Goal: Task Accomplishment & Management: Manage account settings

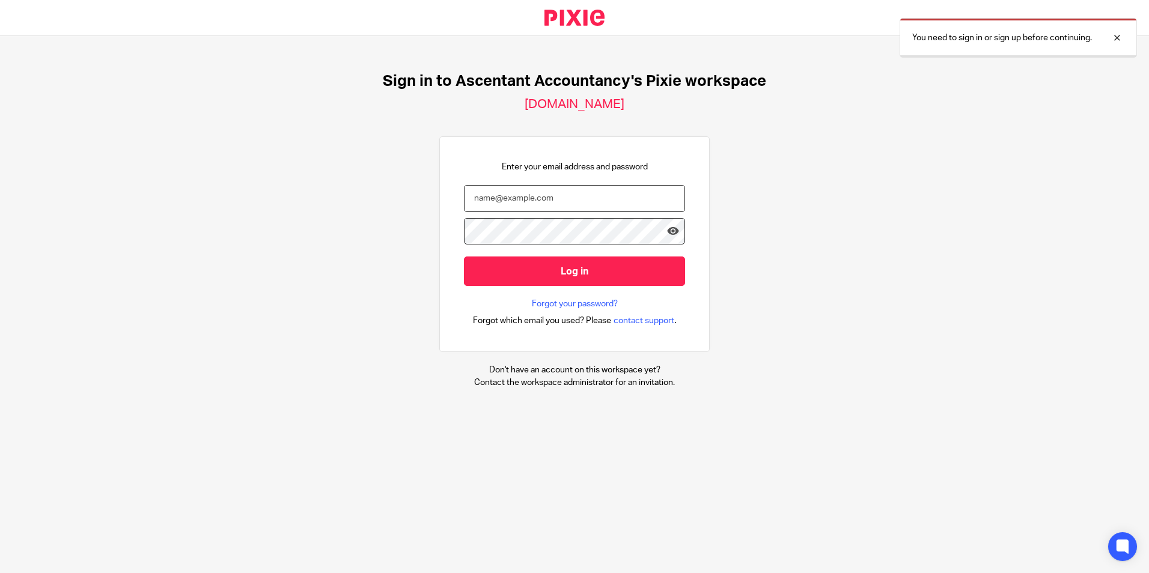
drag, startPoint x: 484, startPoint y: 201, endPoint x: 484, endPoint y: 192, distance: 9.0
click at [484, 201] on input "email" at bounding box center [574, 198] width 221 height 27
type input "p.white@ascentant.co.uk"
click at [464, 257] on input "Log in" at bounding box center [574, 271] width 221 height 29
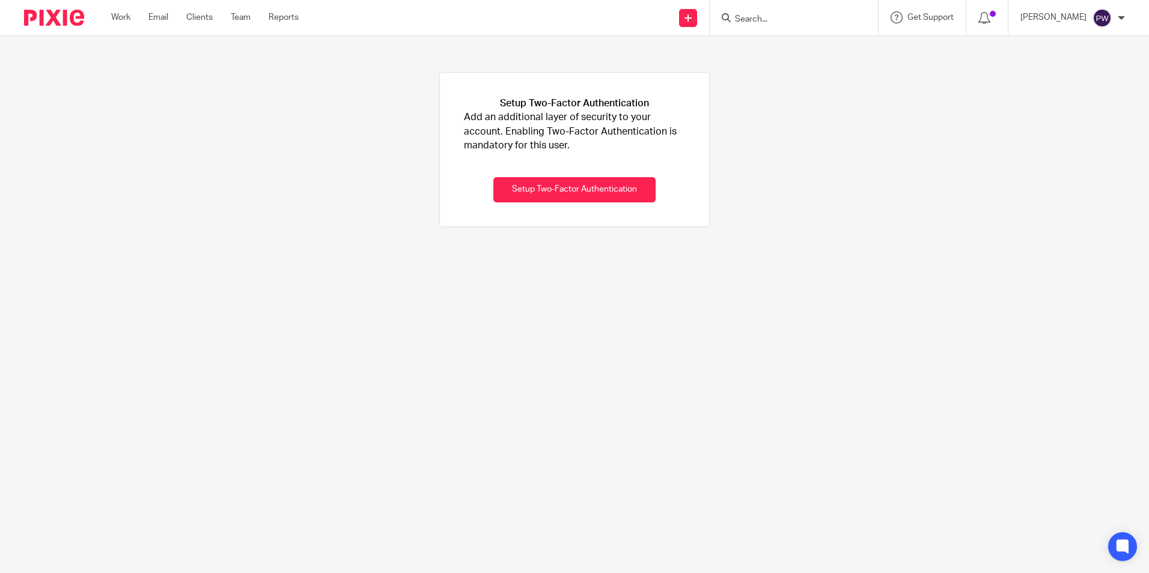
click at [851, 13] on form at bounding box center [798, 17] width 128 height 15
click at [832, 19] on input "Search" at bounding box center [788, 19] width 108 height 11
click at [248, 18] on link "Team" at bounding box center [241, 17] width 20 height 12
click at [204, 22] on link "Clients" at bounding box center [199, 17] width 26 height 12
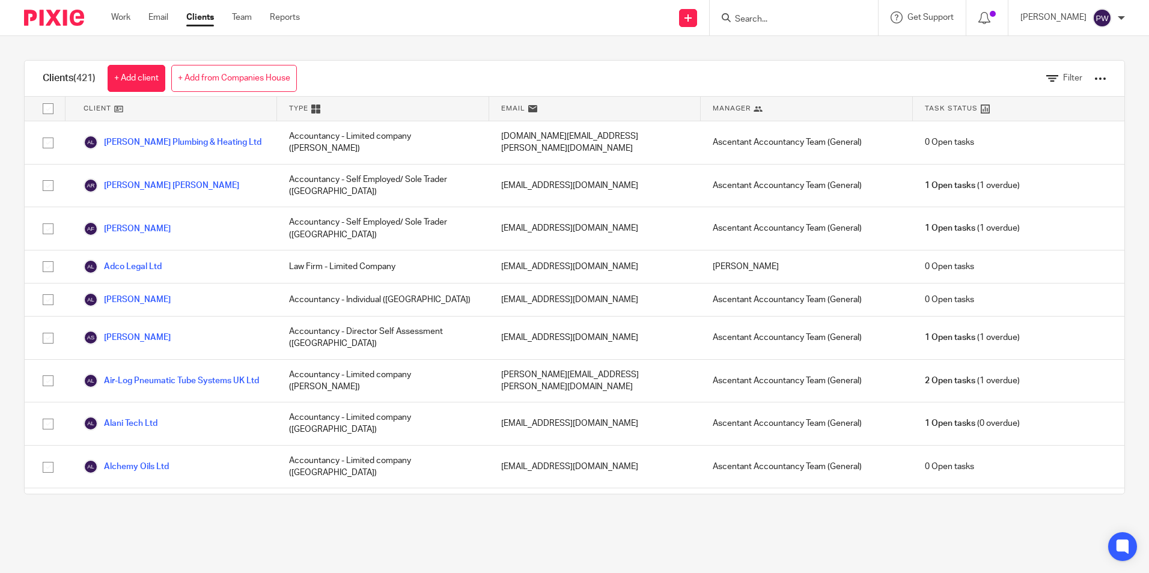
click at [788, 16] on input "Search" at bounding box center [788, 19] width 108 height 11
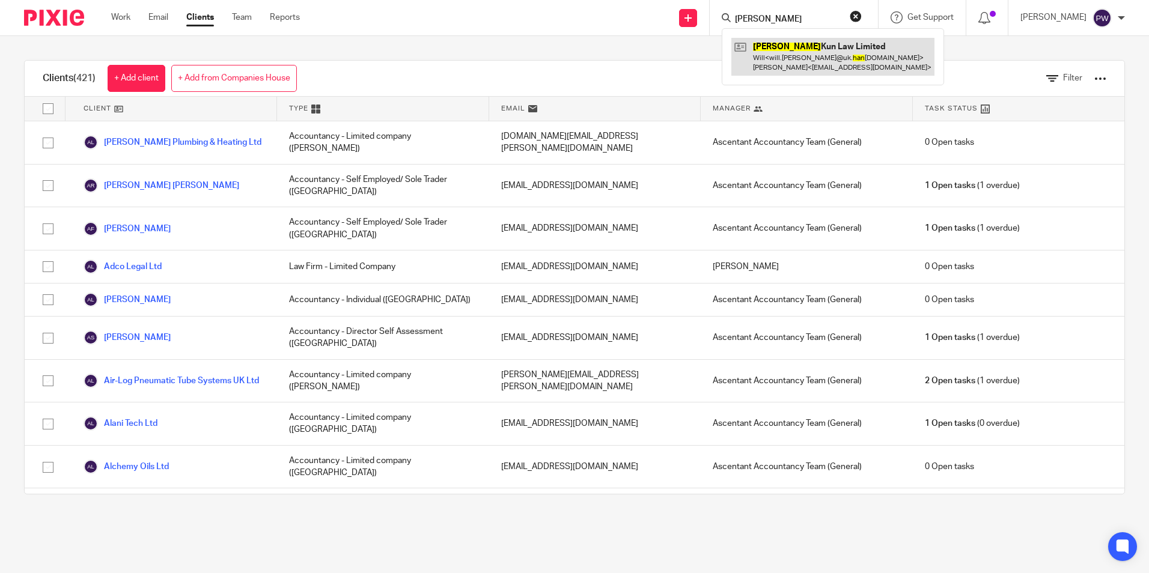
type input "Han"
click at [788, 59] on link at bounding box center [832, 56] width 203 height 37
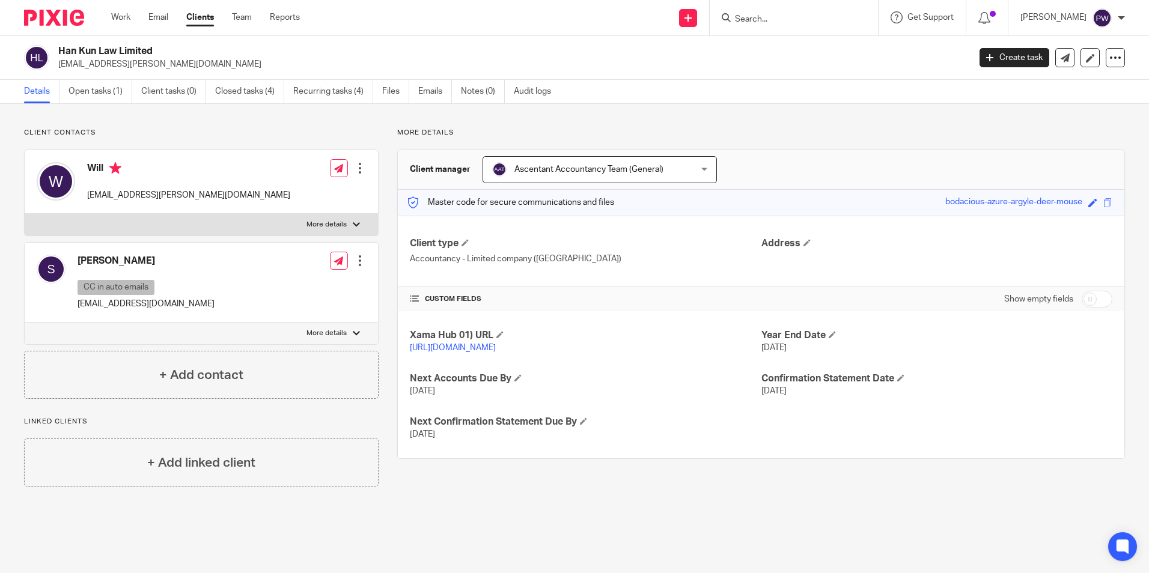
click at [508, 440] on p "[DATE]" at bounding box center [585, 434] width 351 height 12
click at [764, 20] on input "Search" at bounding box center [788, 19] width 108 height 11
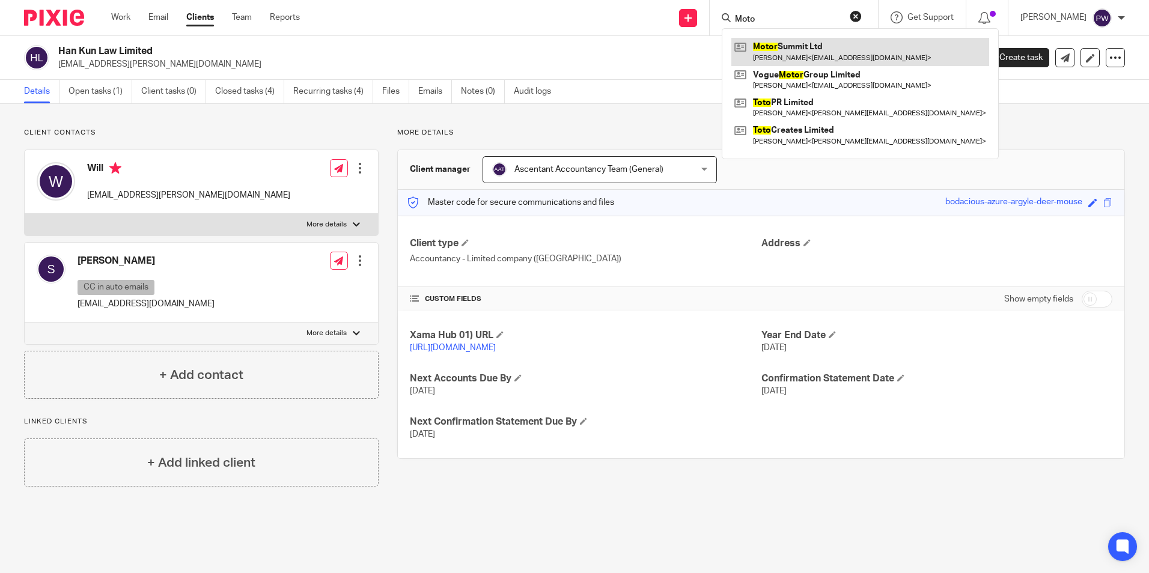
type input "Moto"
click at [874, 53] on link at bounding box center [860, 52] width 258 height 28
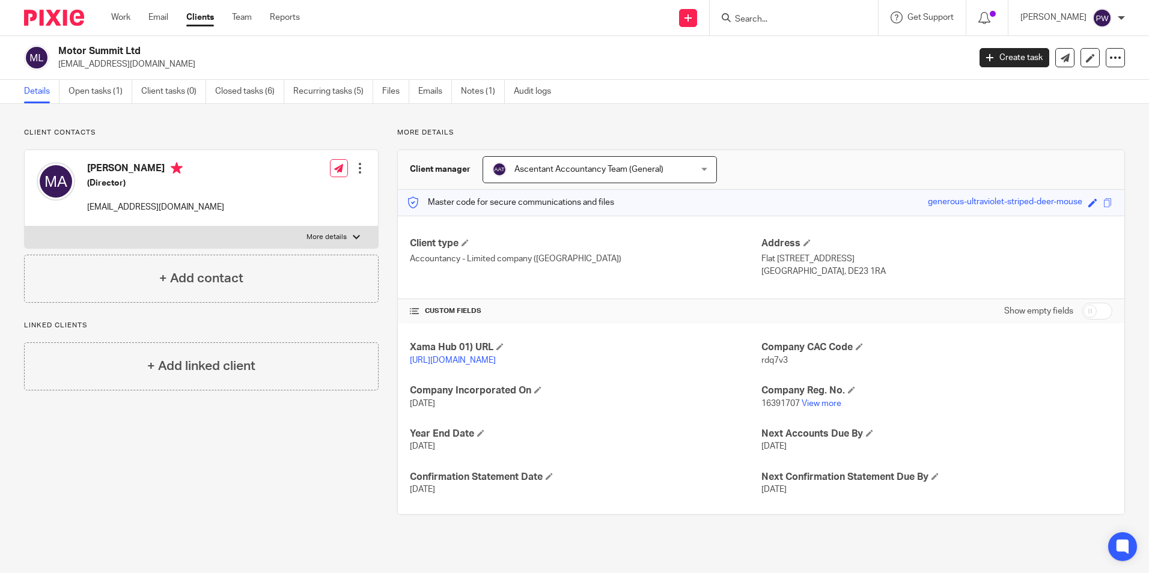
click at [827, 20] on input "Search" at bounding box center [788, 19] width 108 height 11
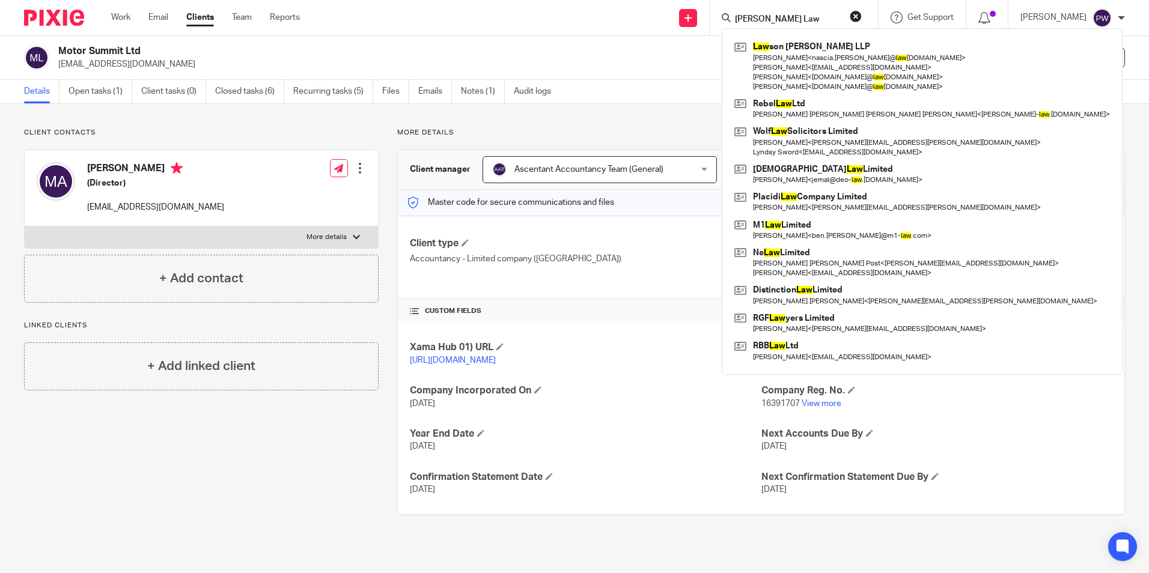
type input "[PERSON_NAME] Law"
click at [704, 61] on p "[EMAIL_ADDRESS][DOMAIN_NAME]" at bounding box center [509, 64] width 903 height 12
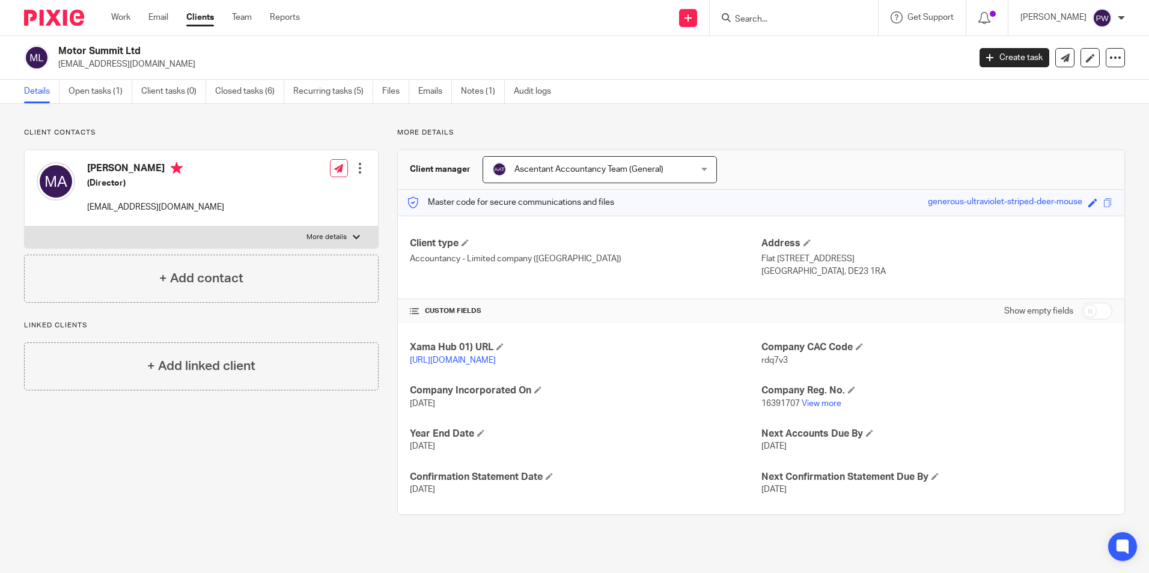
drag, startPoint x: 771, startPoint y: 39, endPoint x: 779, endPoint y: 13, distance: 27.0
click at [773, 37] on div "Motor Summit Ltd maziz9929821@gmail.com Create task Update from Companies House…" at bounding box center [574, 58] width 1149 height 44
click at [778, 13] on form at bounding box center [798, 17] width 128 height 15
click at [763, 20] on input "Search" at bounding box center [788, 19] width 108 height 11
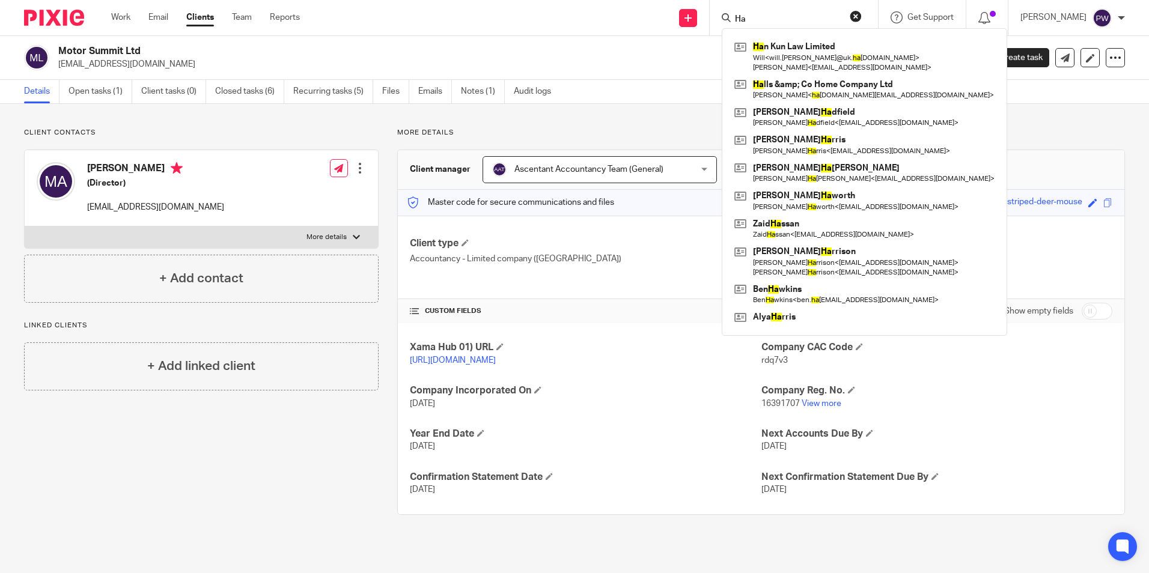
type input "Ha"
click at [824, 35] on div "Ha n Kun Law Limited Will < will.huang@uk. ha nkunlaw.com > Sally < actlondon@o…" at bounding box center [864, 182] width 285 height 308
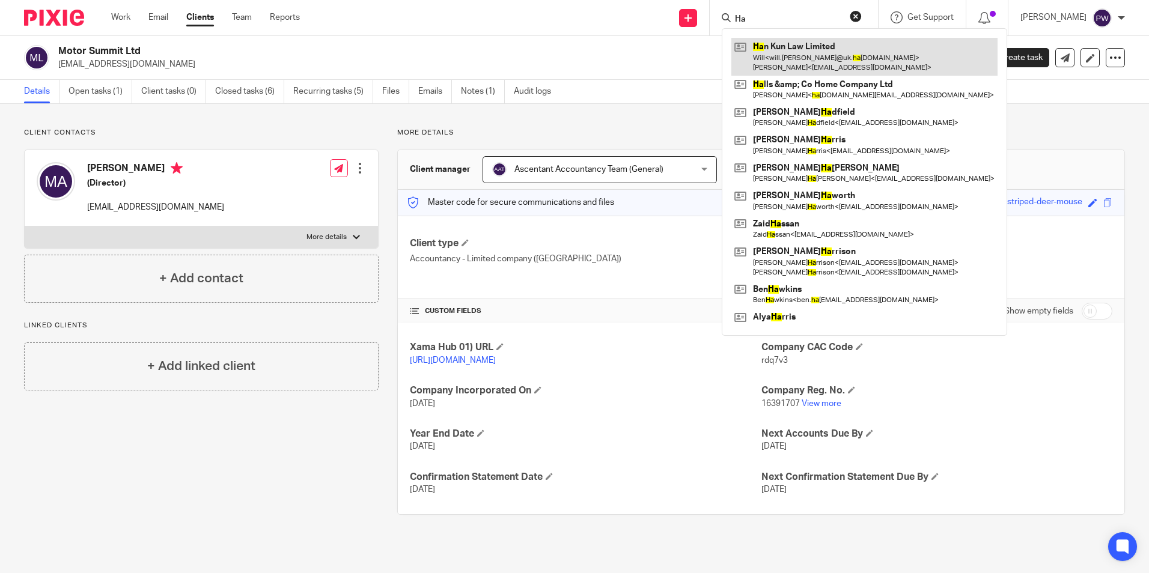
click at [814, 52] on link at bounding box center [864, 56] width 266 height 37
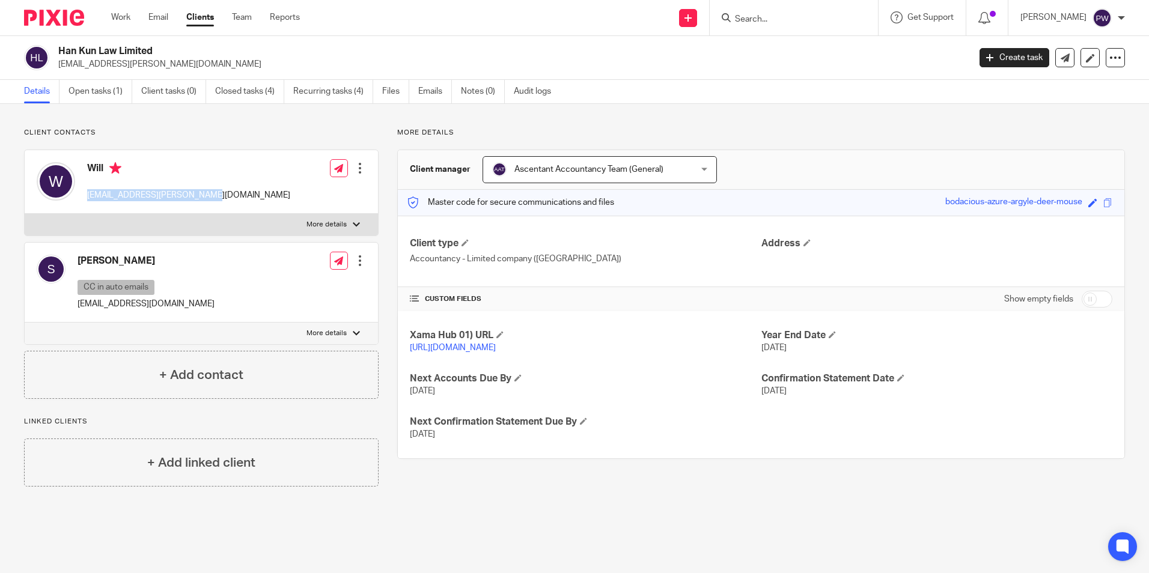
drag, startPoint x: 203, startPoint y: 196, endPoint x: 85, endPoint y: 201, distance: 117.9
click at [85, 201] on div "Will [EMAIL_ADDRESS][PERSON_NAME][DOMAIN_NAME] Edit contact Create client from …" at bounding box center [201, 182] width 353 height 64
drag, startPoint x: 87, startPoint y: 201, endPoint x: 98, endPoint y: 198, distance: 11.4
copy p "will.huang@uk.hankunlaw.com"
drag, startPoint x: 186, startPoint y: 299, endPoint x: 69, endPoint y: 308, distance: 116.9
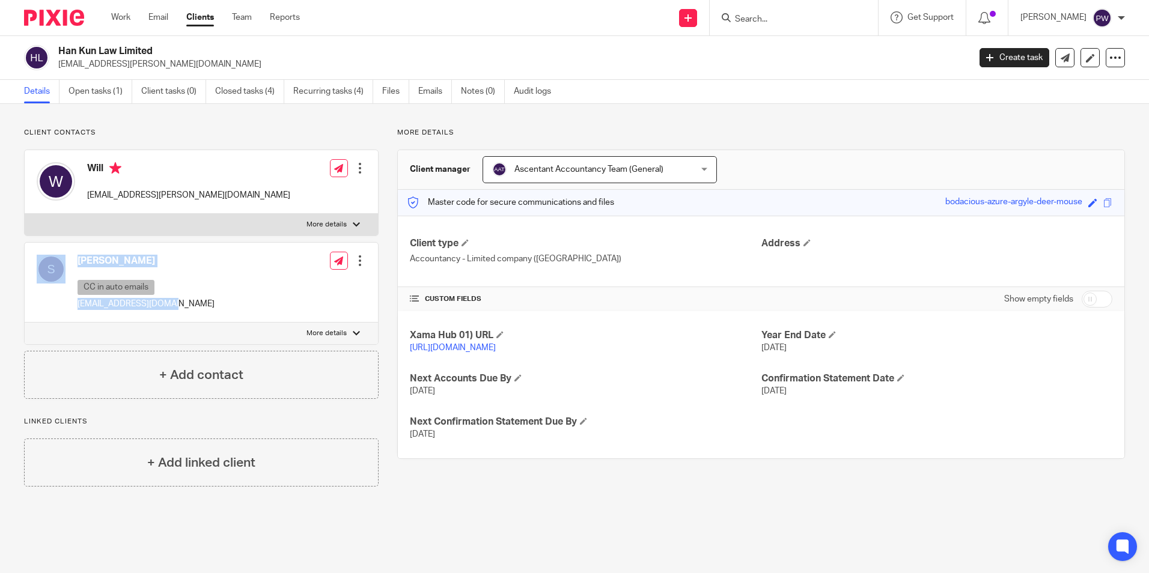
click at [69, 308] on div "Sally CC in auto emails actlondon@outlook.com Edit contact Create client from c…" at bounding box center [201, 283] width 353 height 80
drag, startPoint x: 69, startPoint y: 308, endPoint x: 90, endPoint y: 306, distance: 20.6
copy div "Sally CC in auto emails actlondon@outlook.com"
click at [788, 6] on div at bounding box center [794, 17] width 168 height 35
click at [788, 20] on input "Search" at bounding box center [788, 19] width 108 height 11
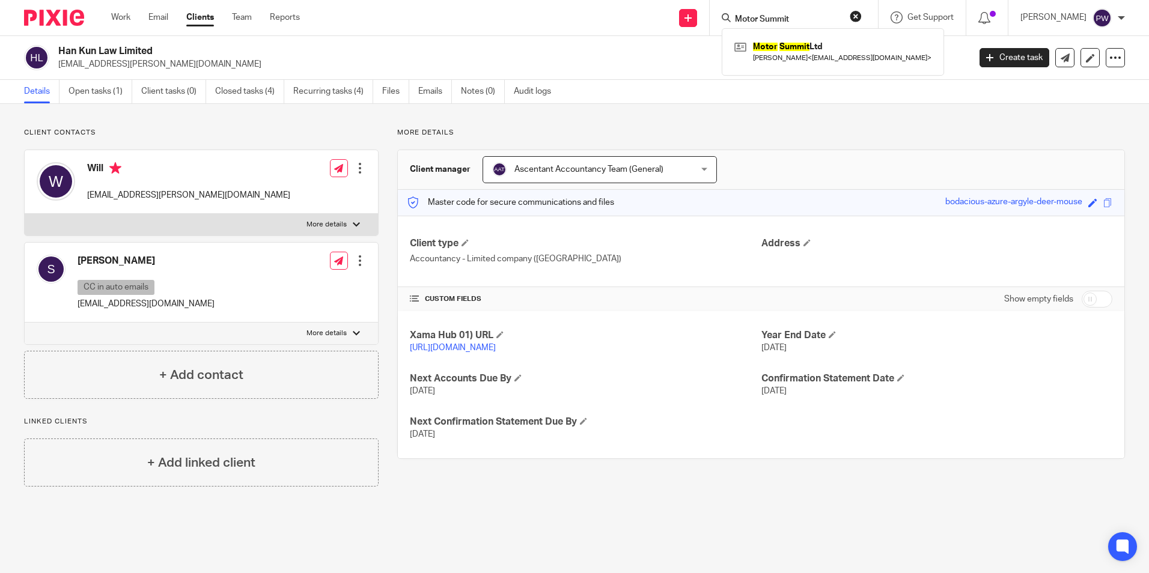
type input "Motor Summit"
click button "submit" at bounding box center [0, 0] width 0 height 0
click at [796, 44] on link at bounding box center [832, 52] width 203 height 28
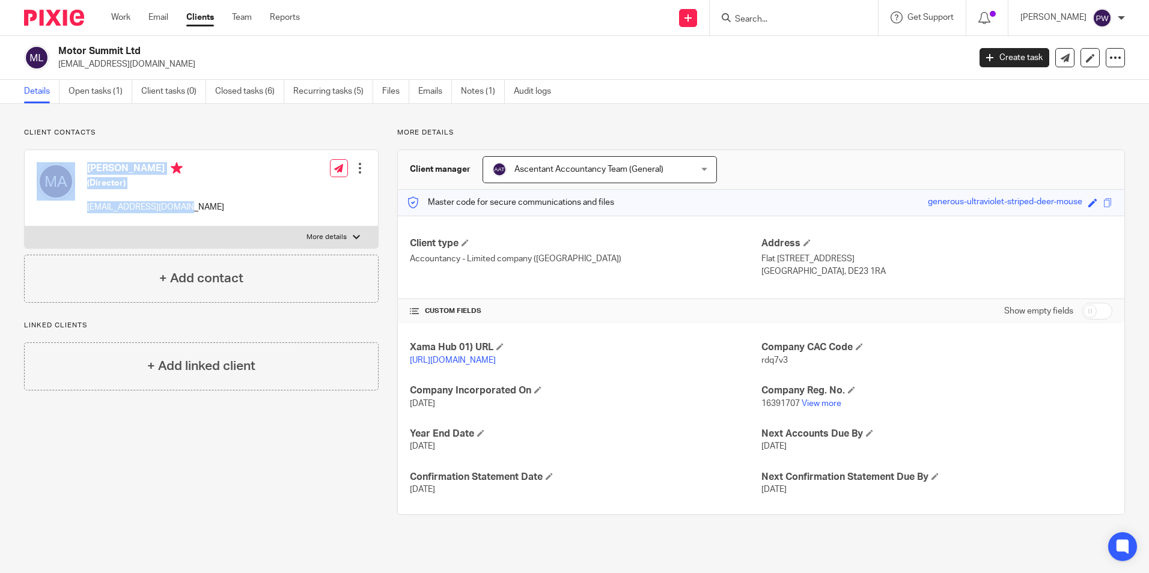
drag, startPoint x: 198, startPoint y: 207, endPoint x: 73, endPoint y: 211, distance: 125.6
click at [73, 211] on div "[PERSON_NAME] (Director) [EMAIL_ADDRESS][DOMAIN_NAME] Edit contact Create clien…" at bounding box center [201, 188] width 353 height 76
drag, startPoint x: 73, startPoint y: 211, endPoint x: 146, endPoint y: 215, distance: 73.4
click at [146, 215] on div "Mariwam Aziz (Director) maziz9929821@gmail.com" at bounding box center [130, 188] width 187 height 64
drag, startPoint x: 190, startPoint y: 204, endPoint x: 87, endPoint y: 210, distance: 103.5
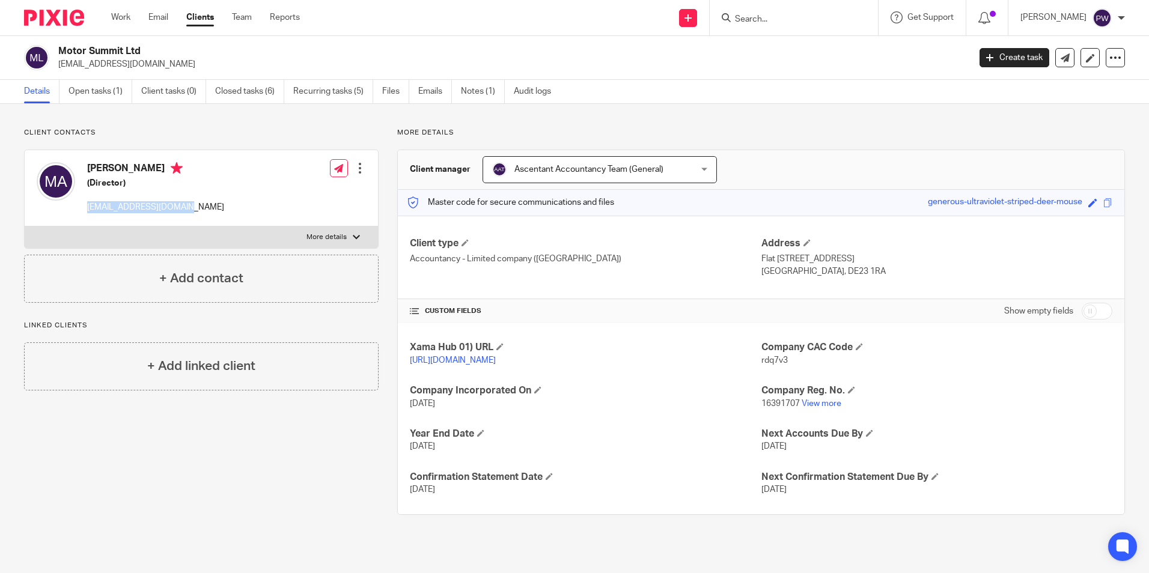
click at [87, 210] on div "Mariwam Aziz (Director) maziz9929821@gmail.com Edit contact Create client from …" at bounding box center [201, 188] width 353 height 76
drag, startPoint x: 87, startPoint y: 210, endPoint x: 95, endPoint y: 207, distance: 8.4
copy p "maziz9929821@gmail.com"
click at [831, 22] on input "Search" at bounding box center [788, 19] width 108 height 11
type input "Role Resolve"
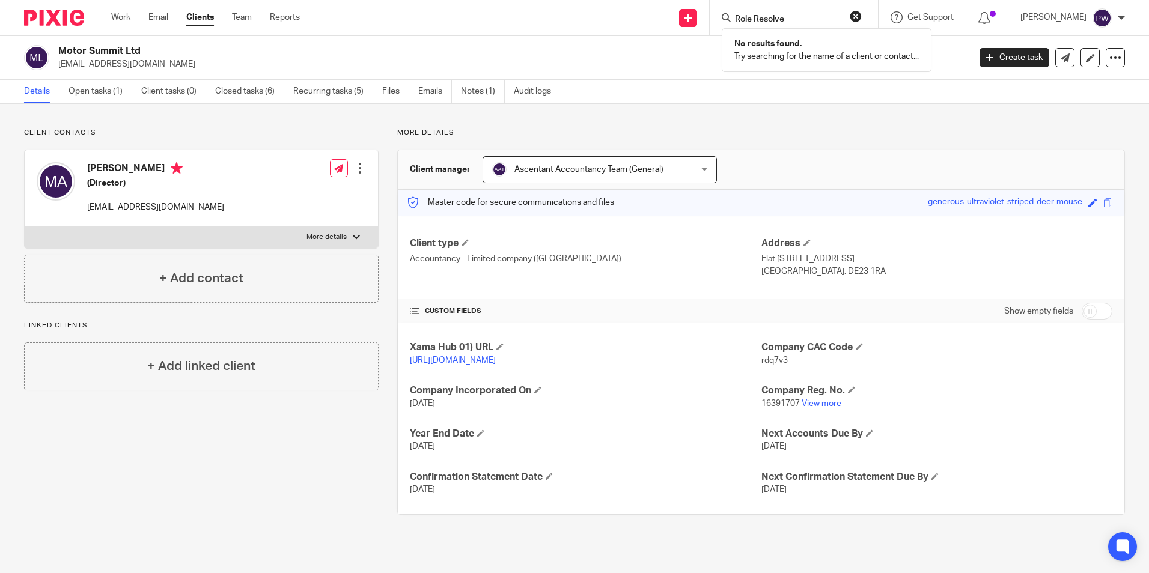
click button "submit" at bounding box center [0, 0] width 0 height 0
click at [742, 13] on div "Role Resolve No results found. Try searching for the name of a client or contac…" at bounding box center [794, 17] width 168 height 35
click at [731, 16] on icon at bounding box center [726, 17] width 9 height 9
click at [735, 51] on h2 "Motor Summit Ltd" at bounding box center [419, 51] width 722 height 13
click at [755, 20] on input "Search" at bounding box center [788, 19] width 108 height 11
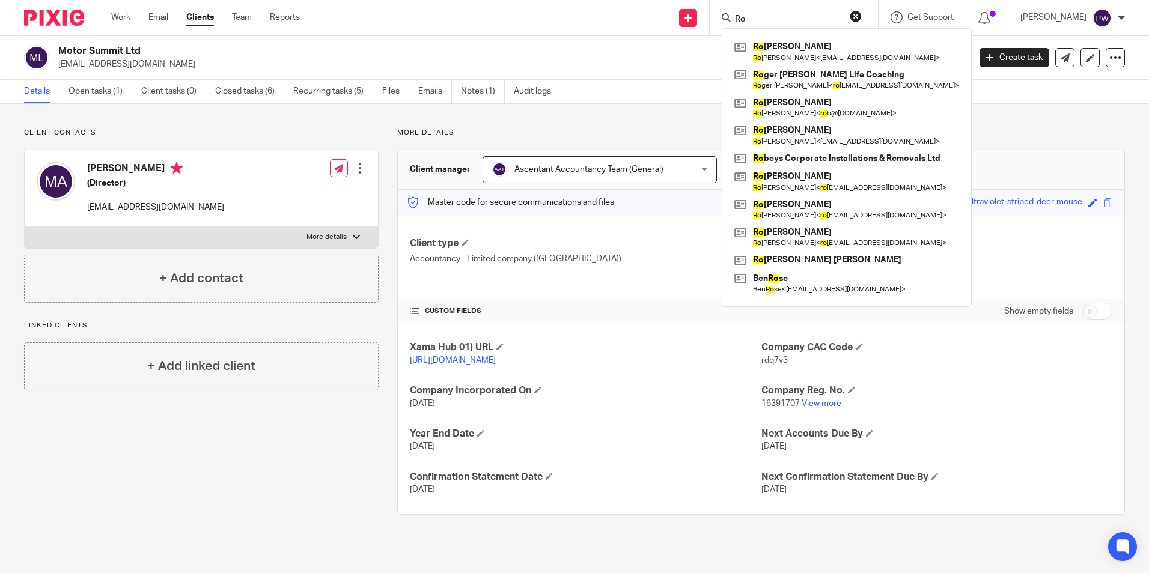
type input "R"
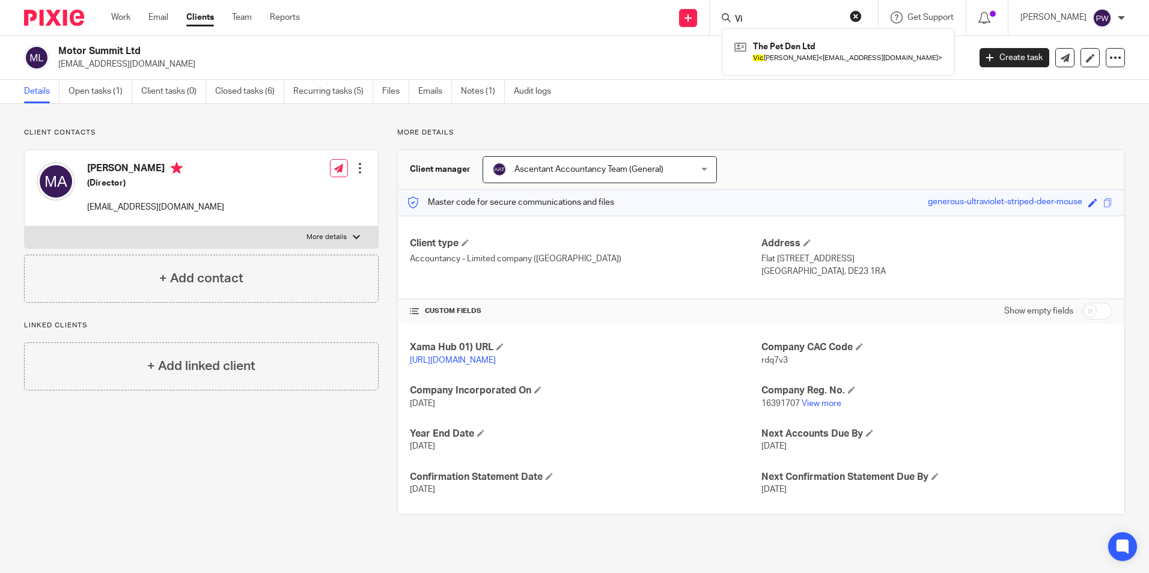
type input "V"
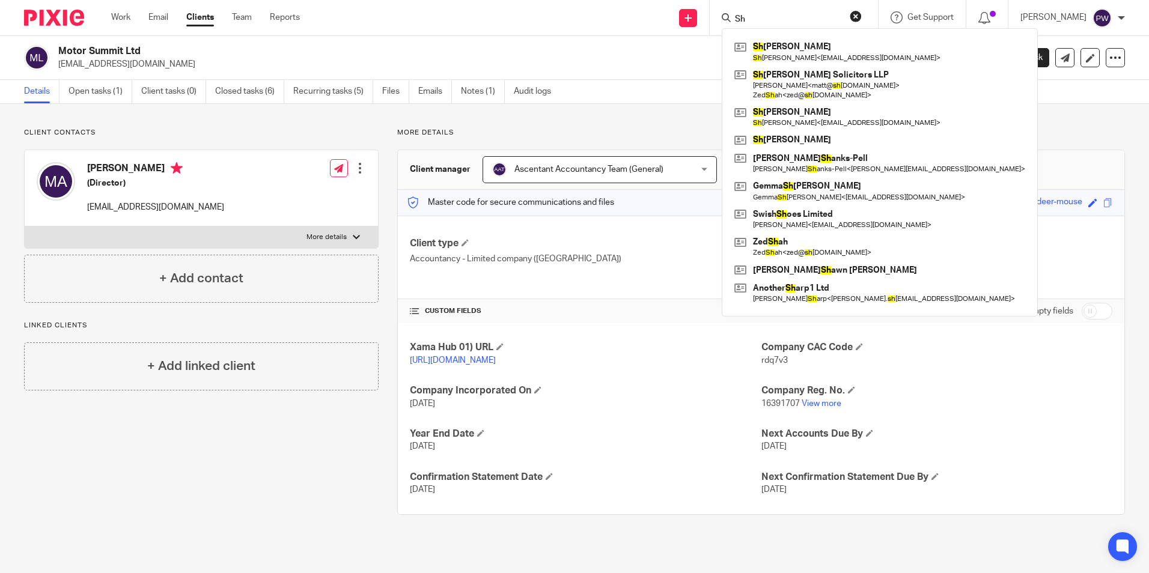
type input "S"
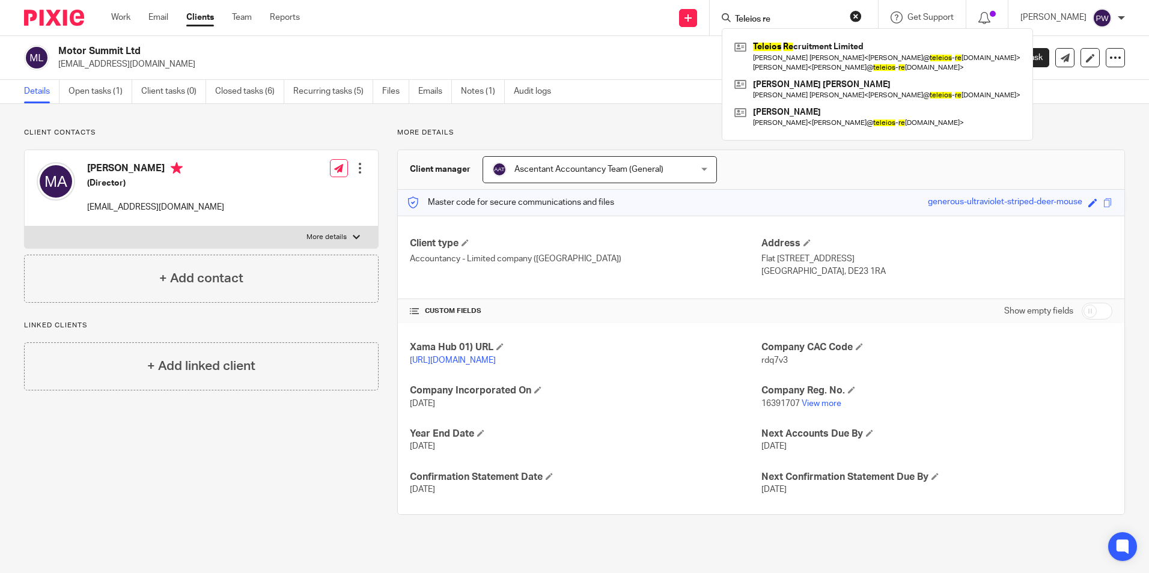
type input "Teleios re"
click at [787, 53] on link at bounding box center [877, 56] width 292 height 37
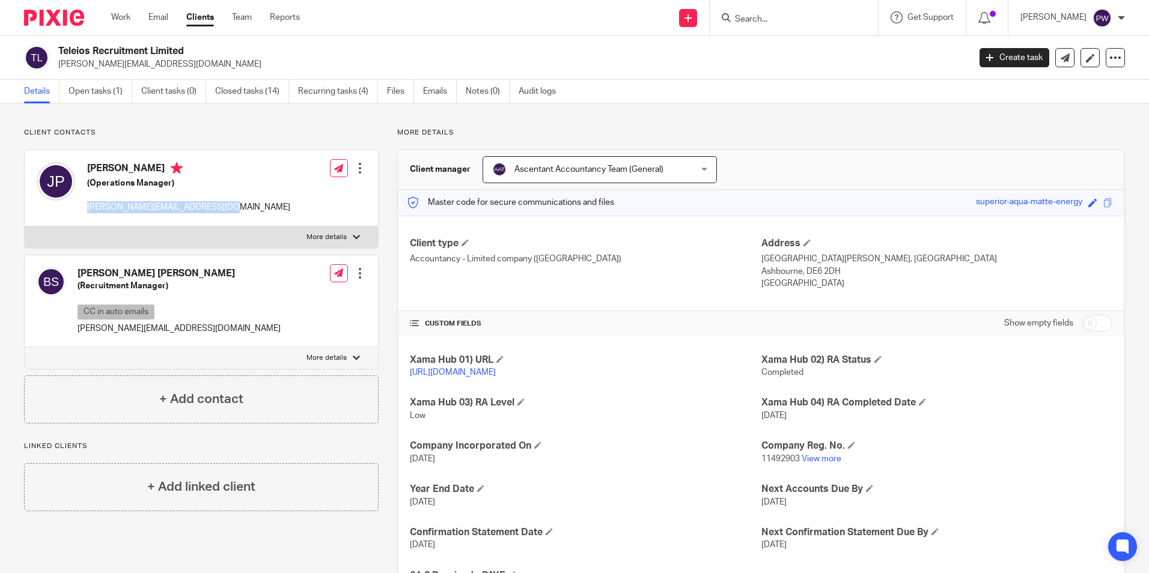
drag, startPoint x: 205, startPoint y: 207, endPoint x: 87, endPoint y: 216, distance: 118.7
click at [87, 216] on div "Julia Parker (Operations Manager) julia@teleios-recruitment.co.uk Edit contact …" at bounding box center [201, 188] width 353 height 76
drag, startPoint x: 90, startPoint y: 216, endPoint x: 105, endPoint y: 207, distance: 18.0
copy p "julia@teleios-recruitment.co.uk"
drag, startPoint x: 202, startPoint y: 327, endPoint x: 76, endPoint y: 328, distance: 125.6
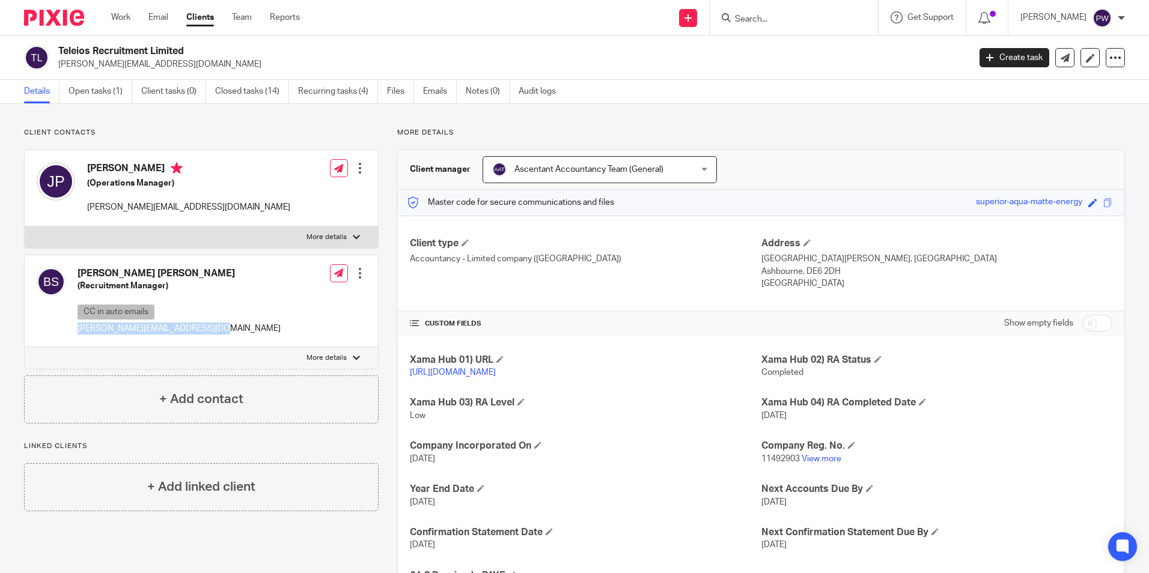
click at [76, 328] on div "Byron Gordon Scott (Recruitment Manager) CC in auto emails byron@teleios-recrui…" at bounding box center [201, 301] width 353 height 92
drag, startPoint x: 76, startPoint y: 328, endPoint x: 85, endPoint y: 328, distance: 9.0
copy p "byron@teleios-recruitment.co.uk"
click at [236, 13] on link "Team" at bounding box center [242, 17] width 20 height 12
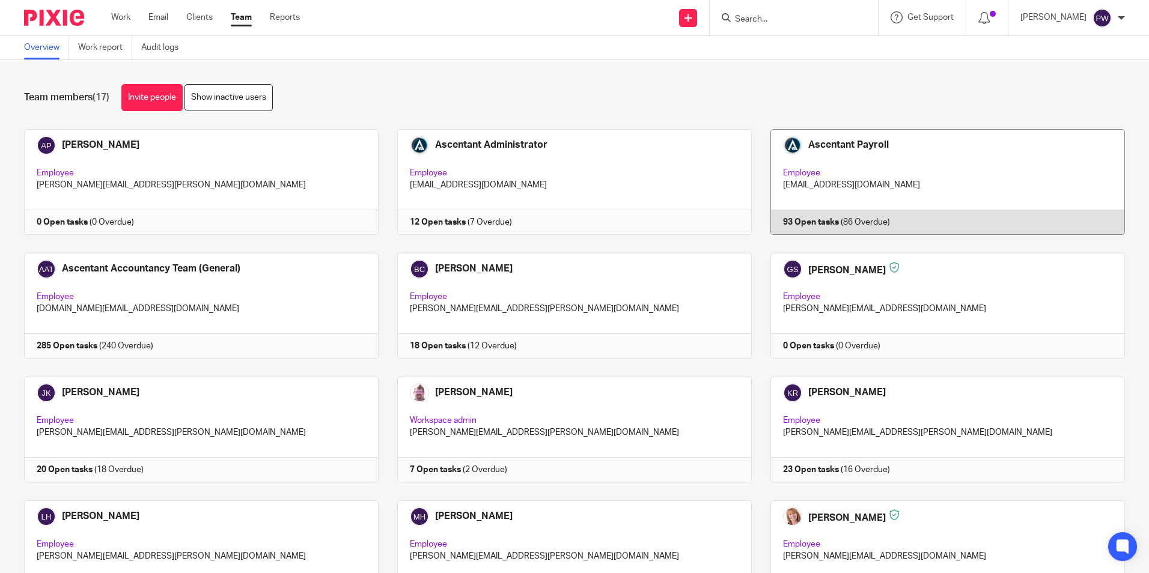
click at [811, 203] on link at bounding box center [938, 182] width 373 height 106
click at [803, 221] on link at bounding box center [938, 182] width 373 height 106
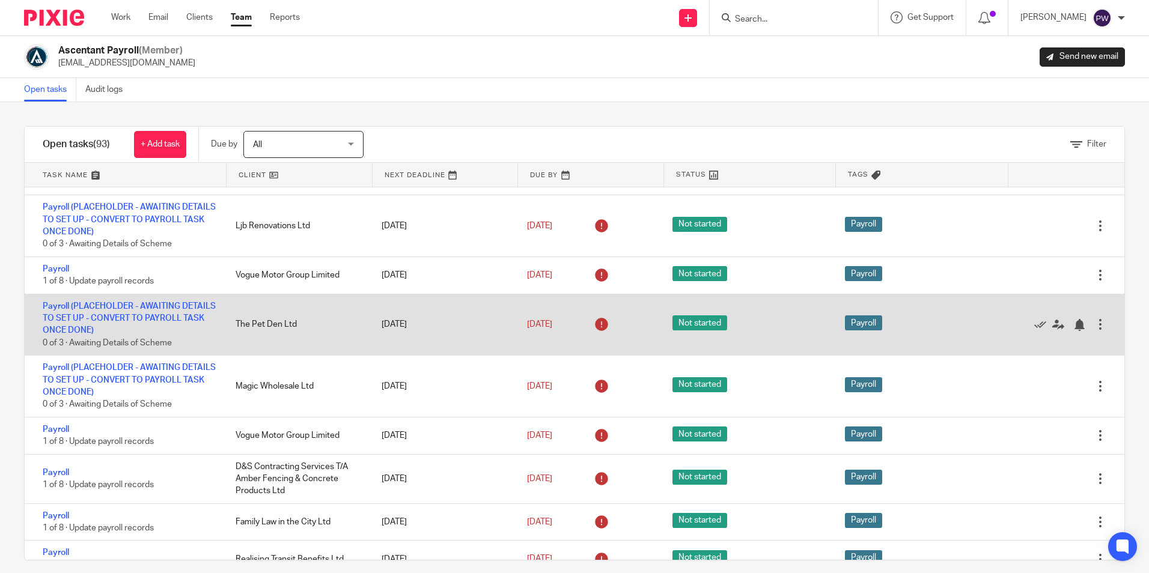
scroll to position [150, 0]
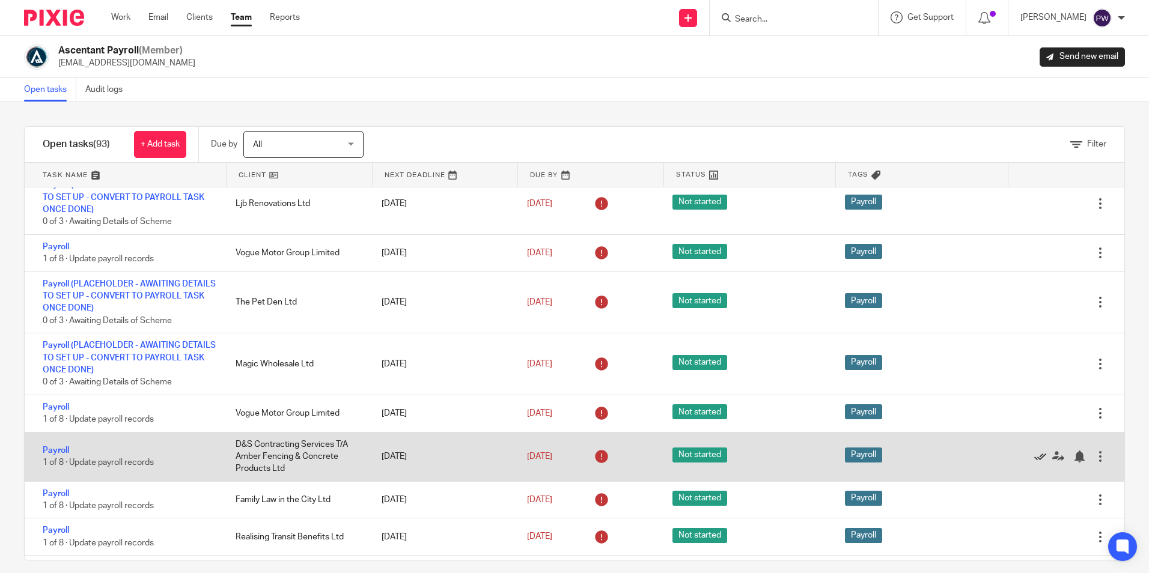
click at [1034, 455] on icon at bounding box center [1040, 457] width 12 height 12
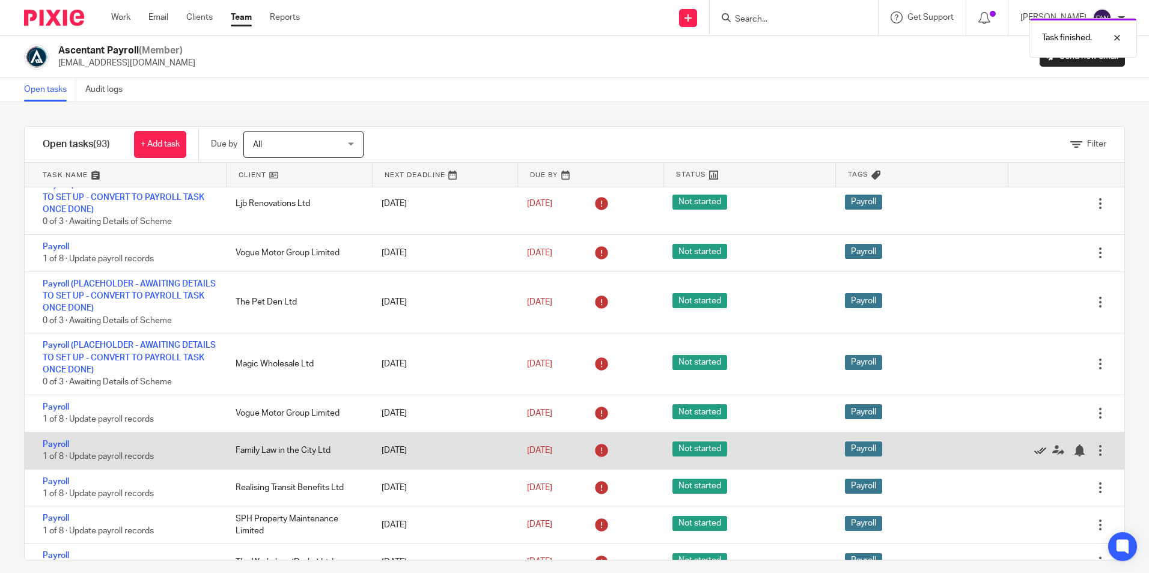
click at [1034, 455] on icon at bounding box center [1040, 451] width 12 height 12
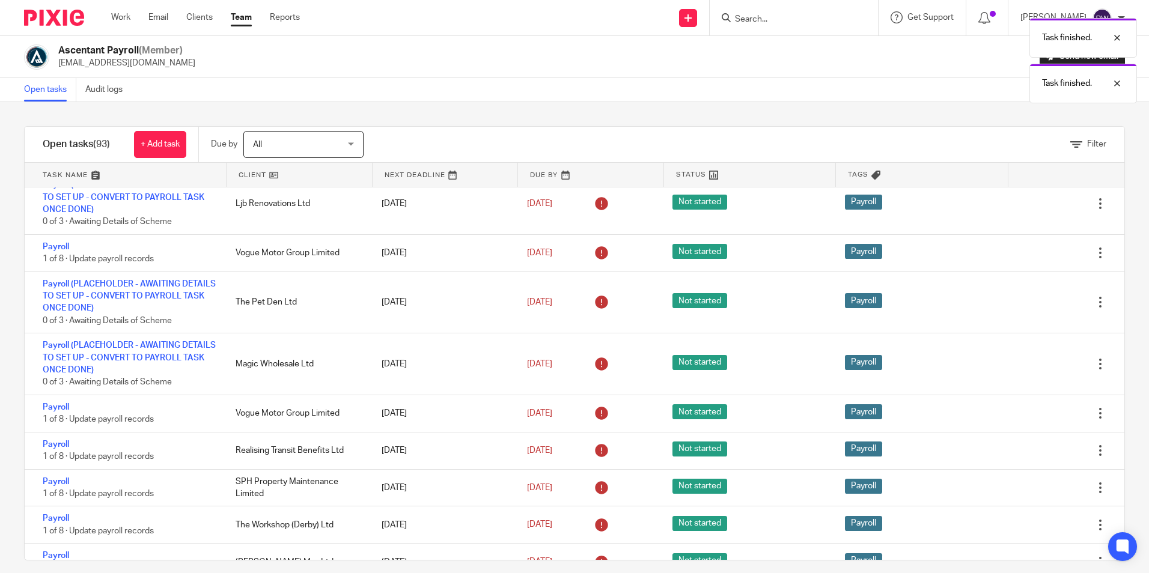
click at [1034, 455] on icon at bounding box center [1040, 451] width 12 height 12
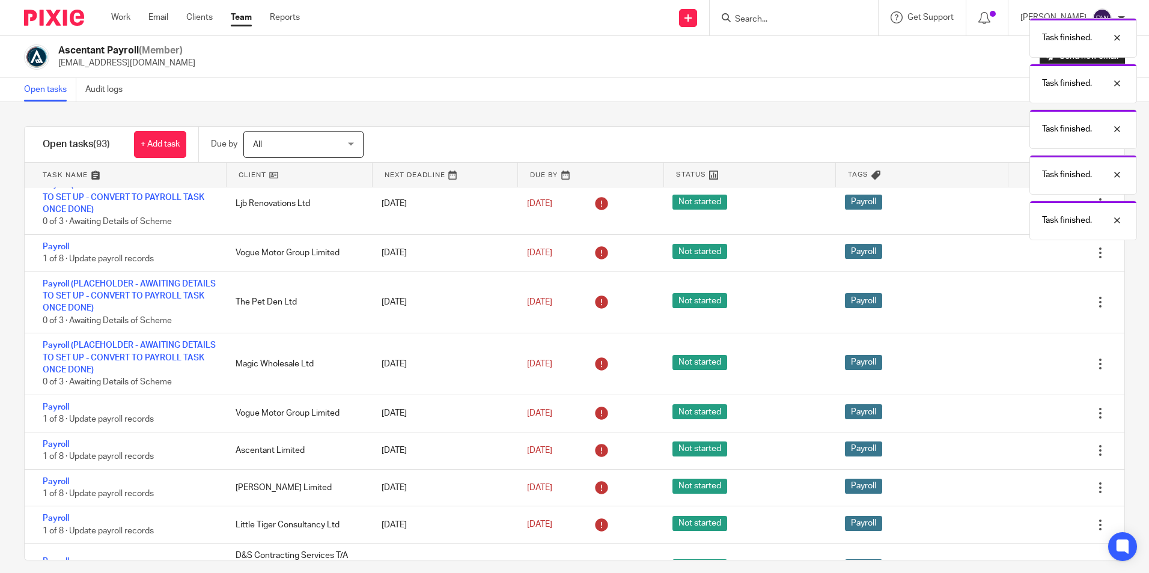
click at [1034, 455] on icon at bounding box center [1040, 451] width 12 height 12
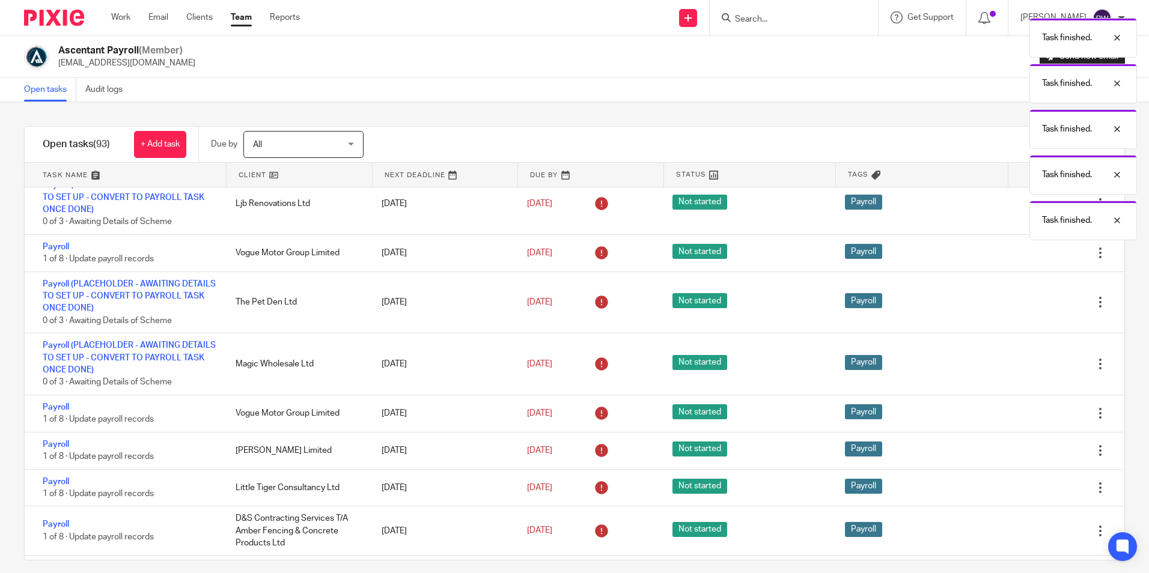
click at [1034, 455] on icon at bounding box center [1040, 451] width 12 height 12
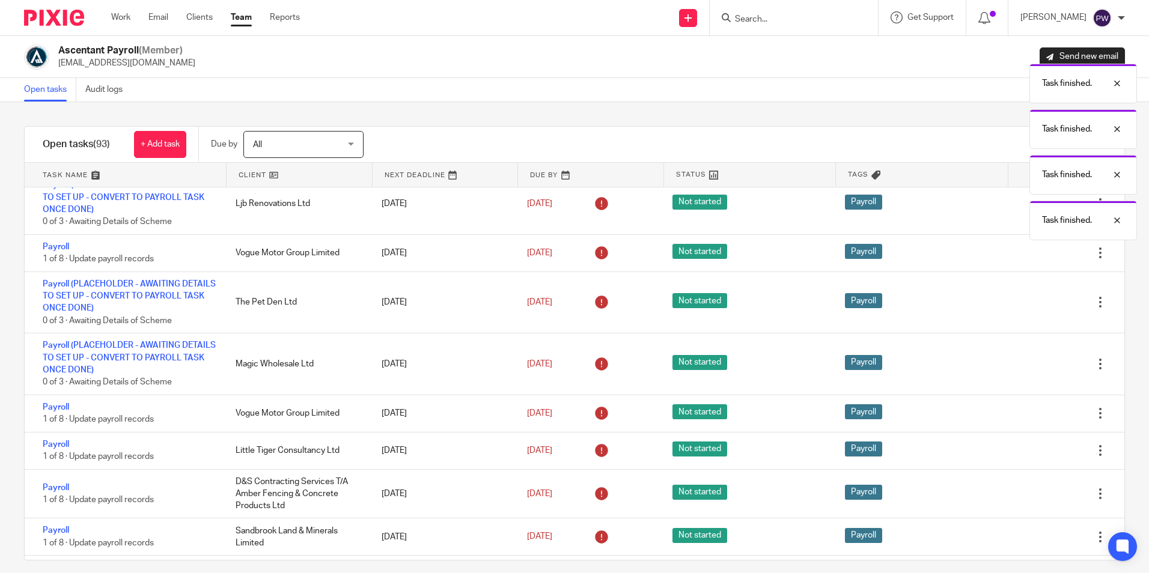
click at [1034, 455] on icon at bounding box center [1040, 451] width 12 height 12
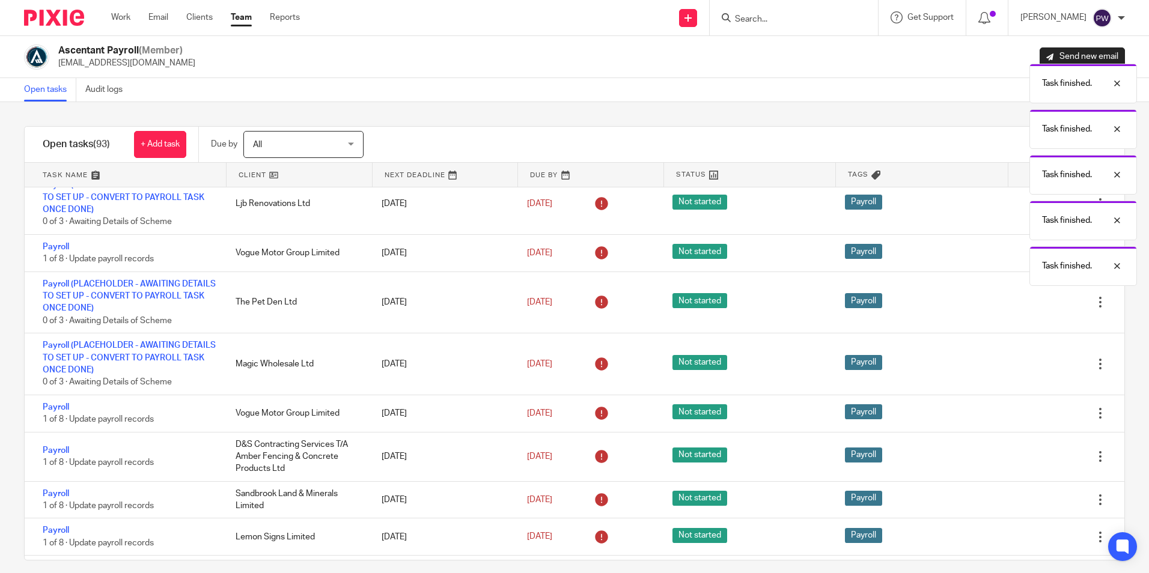
click at [1034, 455] on icon at bounding box center [1040, 457] width 12 height 12
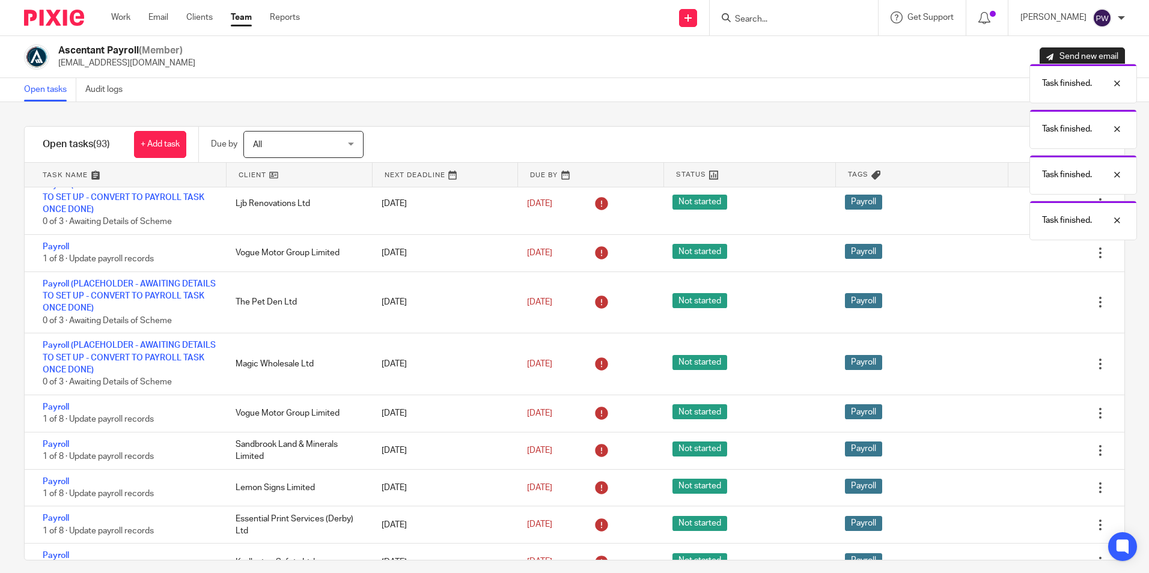
click at [1034, 455] on icon at bounding box center [1040, 451] width 12 height 12
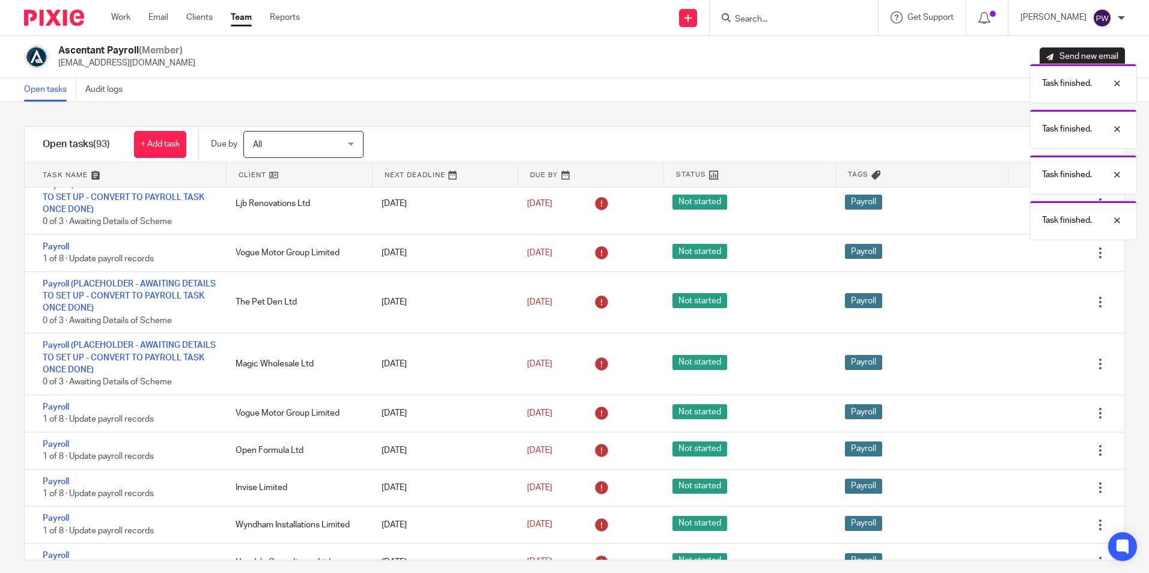
click at [1034, 455] on icon at bounding box center [1040, 451] width 12 height 12
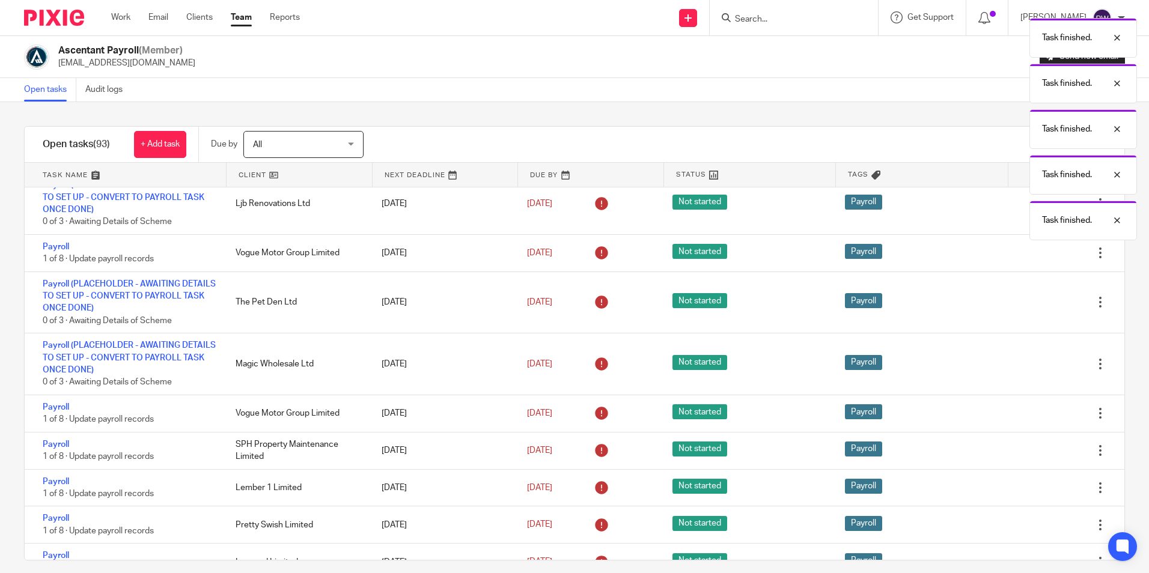
click at [1034, 455] on icon at bounding box center [1040, 451] width 12 height 12
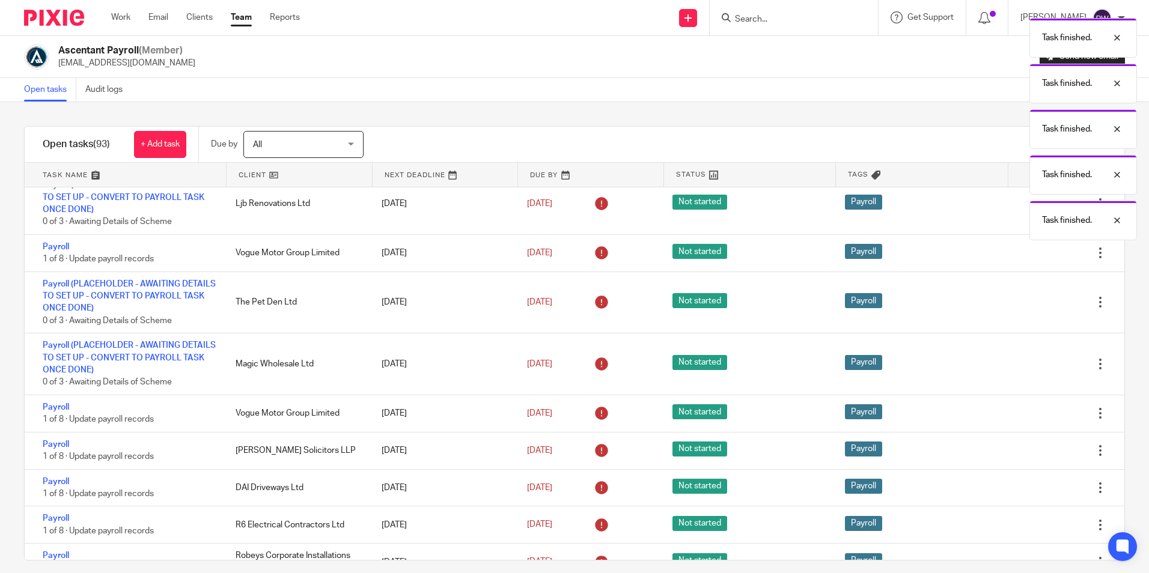
click at [1034, 455] on icon at bounding box center [1040, 451] width 12 height 12
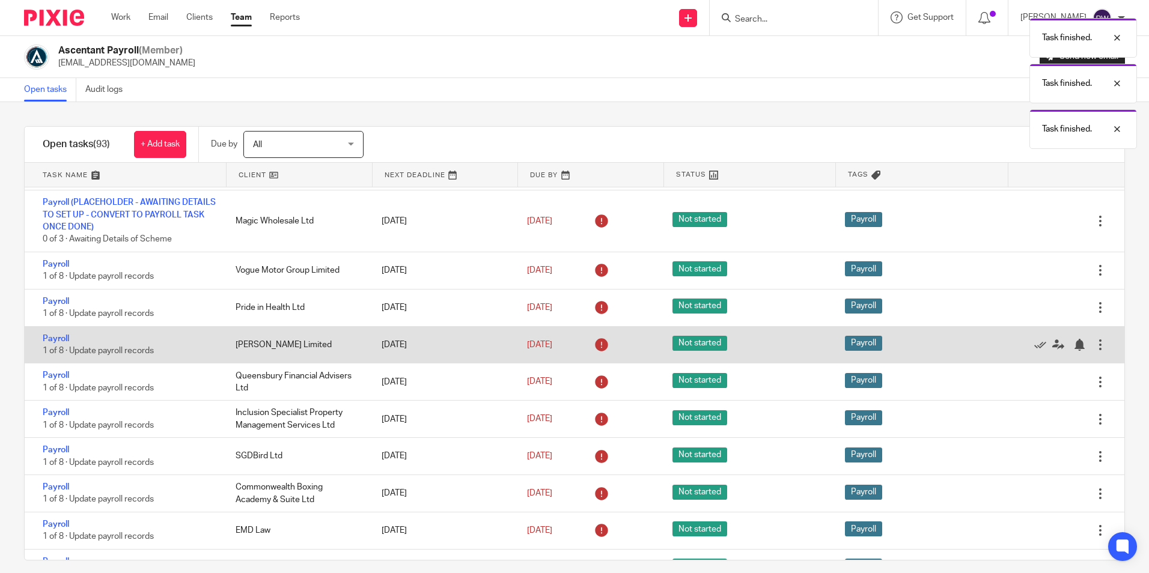
scroll to position [300, 0]
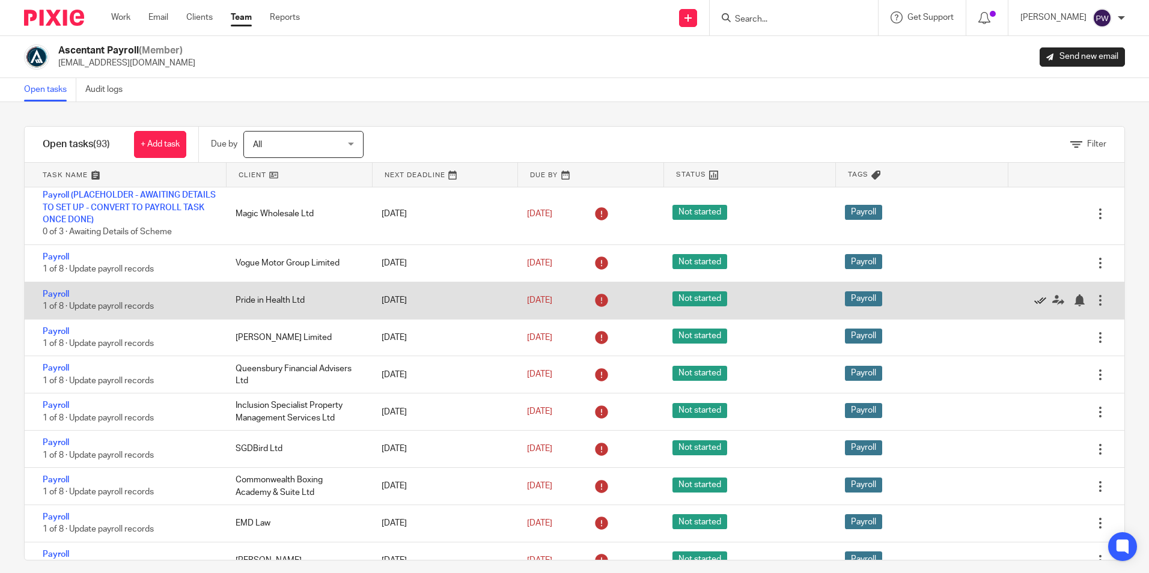
click at [1034, 301] on icon at bounding box center [1040, 300] width 12 height 12
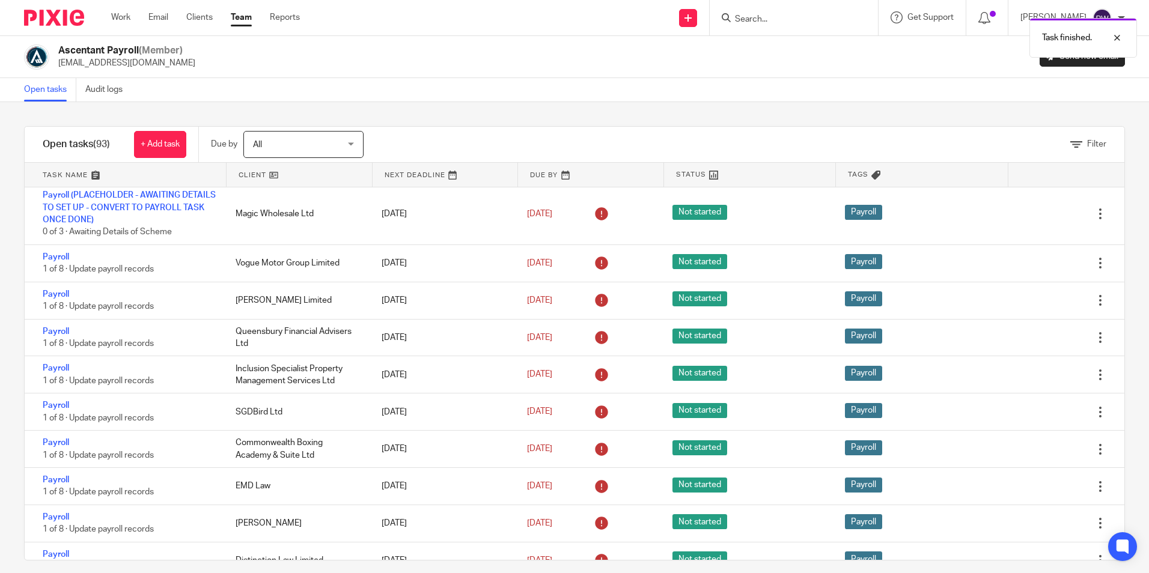
click at [1034, 301] on icon at bounding box center [1040, 300] width 12 height 12
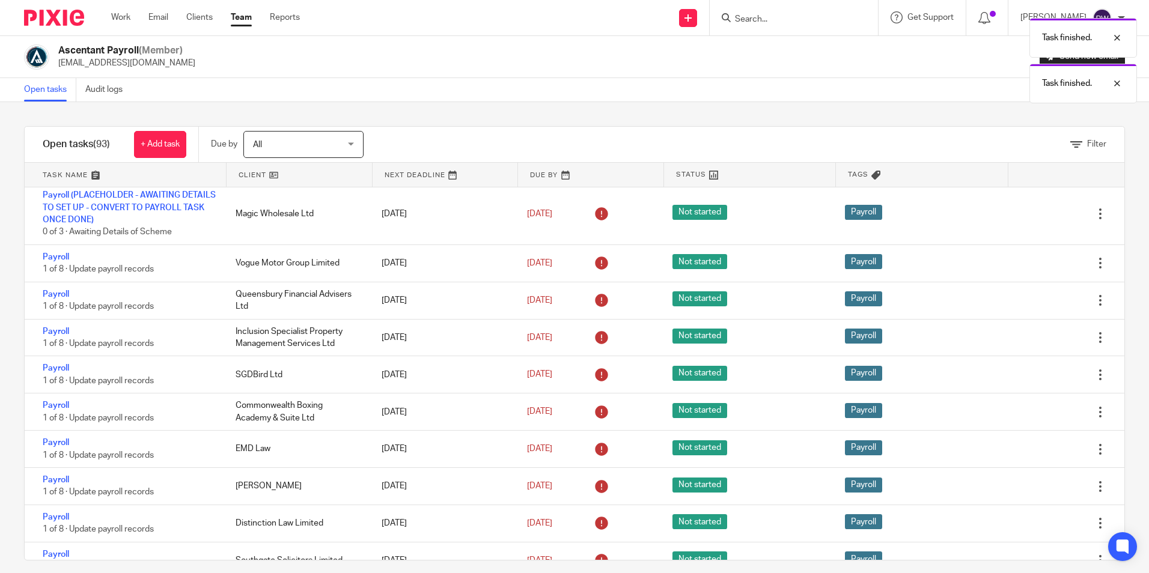
click at [1034, 301] on icon at bounding box center [1040, 300] width 12 height 12
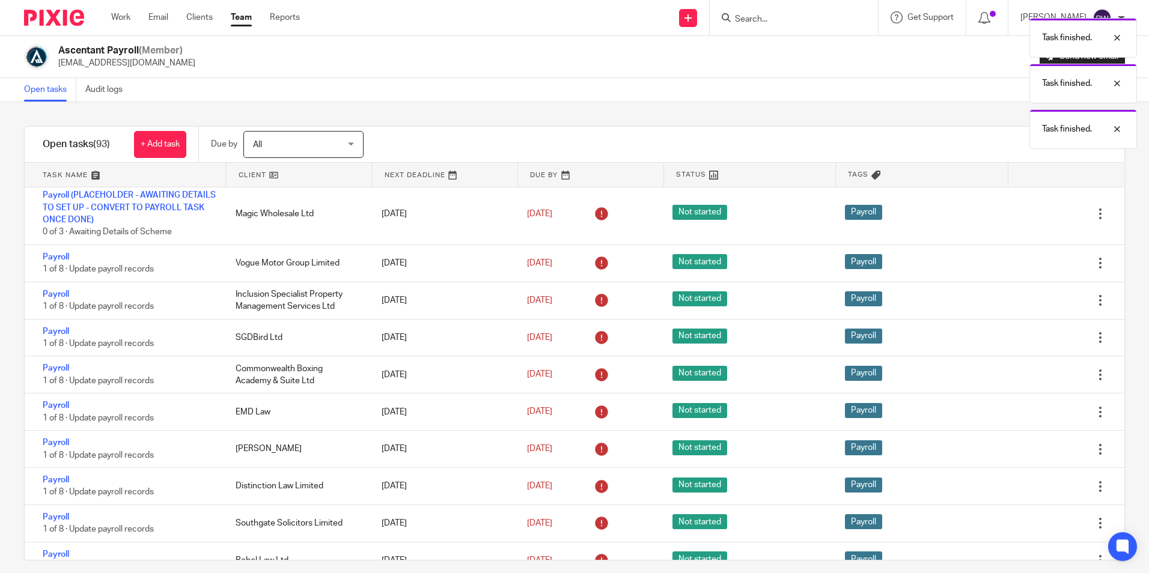
click at [1034, 301] on icon at bounding box center [1040, 300] width 12 height 12
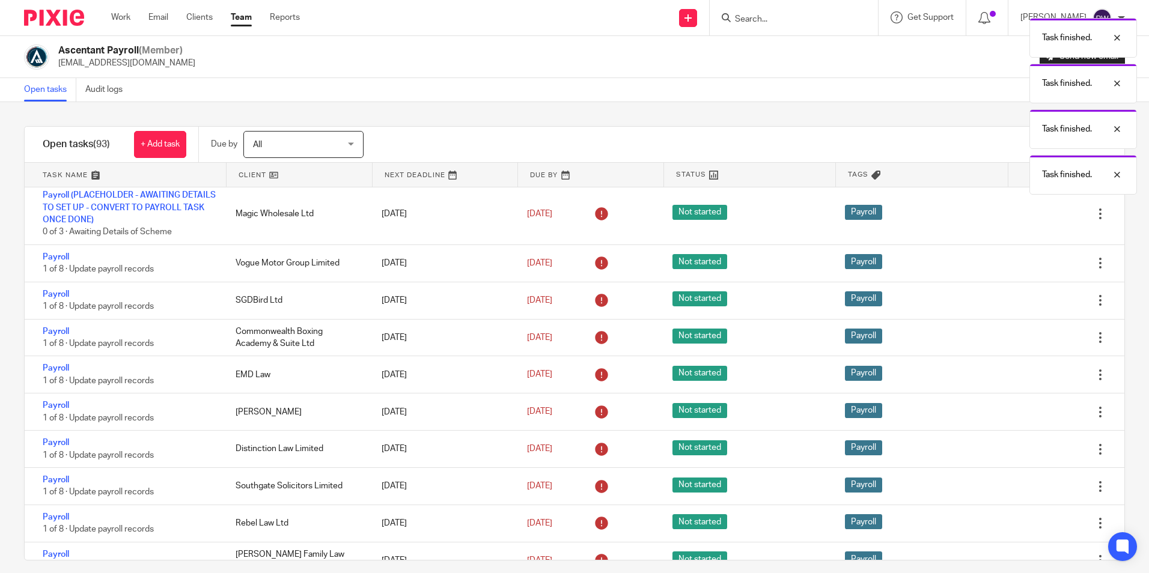
click at [1034, 301] on icon at bounding box center [1040, 300] width 12 height 12
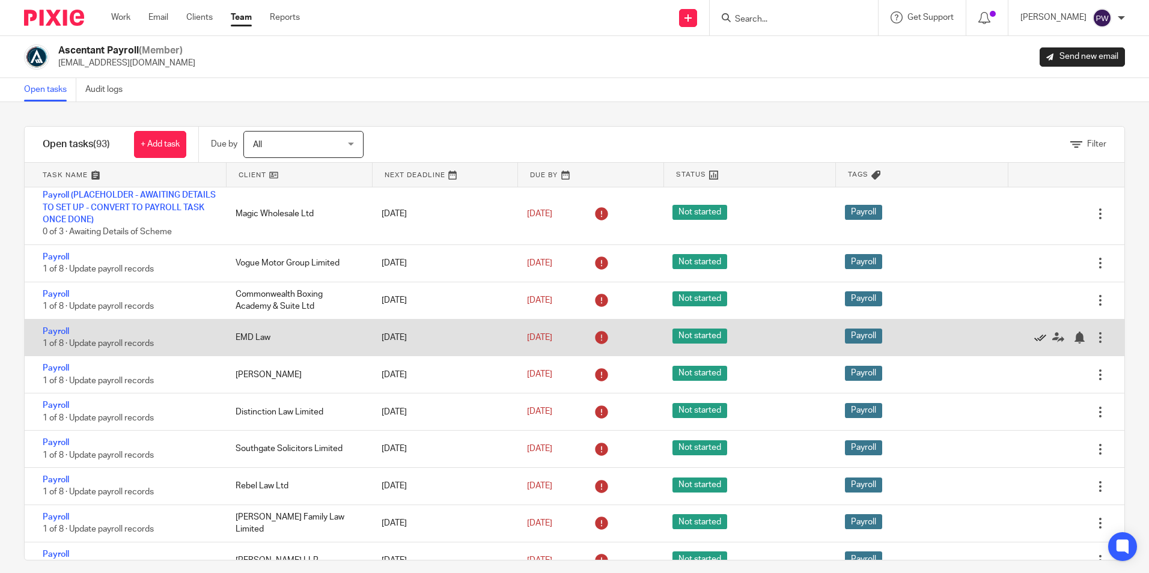
click at [1034, 334] on icon at bounding box center [1040, 338] width 12 height 12
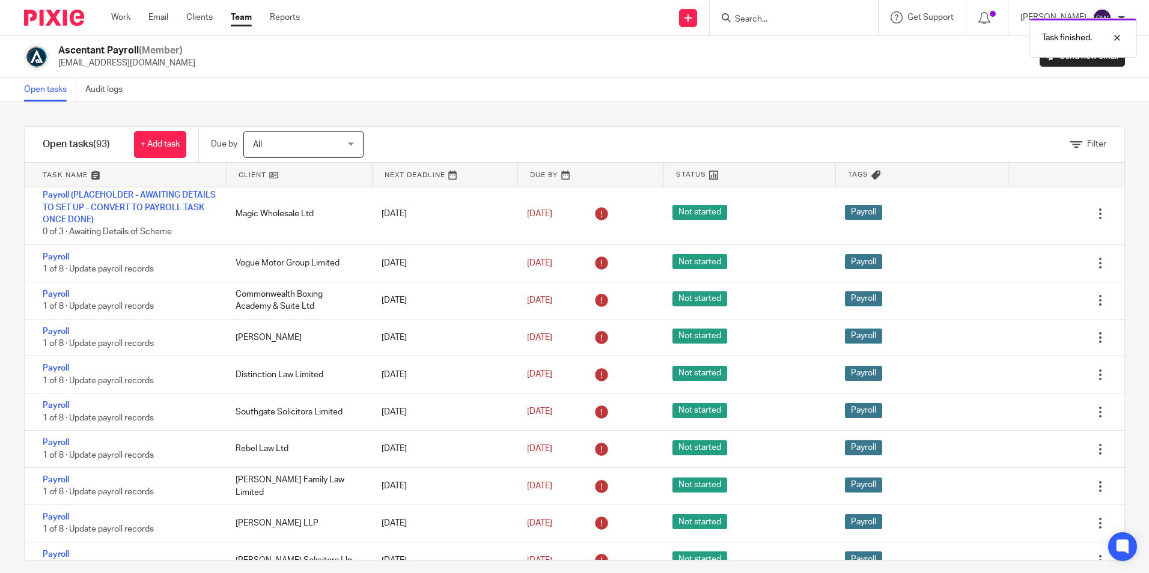
click at [1034, 334] on icon at bounding box center [1040, 338] width 12 height 12
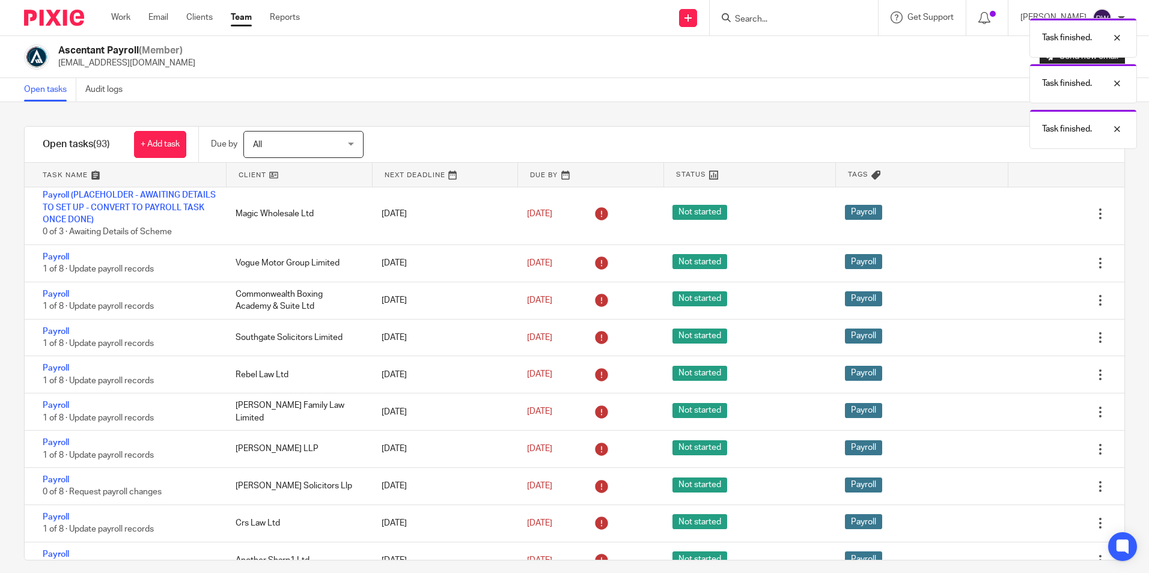
click at [1034, 334] on icon at bounding box center [1040, 338] width 12 height 12
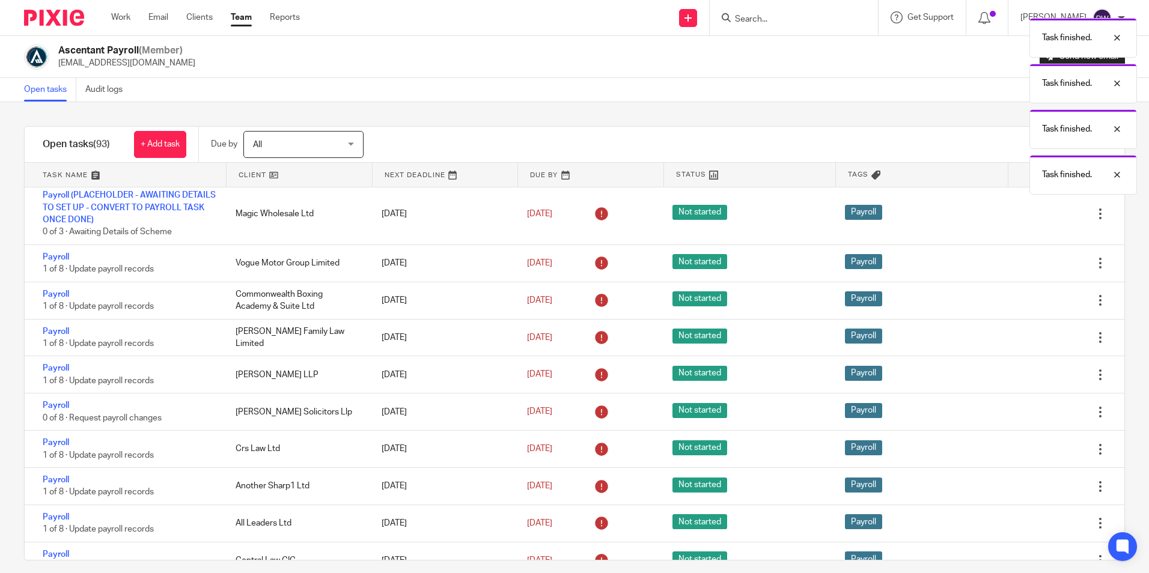
click at [1034, 334] on icon at bounding box center [1040, 338] width 12 height 12
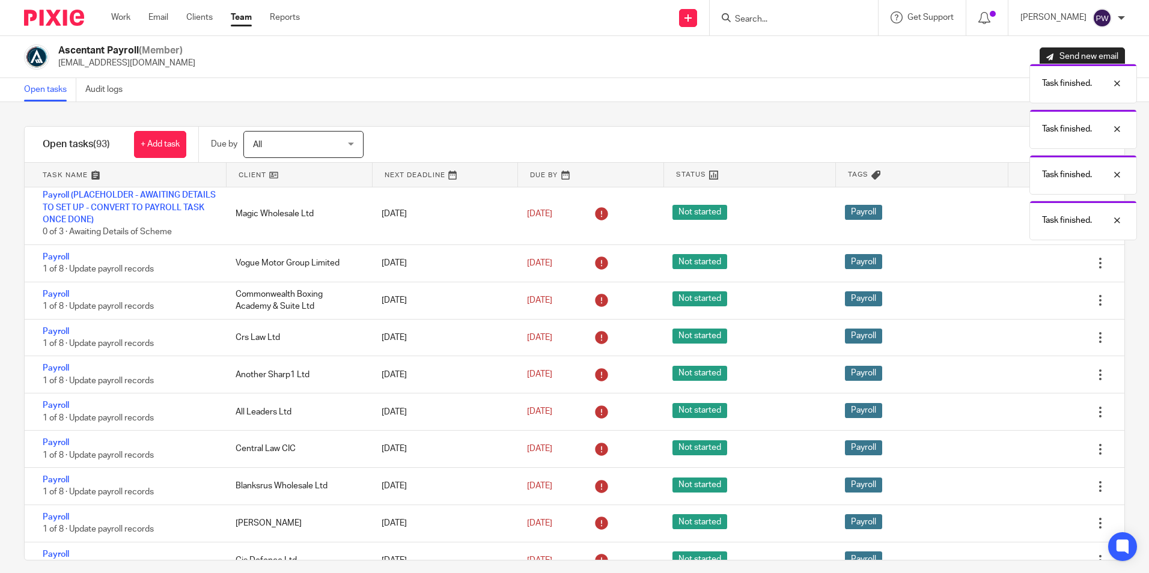
click at [1034, 334] on icon at bounding box center [1040, 338] width 12 height 12
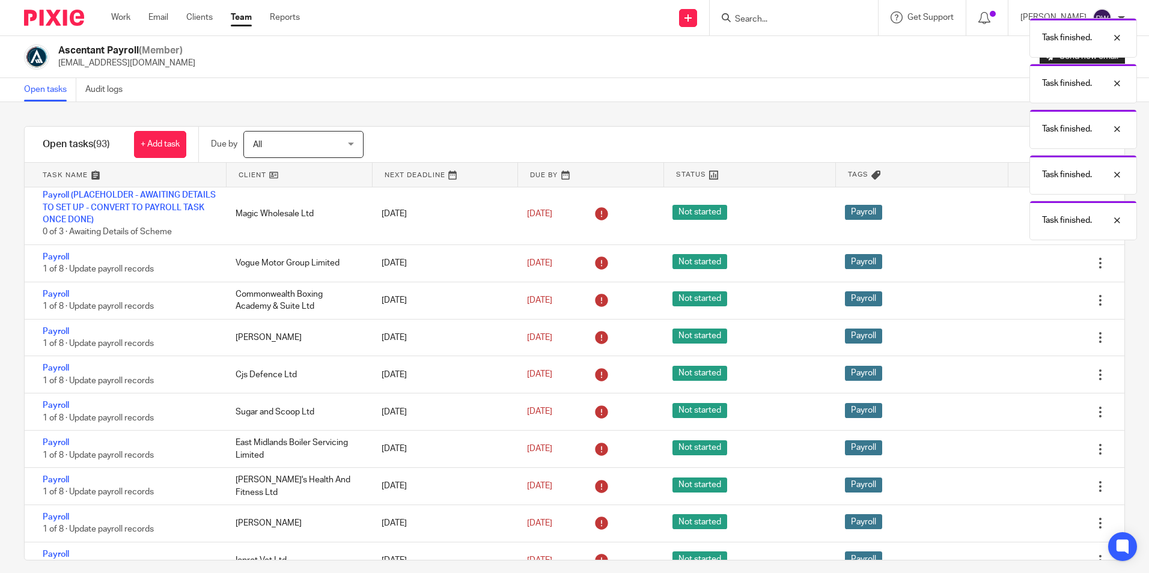
click at [1034, 334] on icon at bounding box center [1040, 338] width 12 height 12
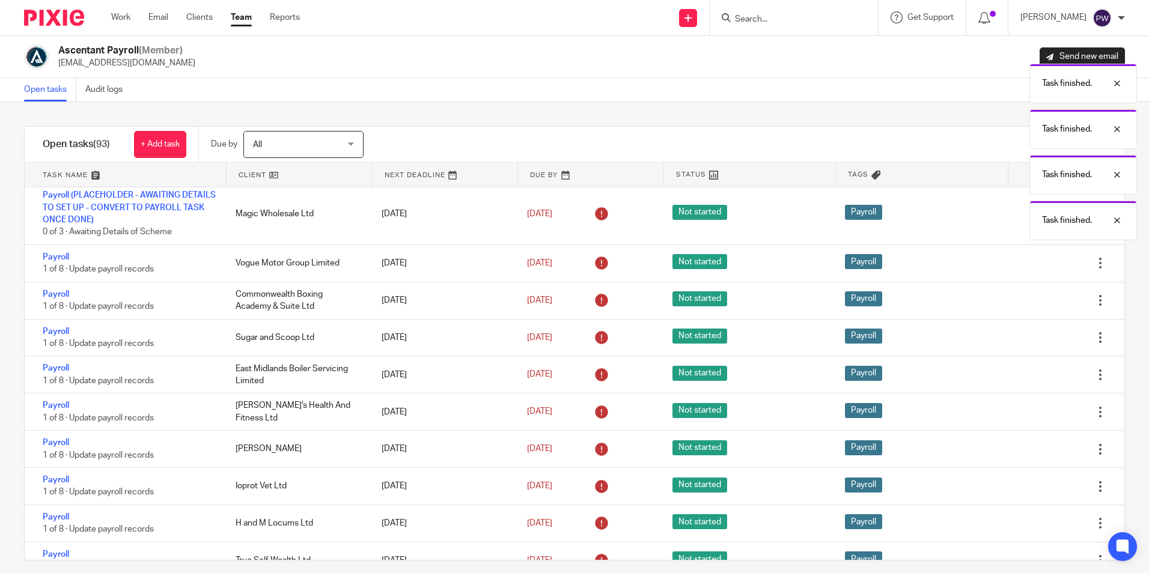
click at [1034, 334] on icon at bounding box center [1040, 338] width 12 height 12
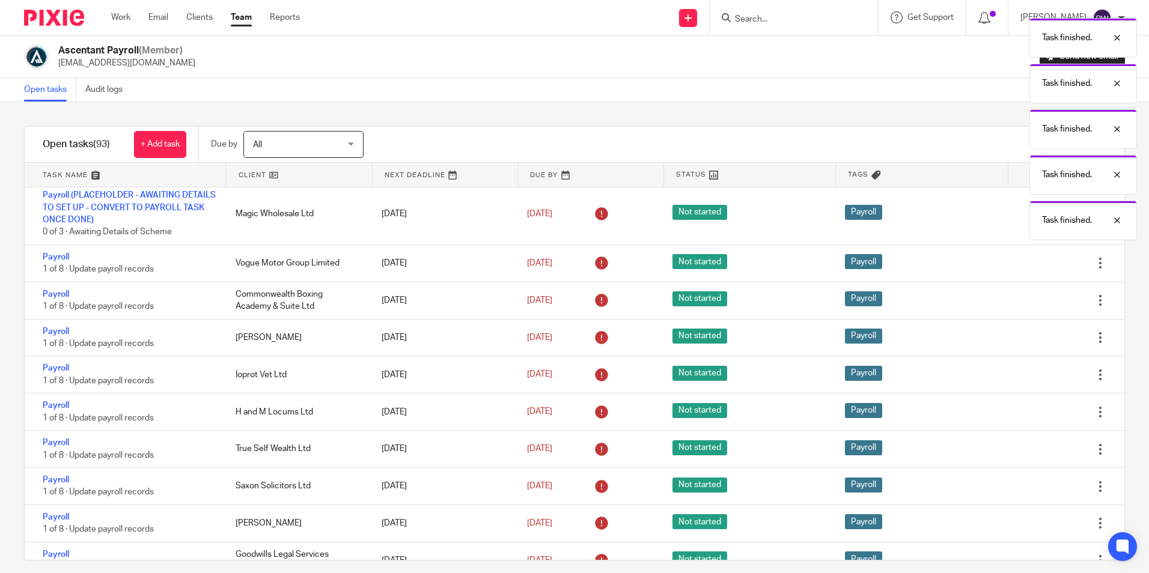
click at [1034, 334] on icon at bounding box center [1040, 338] width 12 height 12
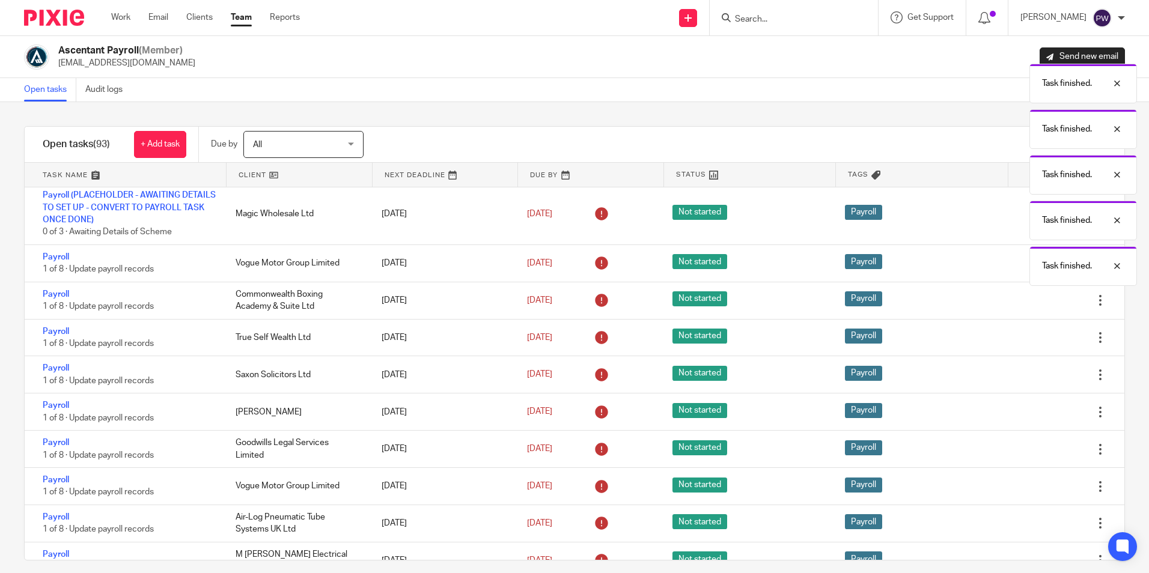
click at [1034, 334] on icon at bounding box center [1040, 338] width 12 height 12
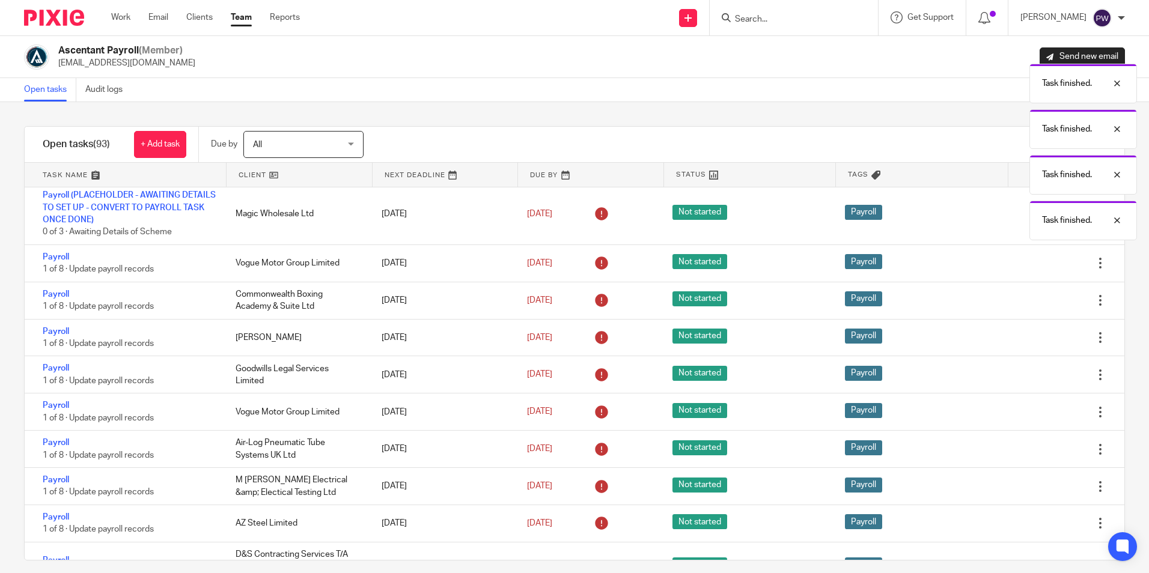
click at [1034, 334] on icon at bounding box center [1040, 338] width 12 height 12
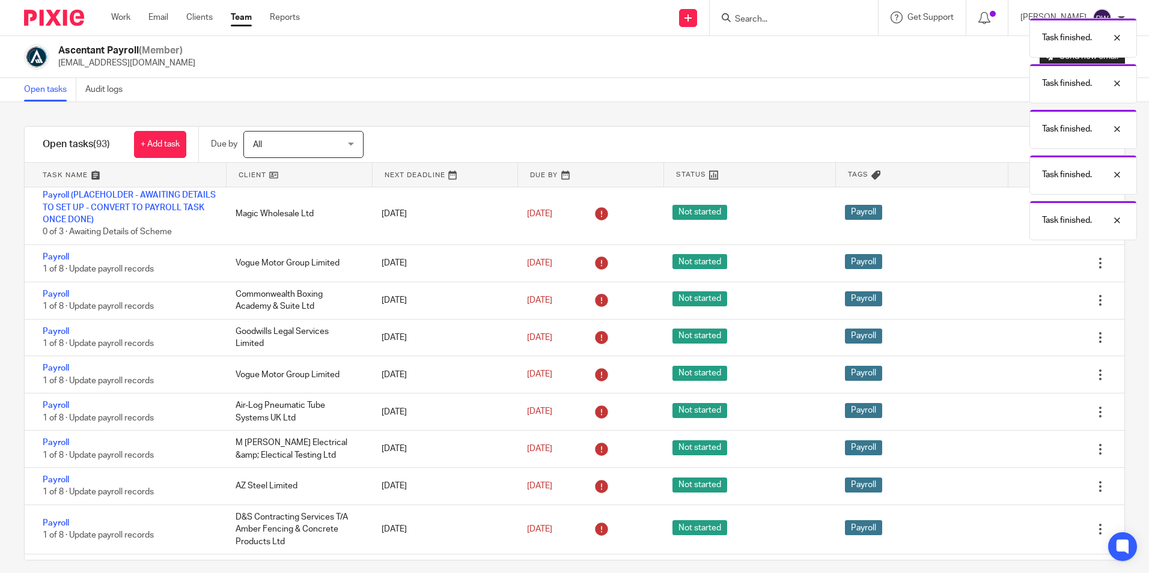
click at [1034, 334] on icon at bounding box center [1040, 338] width 12 height 12
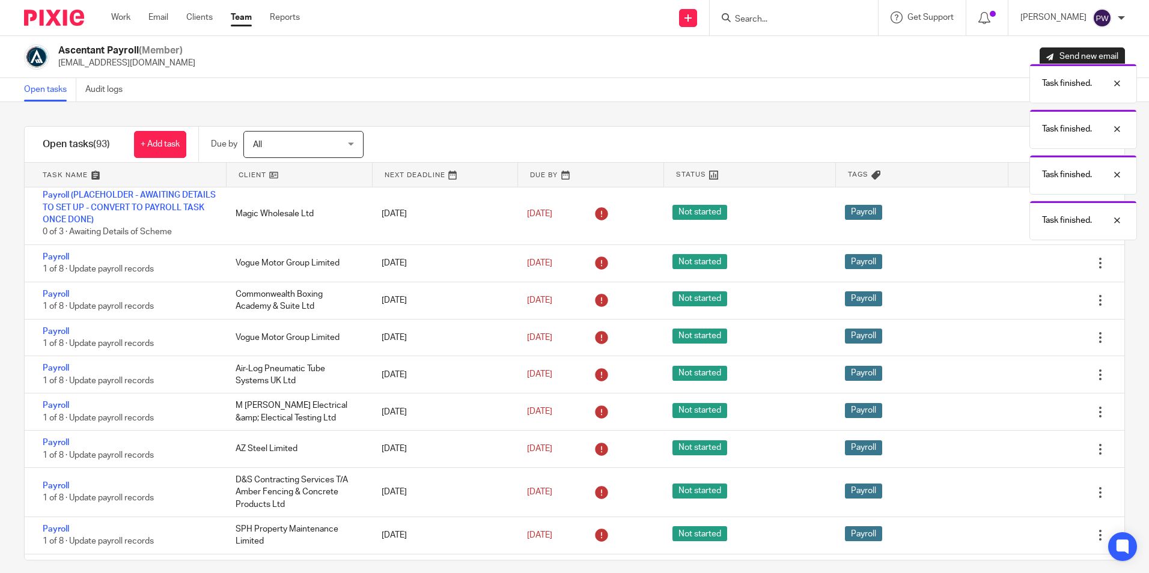
click at [1034, 334] on icon at bounding box center [1040, 338] width 12 height 12
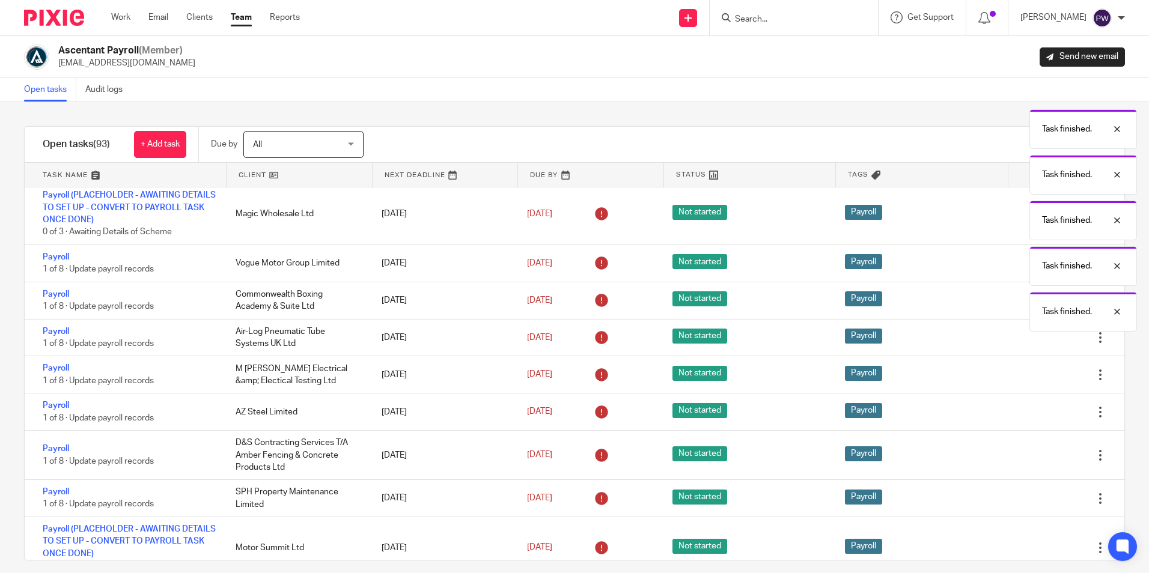
click at [1034, 334] on icon at bounding box center [1040, 338] width 12 height 12
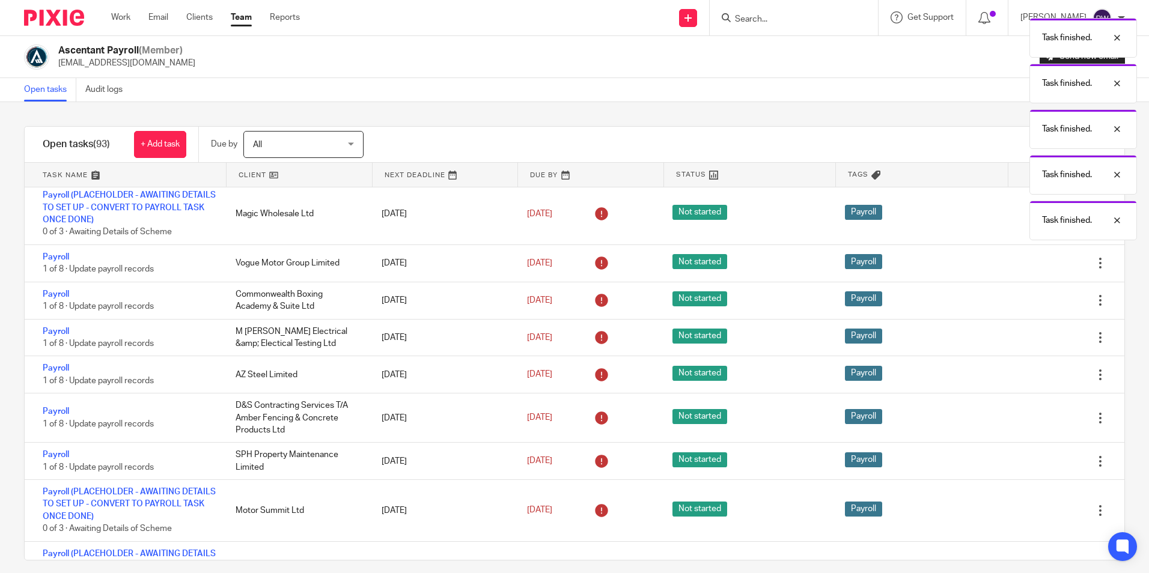
click at [1034, 334] on icon at bounding box center [1040, 338] width 12 height 12
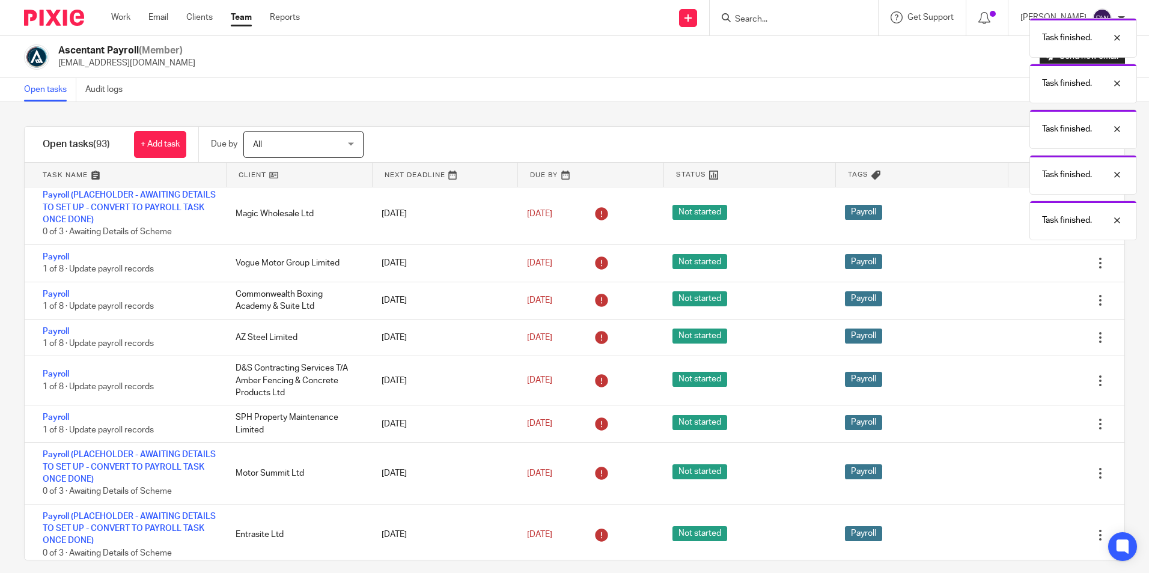
click at [1034, 334] on icon at bounding box center [1040, 338] width 12 height 12
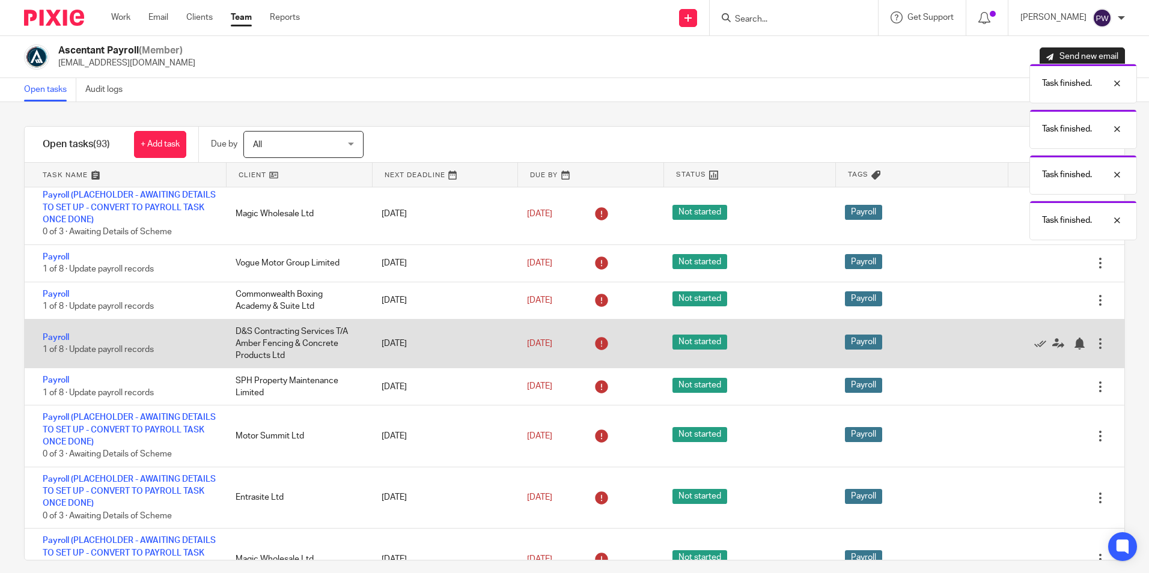
click at [1010, 334] on div "Edit task Delete" at bounding box center [1064, 344] width 119 height 49
click at [1010, 336] on div "Edit task Delete" at bounding box center [1064, 344] width 119 height 49
click at [1034, 343] on icon at bounding box center [1040, 344] width 12 height 12
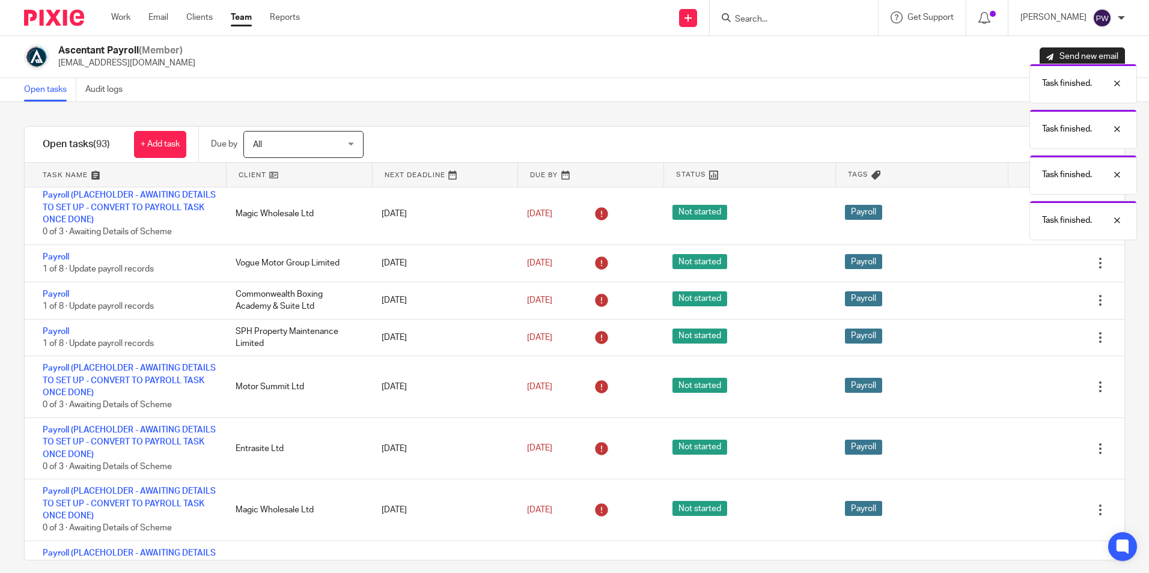
click at [1034, 343] on icon at bounding box center [1040, 338] width 12 height 12
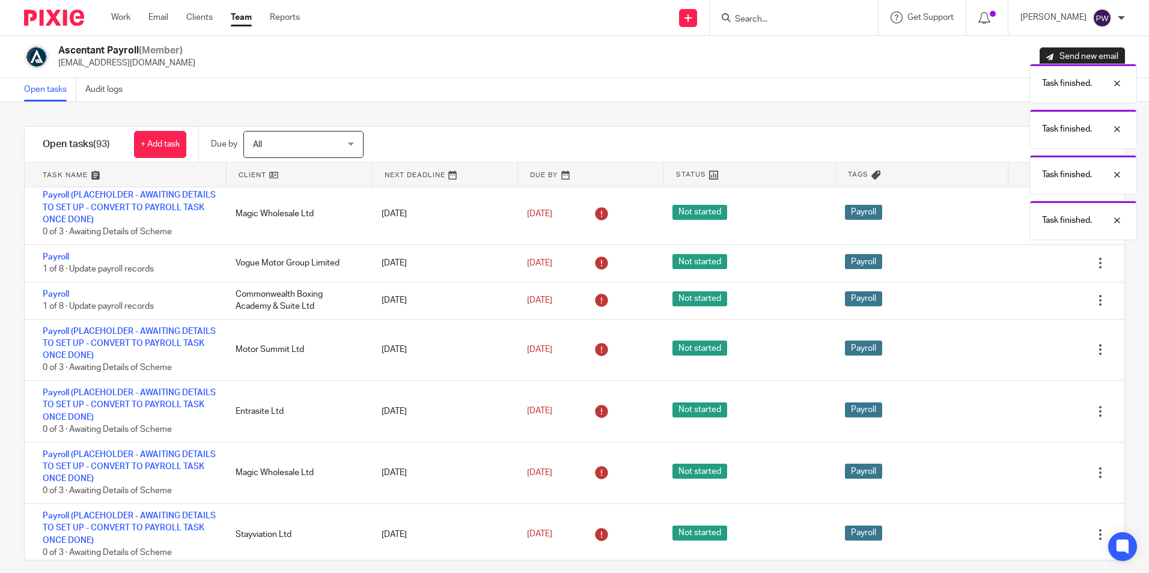
click at [1010, 343] on div "Edit task Delete" at bounding box center [1064, 350] width 119 height 61
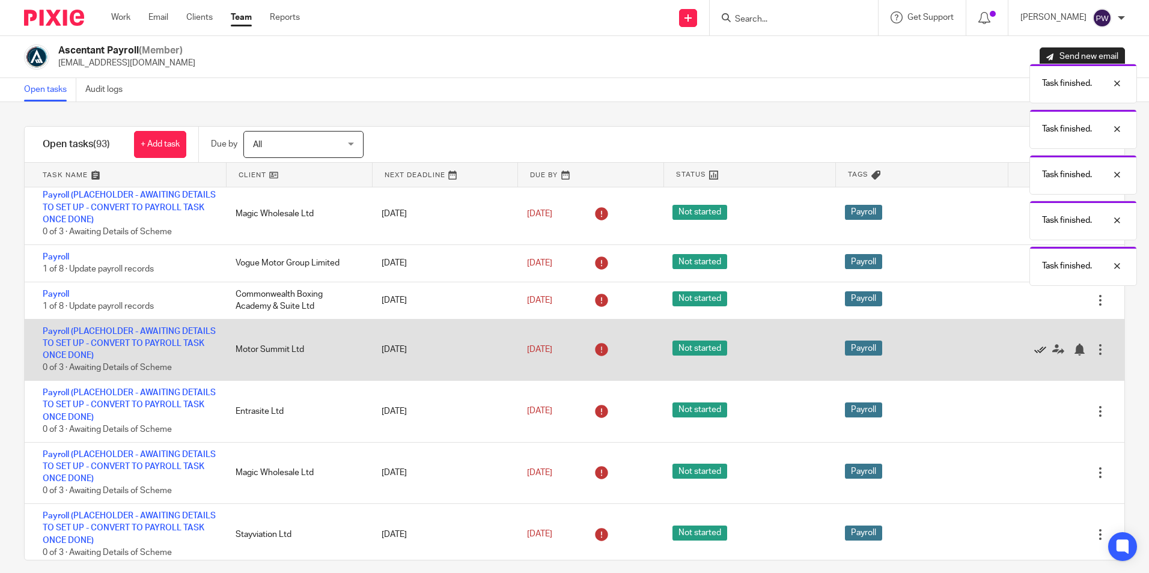
click at [1034, 349] on icon at bounding box center [1040, 350] width 12 height 12
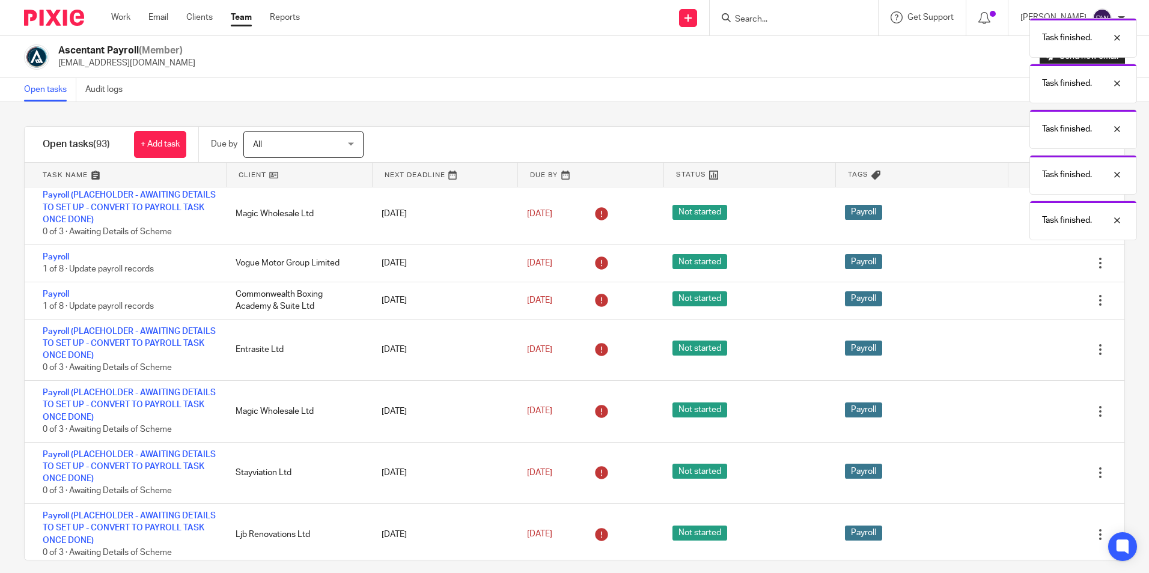
click at [1034, 349] on icon at bounding box center [1040, 350] width 12 height 12
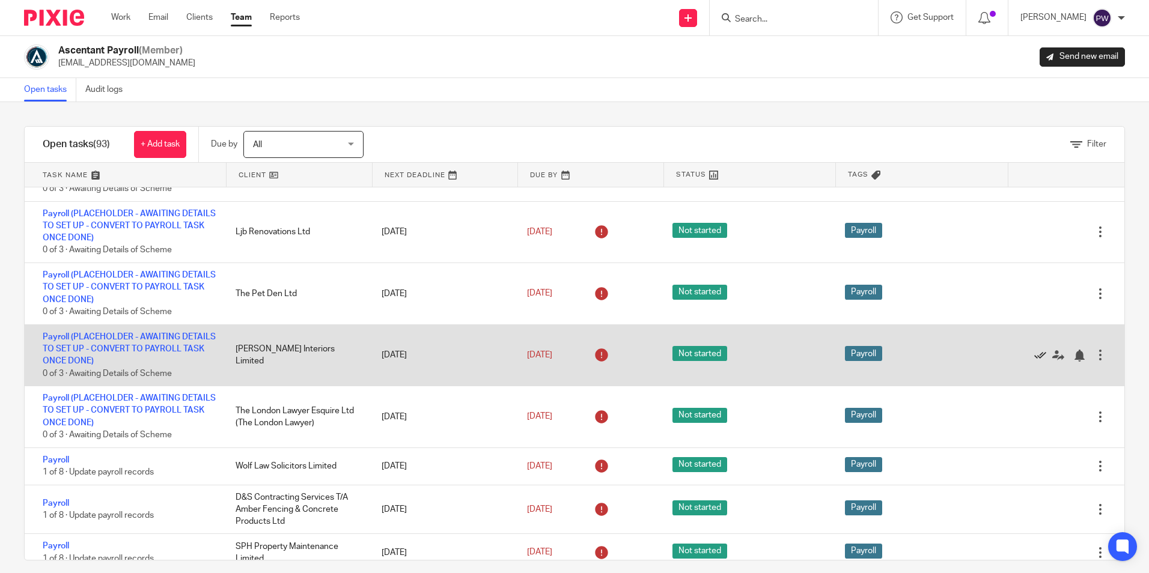
scroll to position [551, 0]
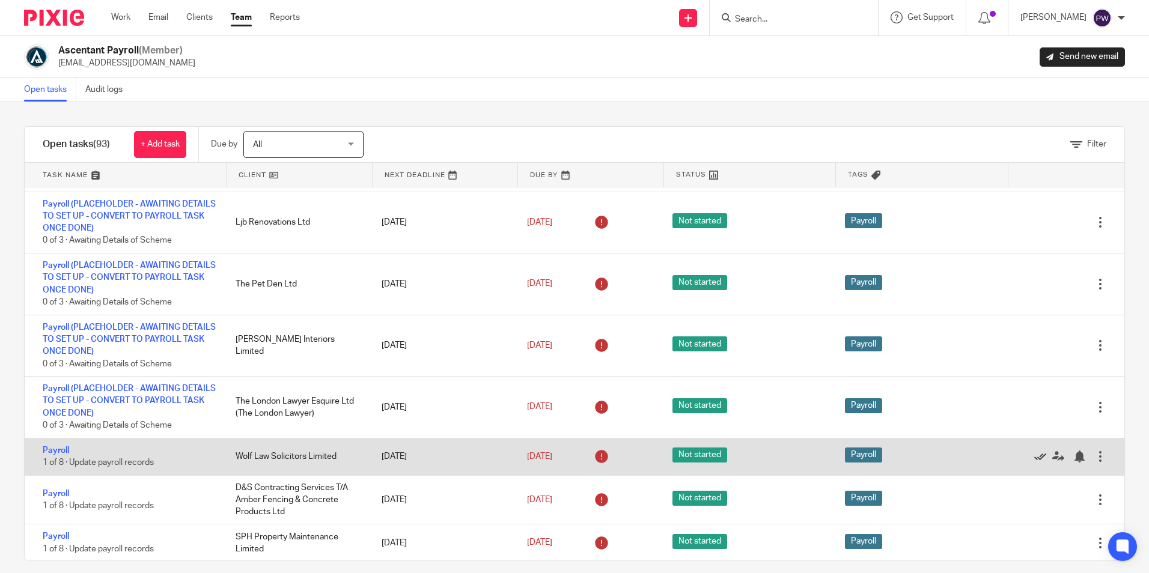
click at [1034, 460] on icon at bounding box center [1040, 457] width 12 height 12
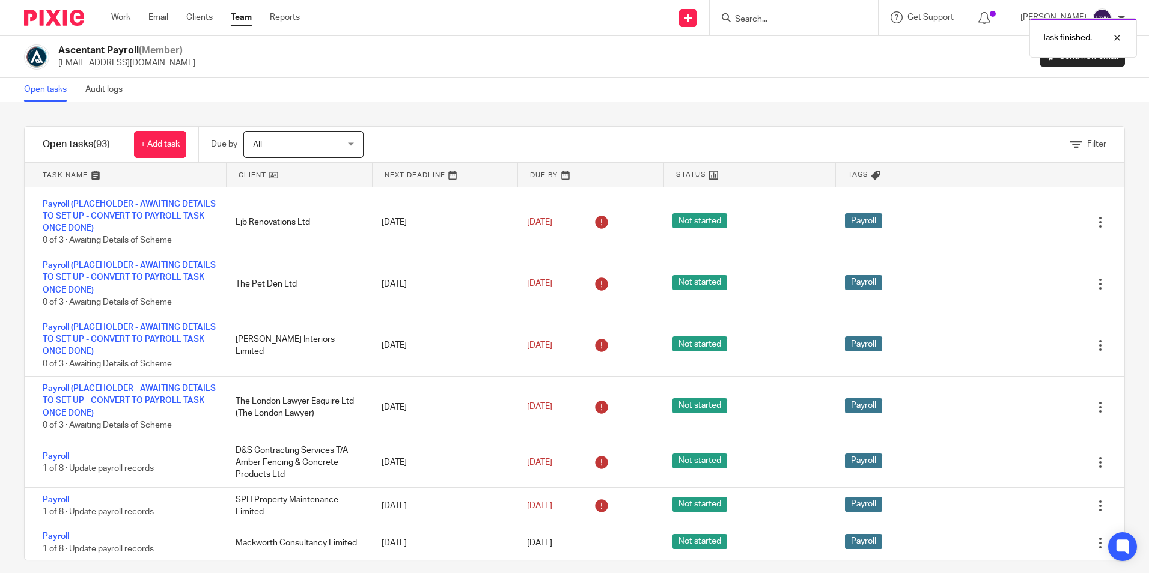
click at [1034, 460] on icon at bounding box center [1040, 463] width 12 height 12
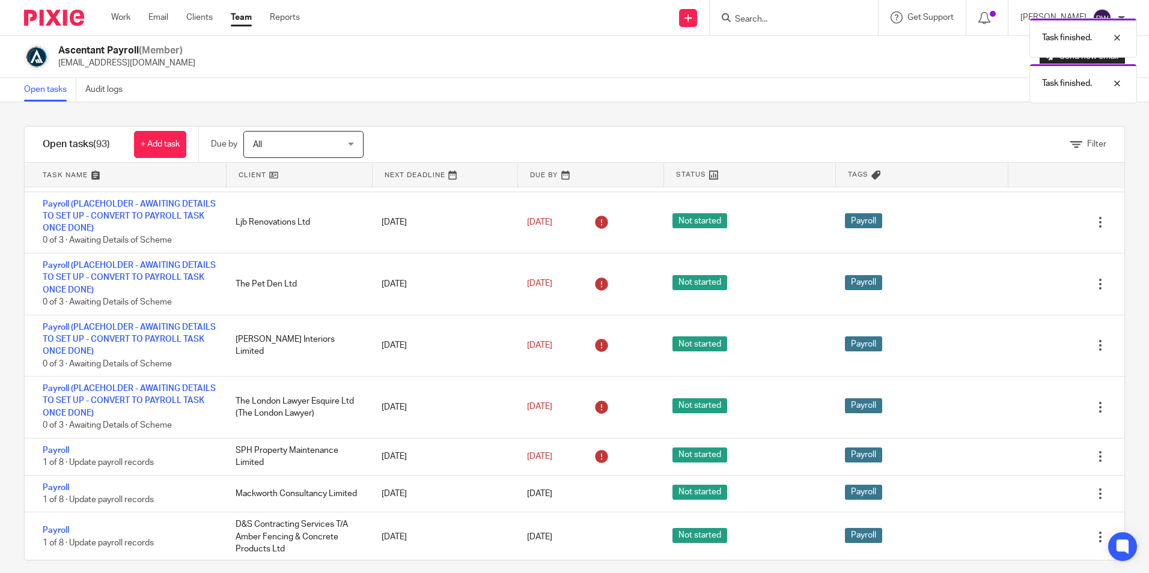
click at [1034, 460] on icon at bounding box center [1040, 457] width 12 height 12
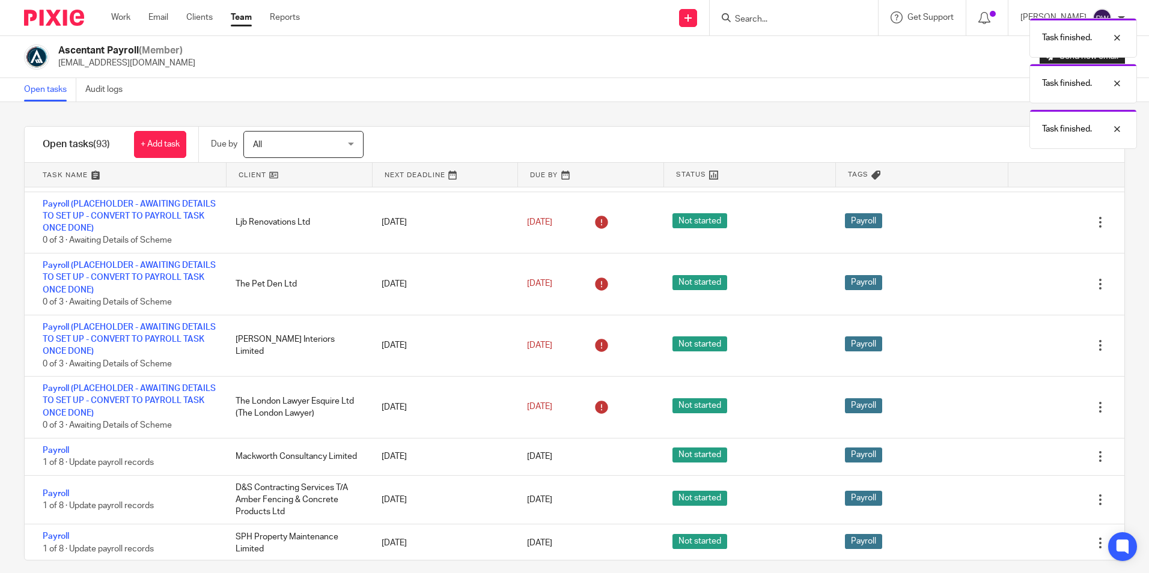
click at [1034, 460] on icon at bounding box center [1040, 457] width 12 height 12
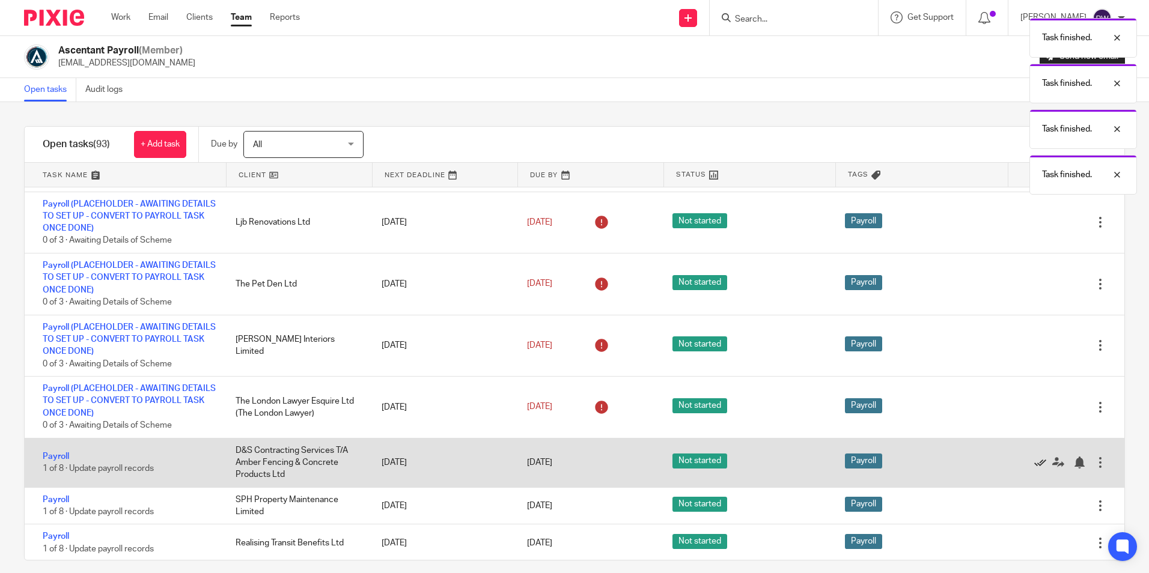
click at [1034, 460] on icon at bounding box center [1040, 463] width 12 height 12
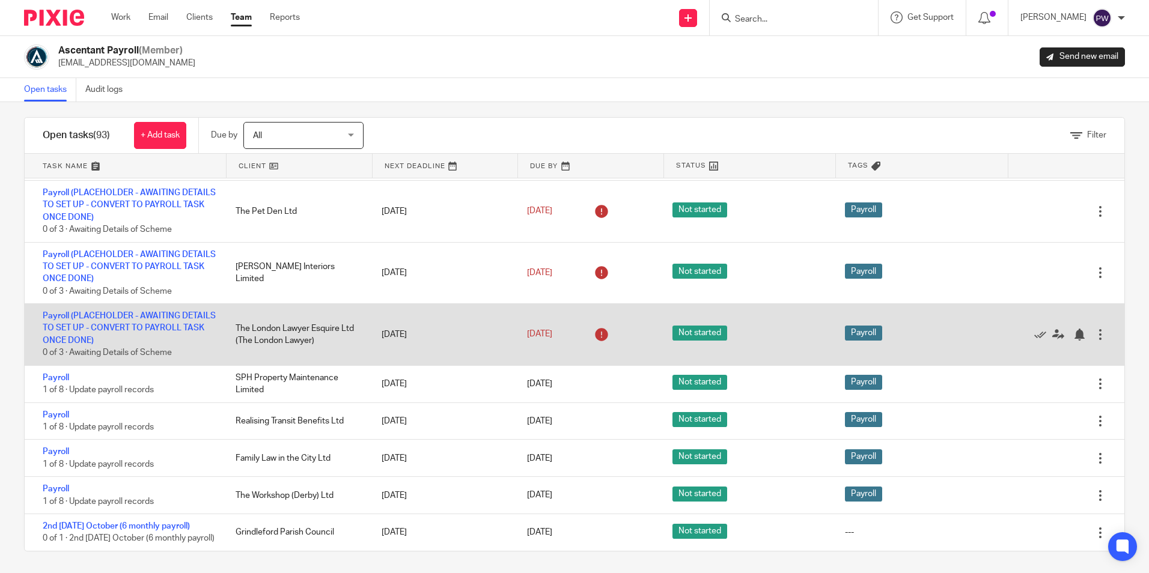
scroll to position [11, 0]
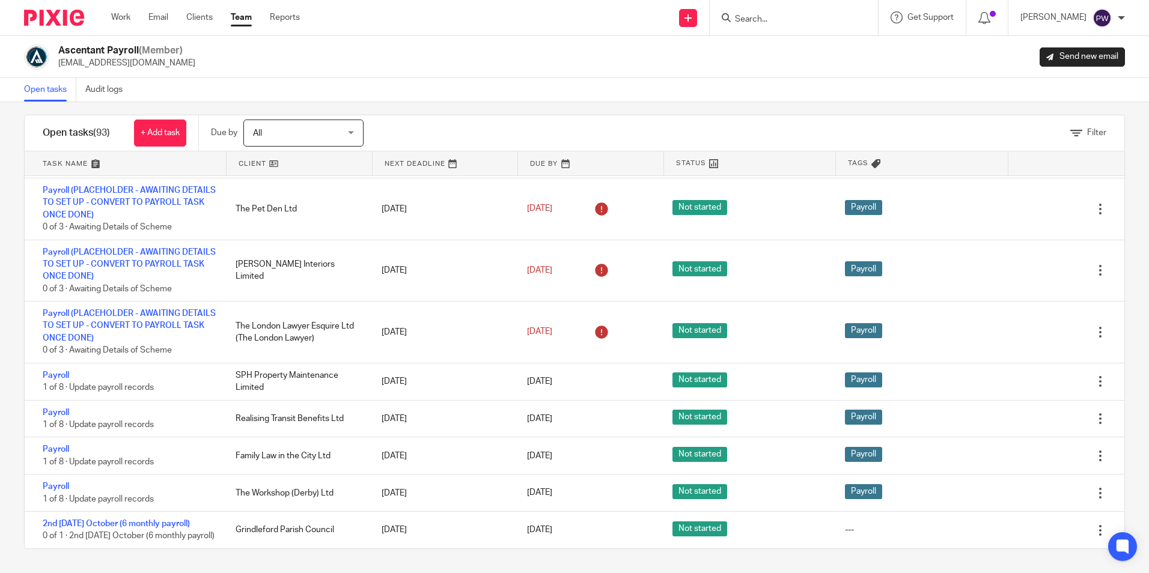
click at [781, 23] on input "Search" at bounding box center [788, 19] width 108 height 11
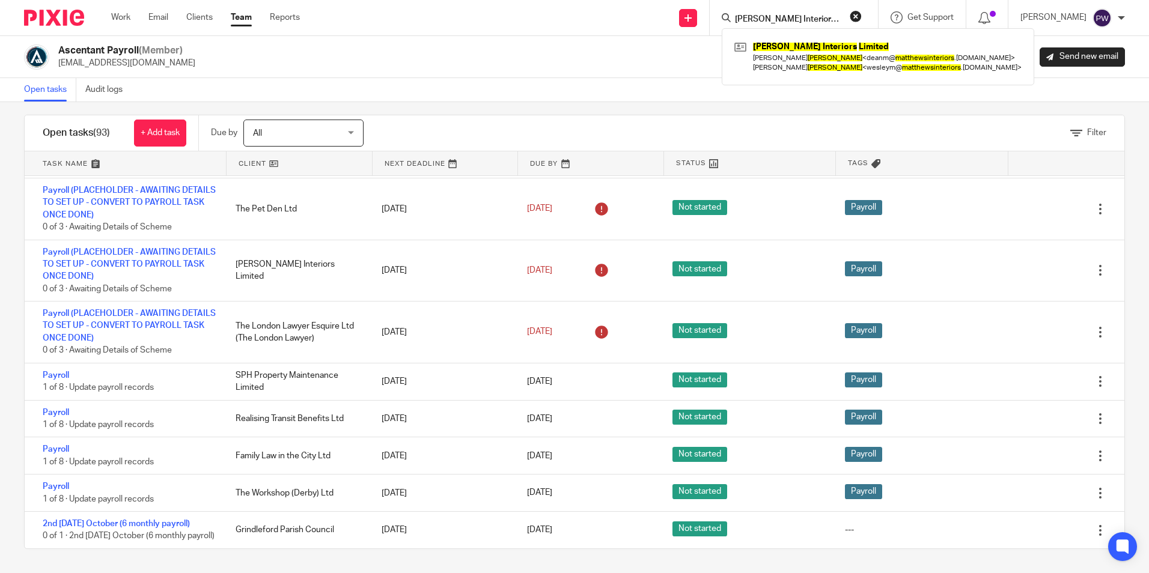
type input "Matthews Interiors Limited"
click button "submit" at bounding box center [0, 0] width 0 height 0
click at [781, 46] on link at bounding box center [877, 56] width 293 height 37
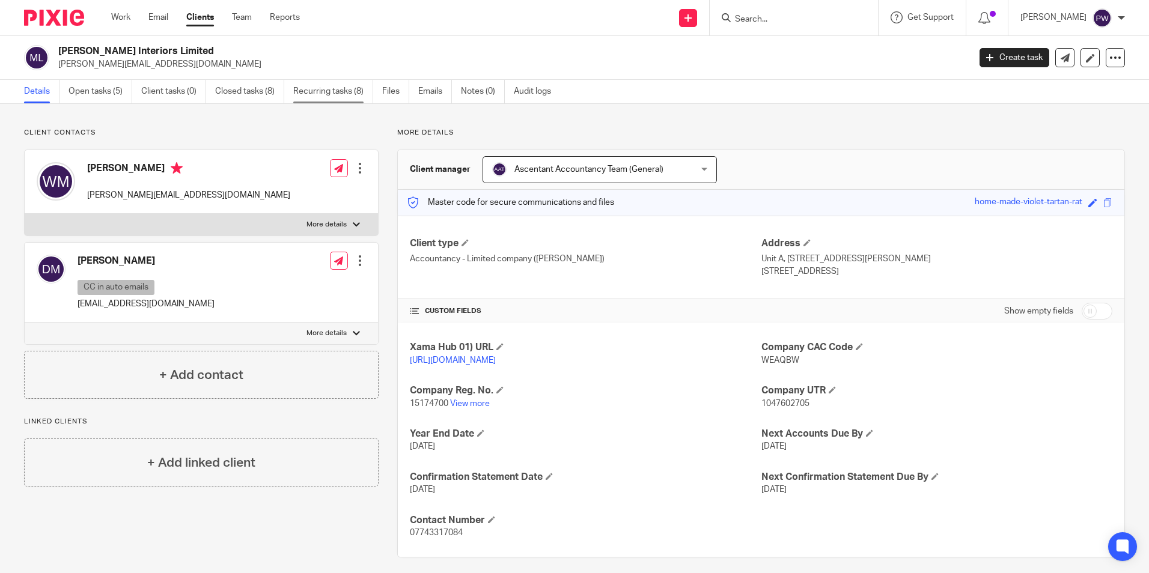
click at [337, 94] on link "Recurring tasks (8)" at bounding box center [333, 91] width 80 height 23
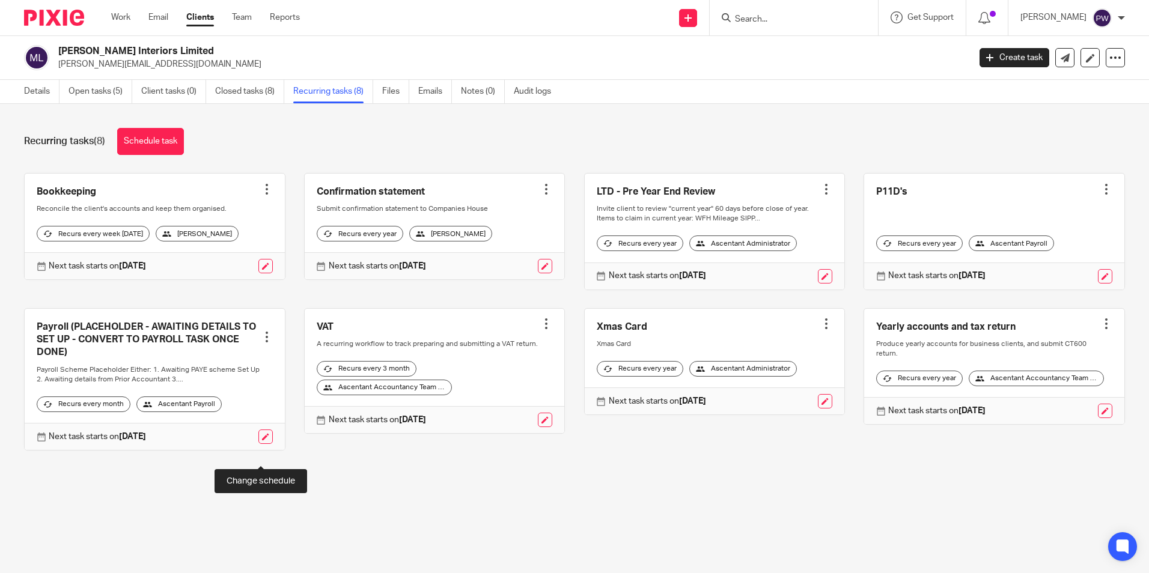
click at [265, 444] on link at bounding box center [265, 437] width 14 height 14
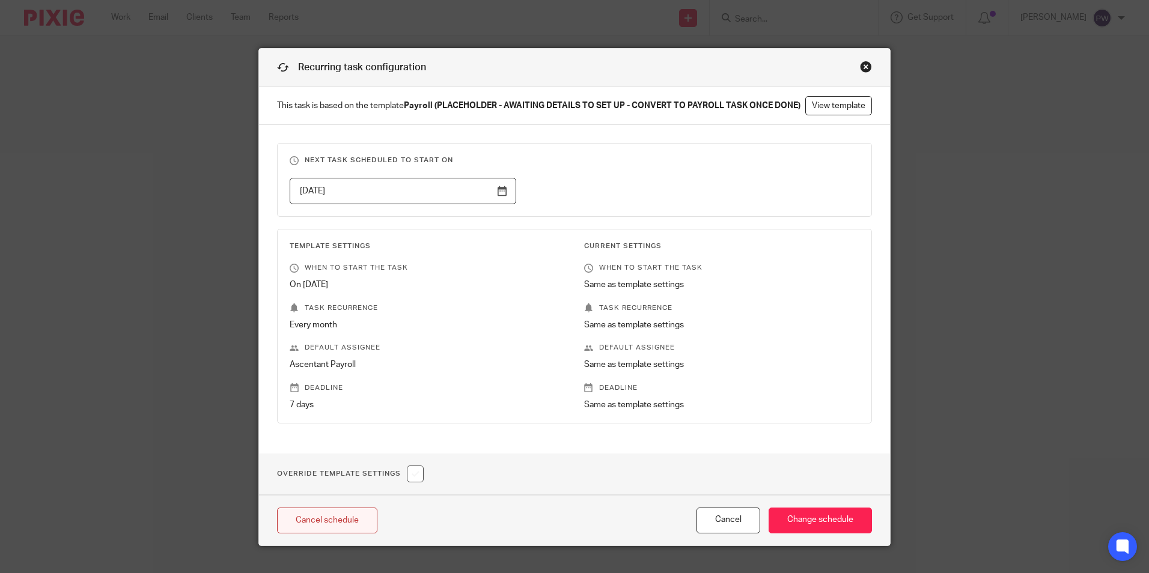
click at [306, 519] on link "Cancel schedule" at bounding box center [327, 521] width 100 height 26
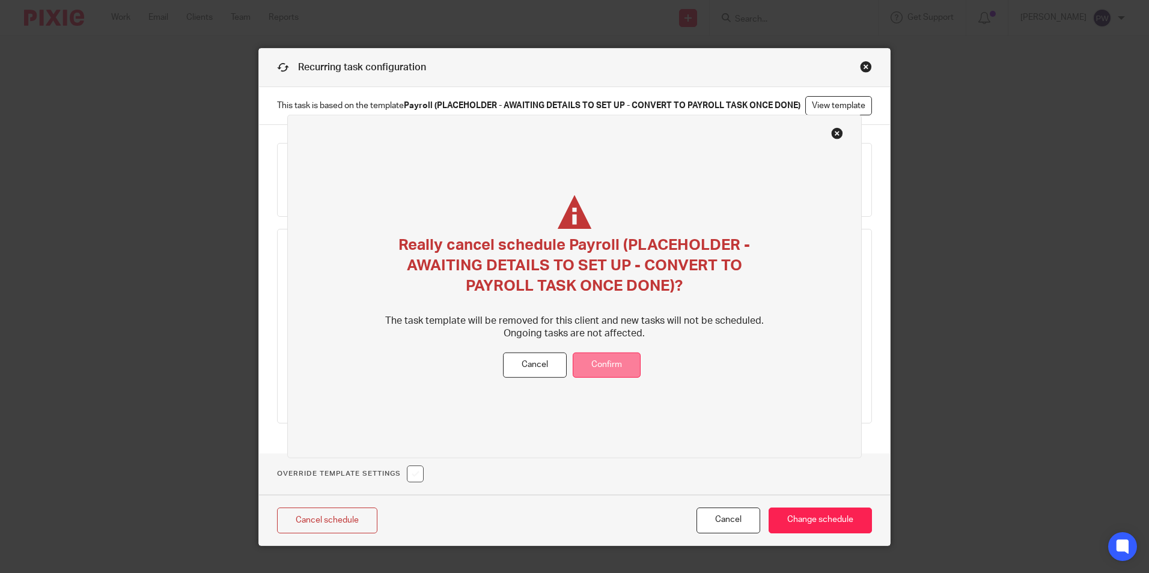
click at [620, 373] on button "Confirm" at bounding box center [607, 365] width 68 height 26
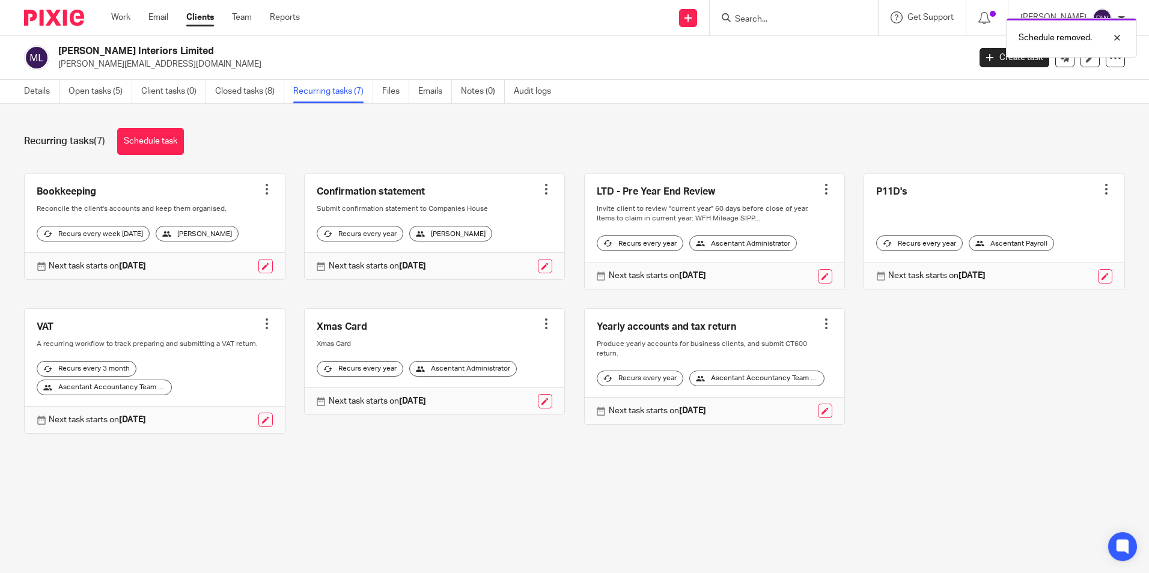
click at [1002, 55] on div "Schedule removed." at bounding box center [855, 35] width 562 height 46
click at [985, 57] on div "Schedule removed." at bounding box center [855, 35] width 562 height 46
click at [987, 90] on div "Details Open tasks (5) Client tasks (0) Closed tasks (8) Recurring tasks (7) Fi…" at bounding box center [574, 92] width 1149 height 24
click at [986, 58] on icon at bounding box center [989, 57] width 7 height 7
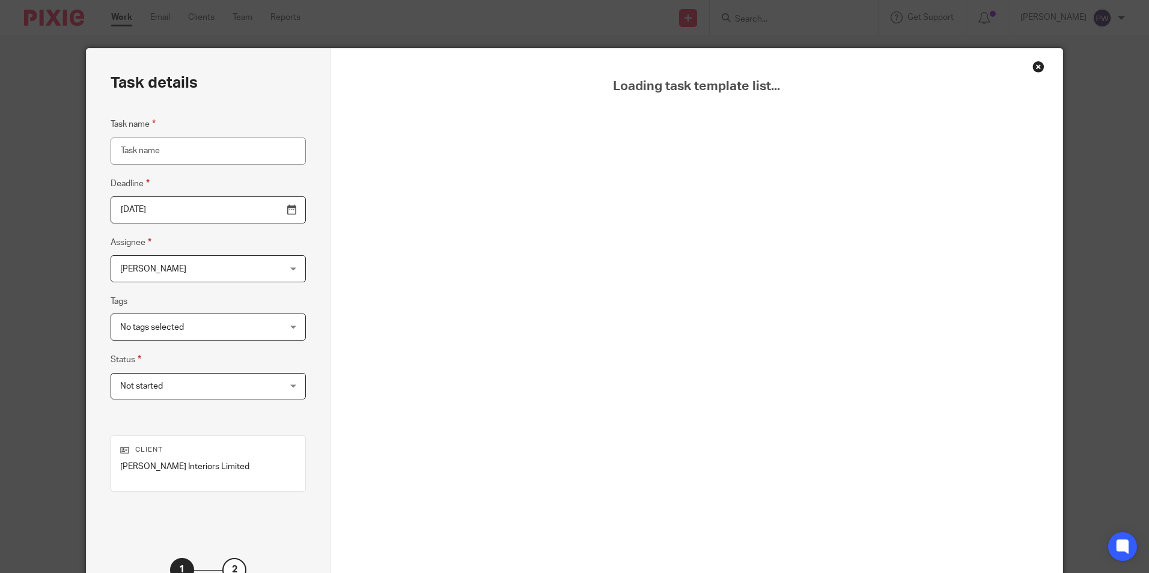
click at [176, 148] on input "Task name" at bounding box center [208, 151] width 195 height 27
type input "Payroll"
click at [1036, 67] on div "Close this dialog window" at bounding box center [1038, 67] width 12 height 12
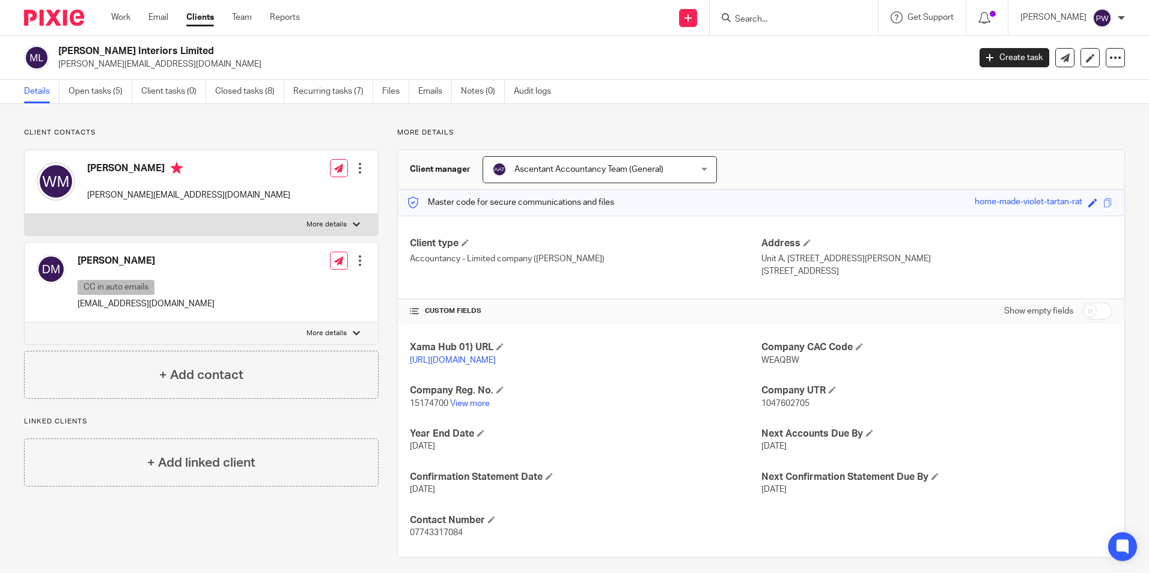
click at [790, 20] on input "Search" at bounding box center [788, 19] width 108 height 11
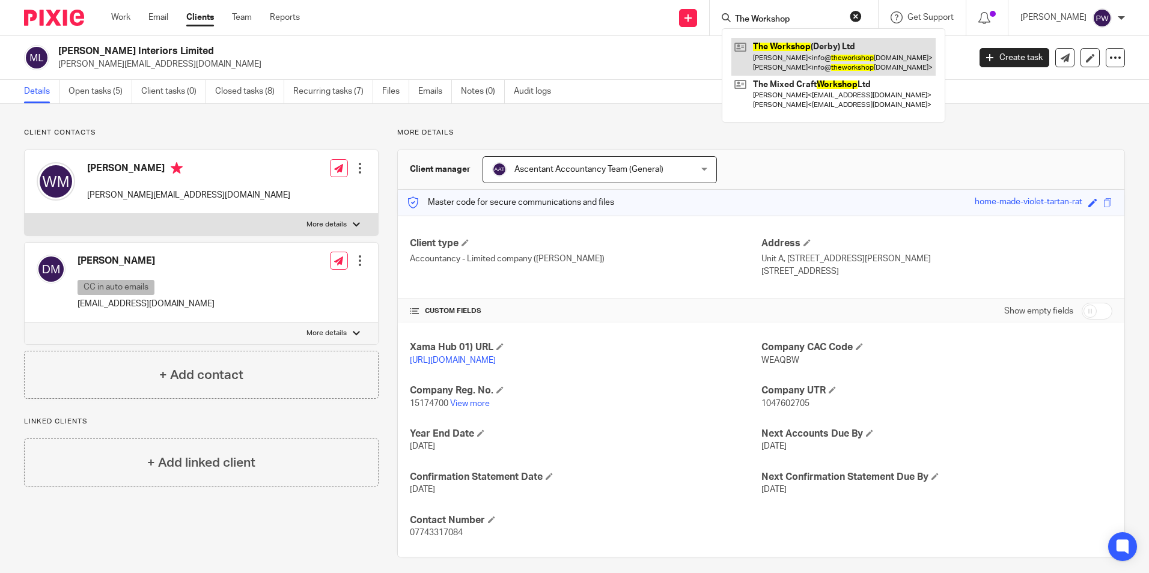
type input "The Workshop"
click at [811, 63] on link at bounding box center [833, 56] width 204 height 37
click at [811, 62] on link at bounding box center [833, 56] width 204 height 37
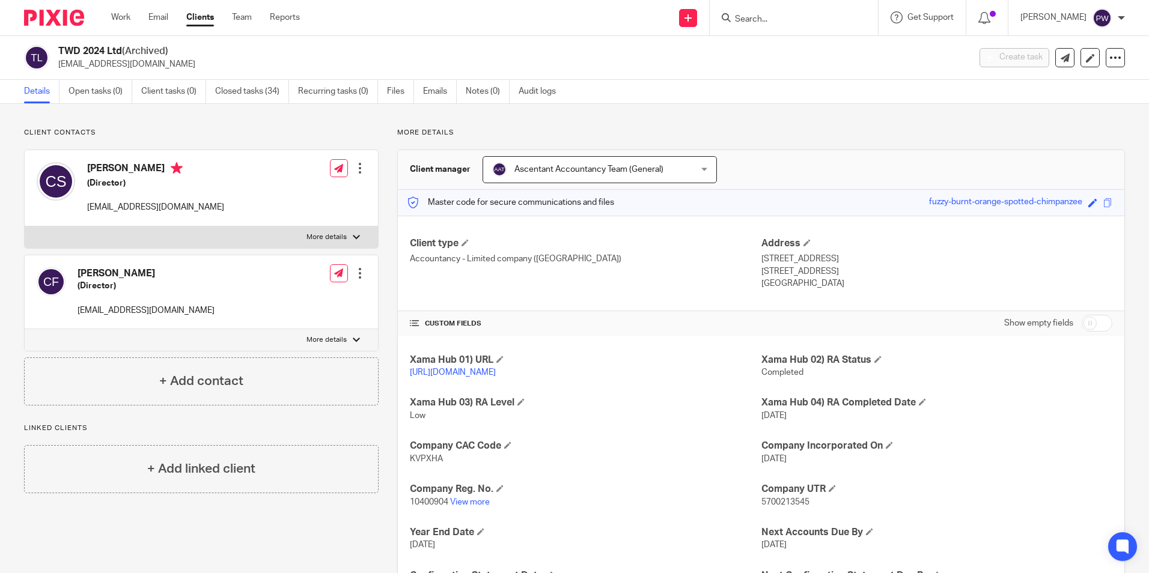
drag, startPoint x: 330, startPoint y: 92, endPoint x: 322, endPoint y: 135, distance: 43.4
click at [322, 135] on p "Client contacts" at bounding box center [201, 133] width 355 height 10
click at [779, 13] on form at bounding box center [798, 17] width 128 height 15
click at [777, 15] on input "Search" at bounding box center [788, 19] width 108 height 11
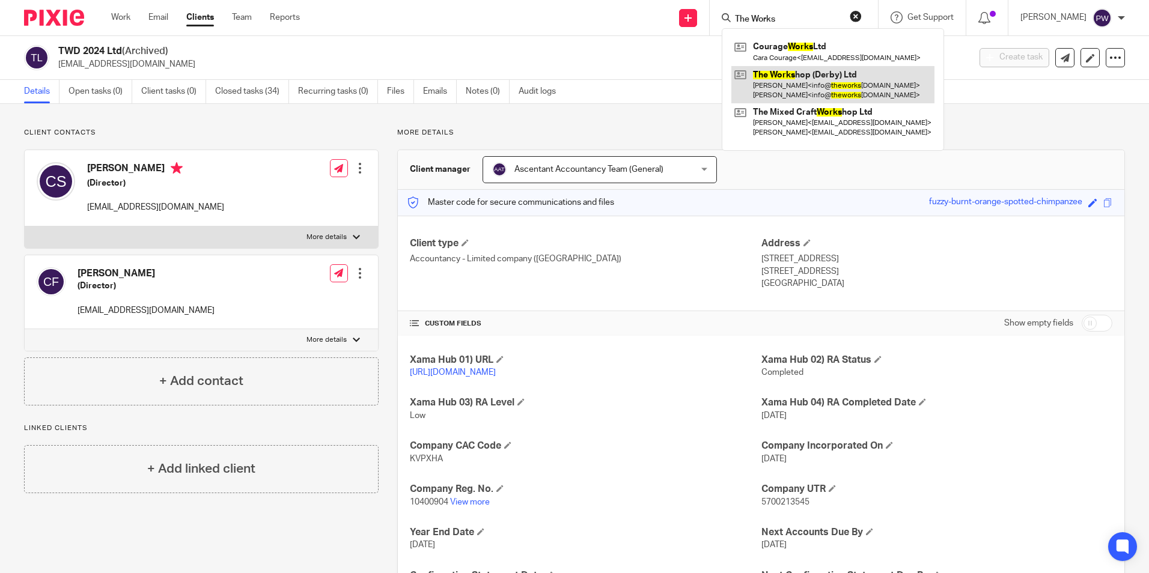
type input "The Works"
click at [796, 82] on link at bounding box center [832, 84] width 203 height 37
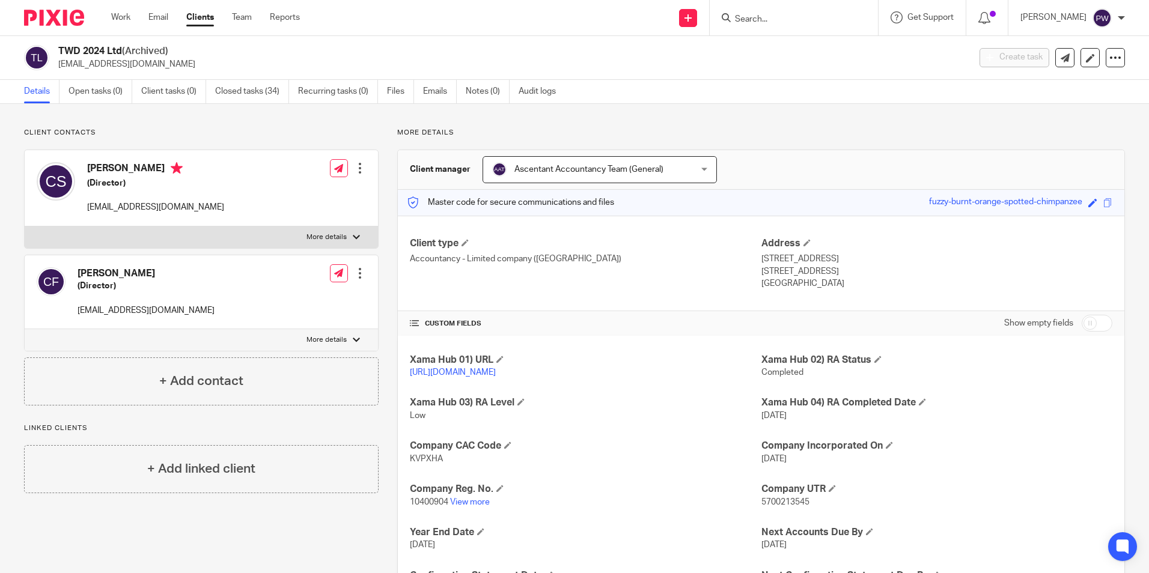
click at [770, 27] on div at bounding box center [794, 17] width 168 height 35
click at [772, 20] on input "Search" at bounding box center [788, 19] width 108 height 11
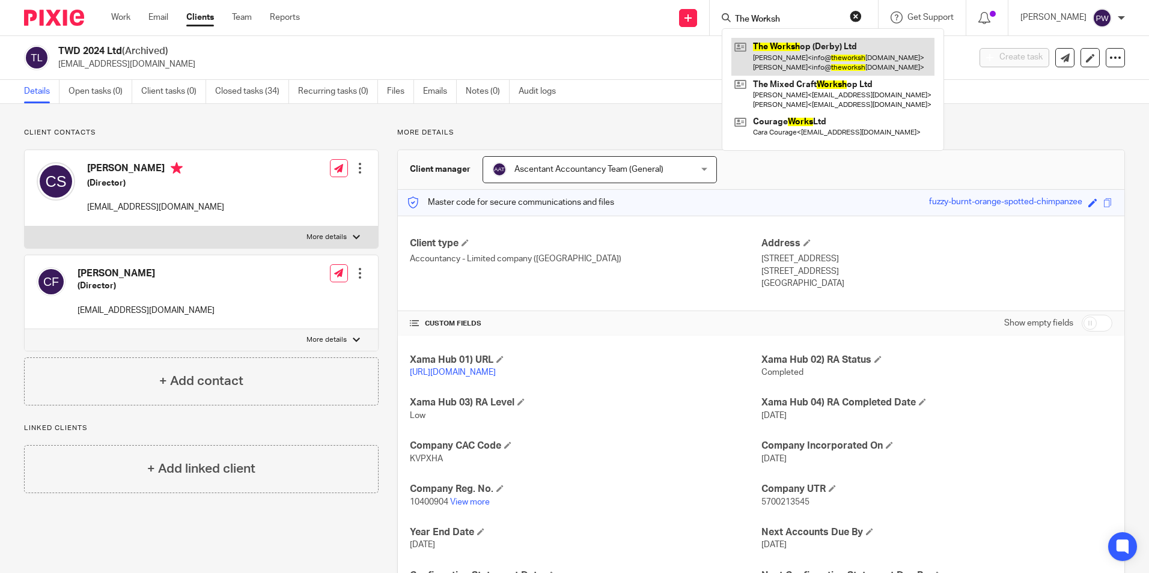
type input "The Worksh"
click at [788, 52] on link at bounding box center [832, 56] width 203 height 37
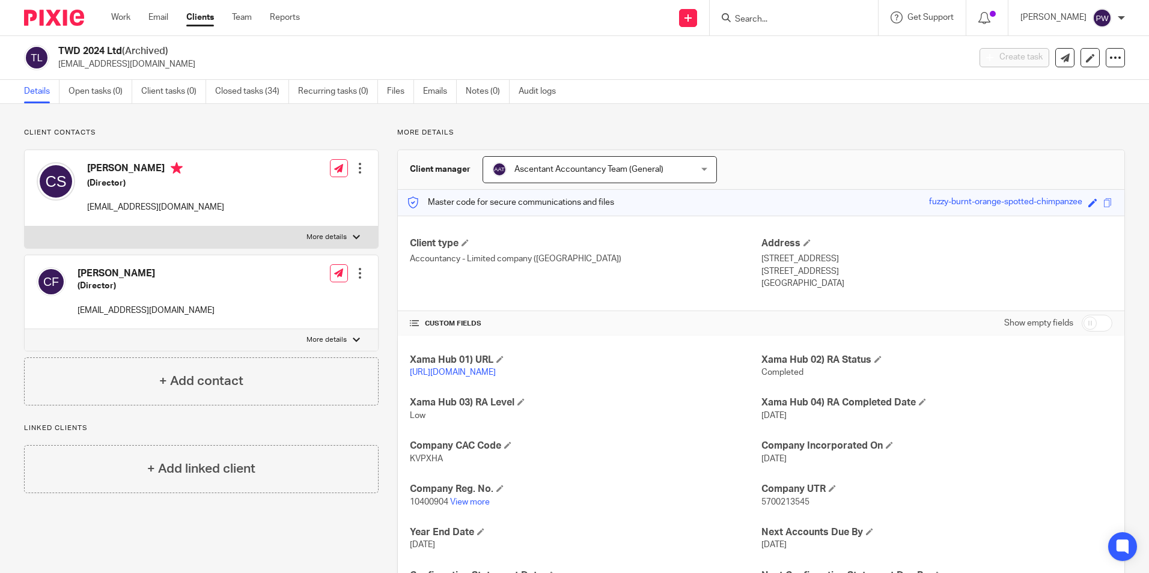
click at [767, 17] on input "Search" at bounding box center [788, 19] width 108 height 11
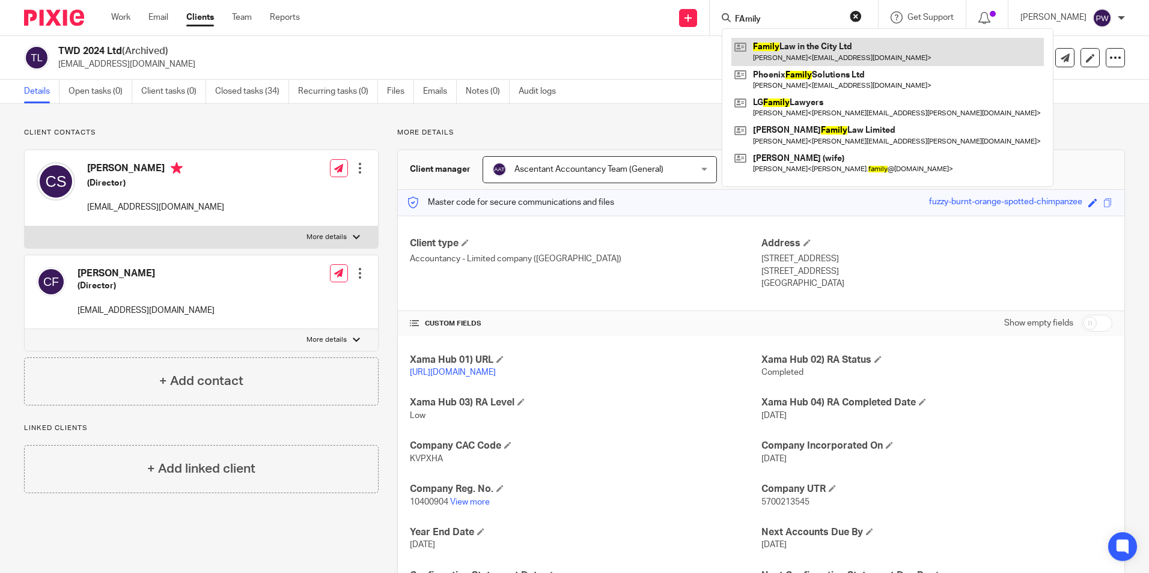
type input "FAmily"
click at [791, 57] on link at bounding box center [887, 52] width 312 height 28
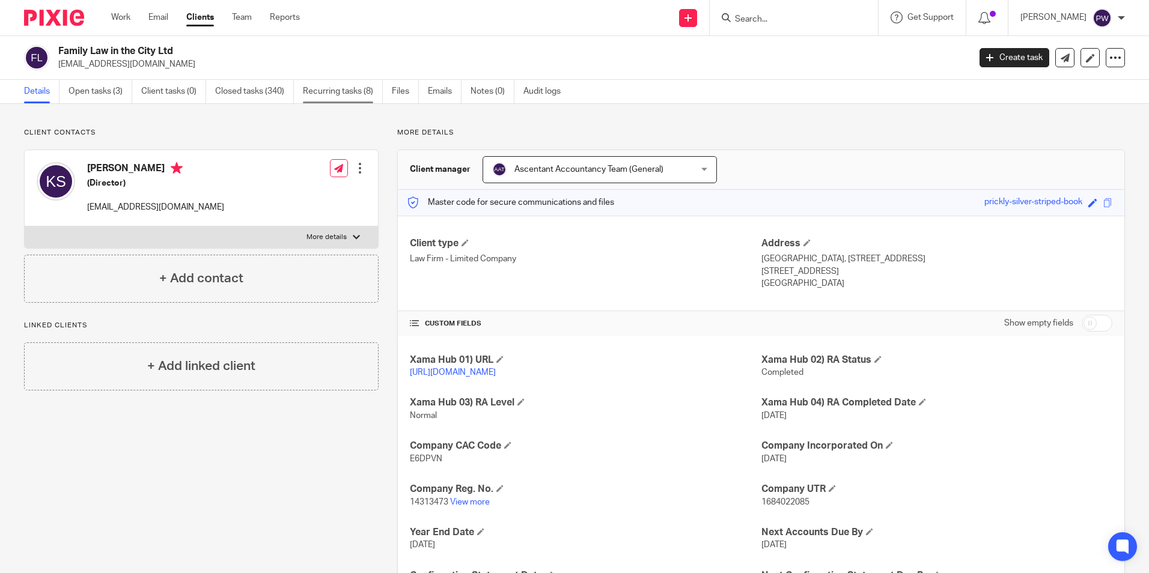
click at [362, 94] on link "Recurring tasks (8)" at bounding box center [343, 91] width 80 height 23
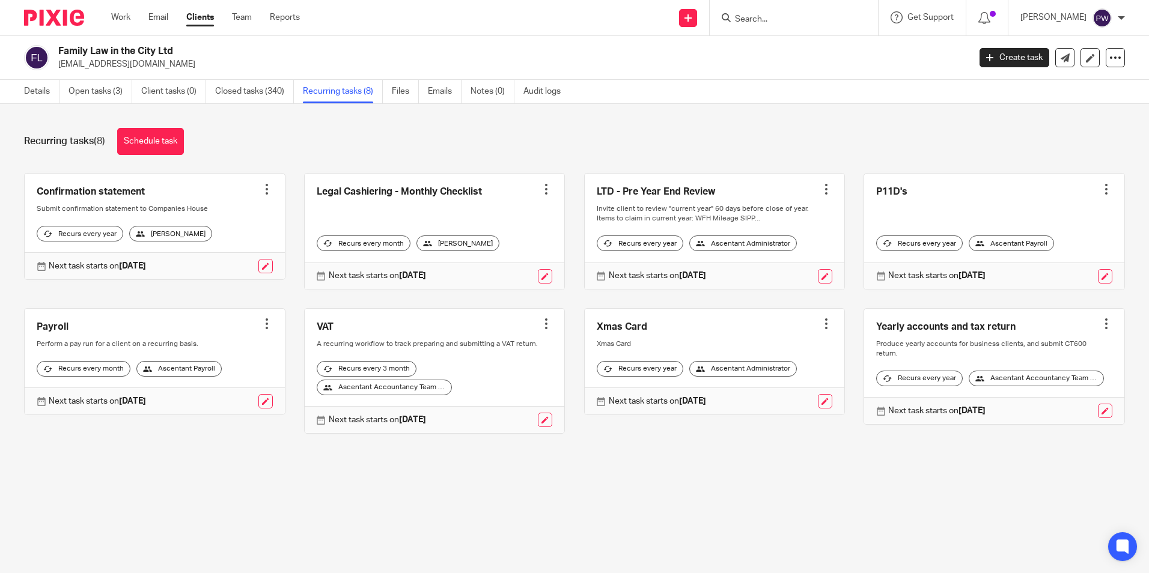
click at [775, 20] on input "Search" at bounding box center [788, 19] width 108 height 11
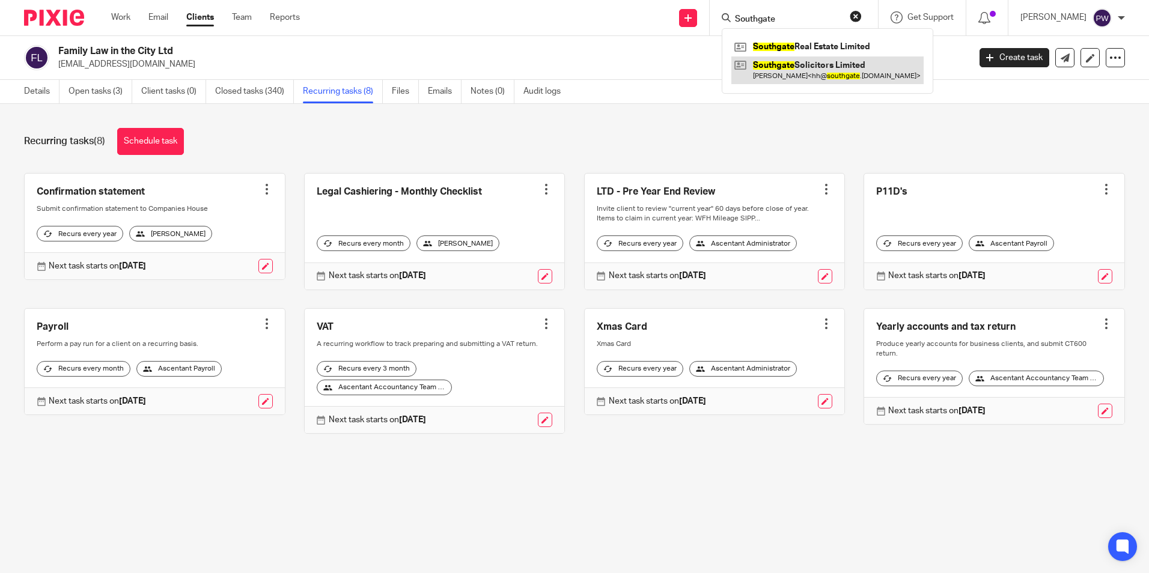
type input "Southgate"
click at [787, 67] on link at bounding box center [827, 70] width 192 height 28
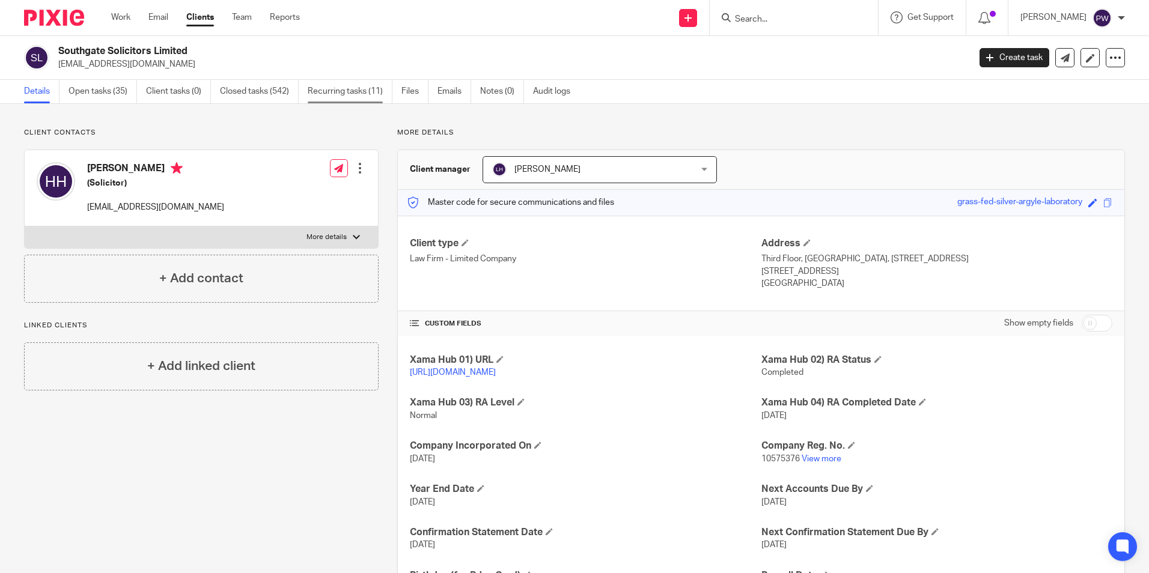
click at [370, 88] on link "Recurring tasks (11)" at bounding box center [350, 91] width 85 height 23
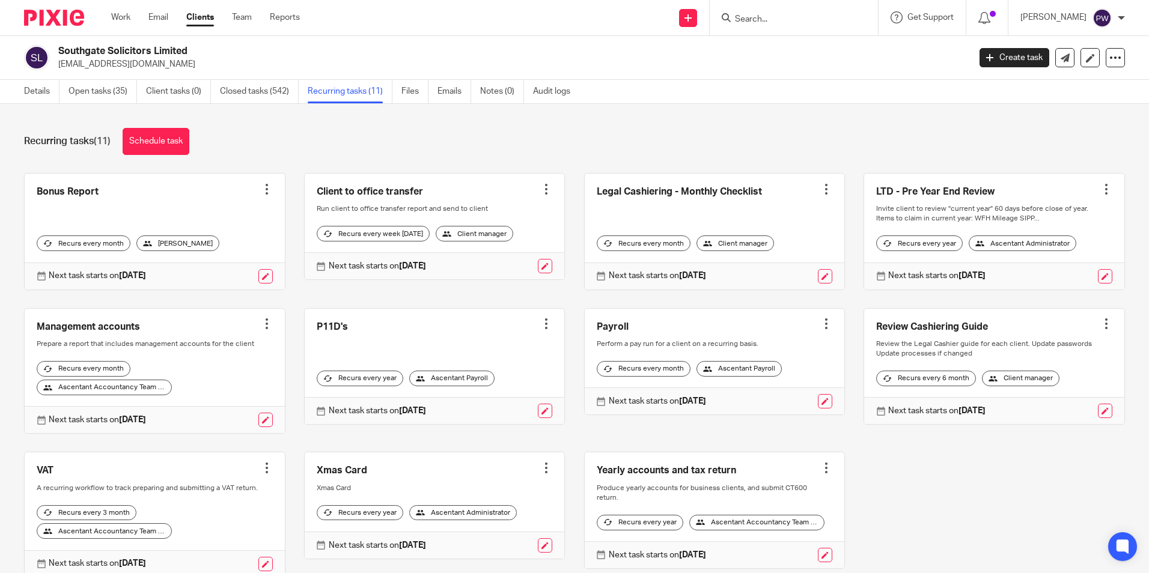
click at [824, 16] on input "Search" at bounding box center [788, 19] width 108 height 11
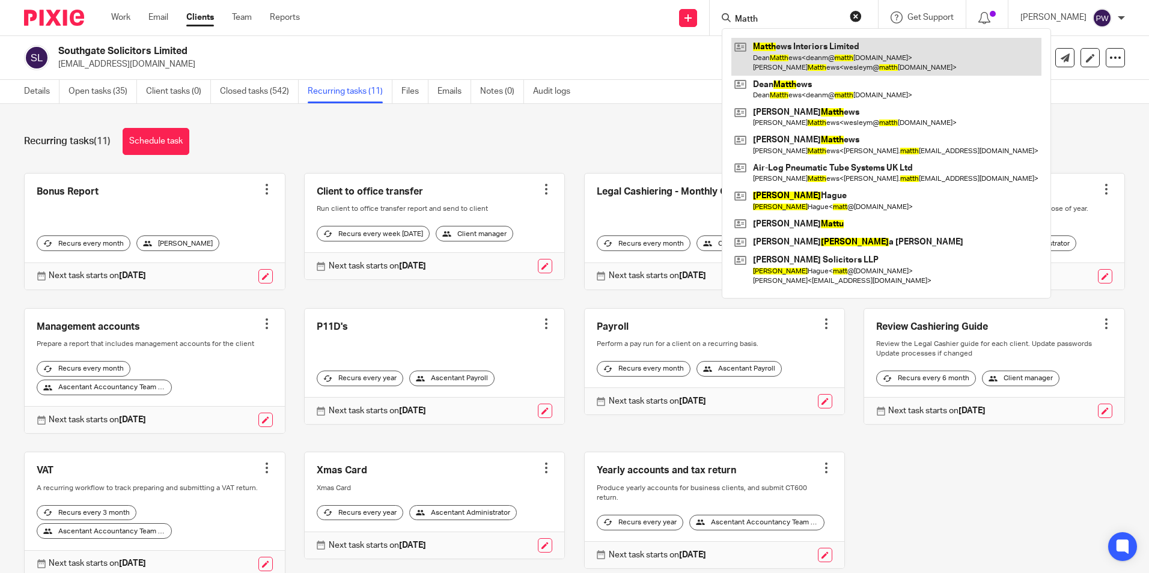
type input "Matth"
click at [801, 48] on link at bounding box center [886, 56] width 310 height 37
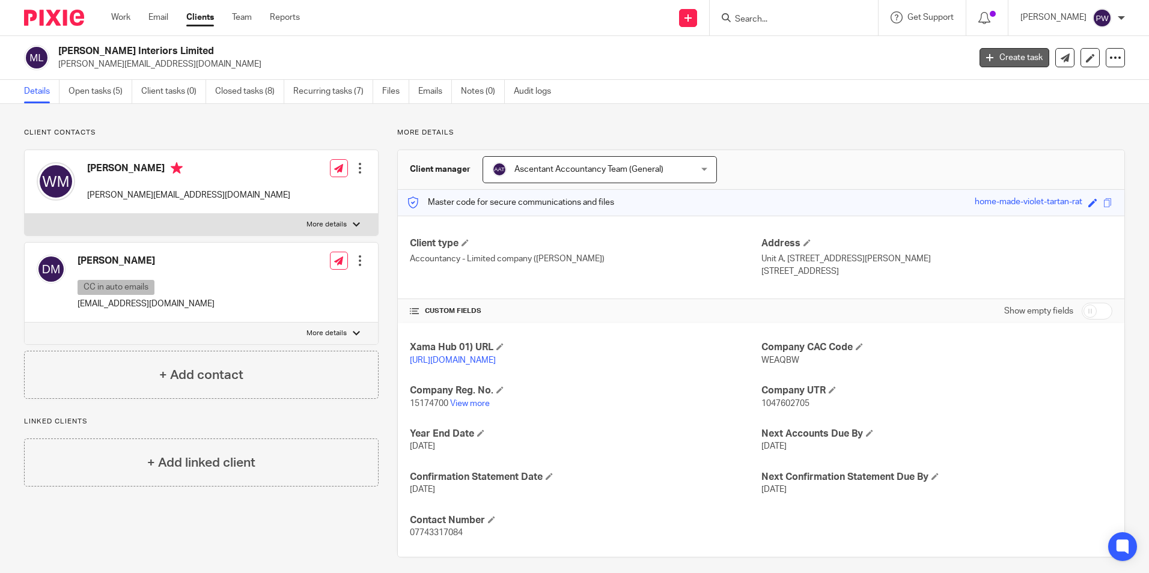
drag, startPoint x: 971, startPoint y: 46, endPoint x: 971, endPoint y: 55, distance: 9.6
click at [971, 46] on div "Matthews Interiors Limited wesleym@matthewsinteriors.co.uk Create task Update f…" at bounding box center [574, 57] width 1101 height 25
click at [979, 59] on link "Create task" at bounding box center [1014, 57] width 70 height 19
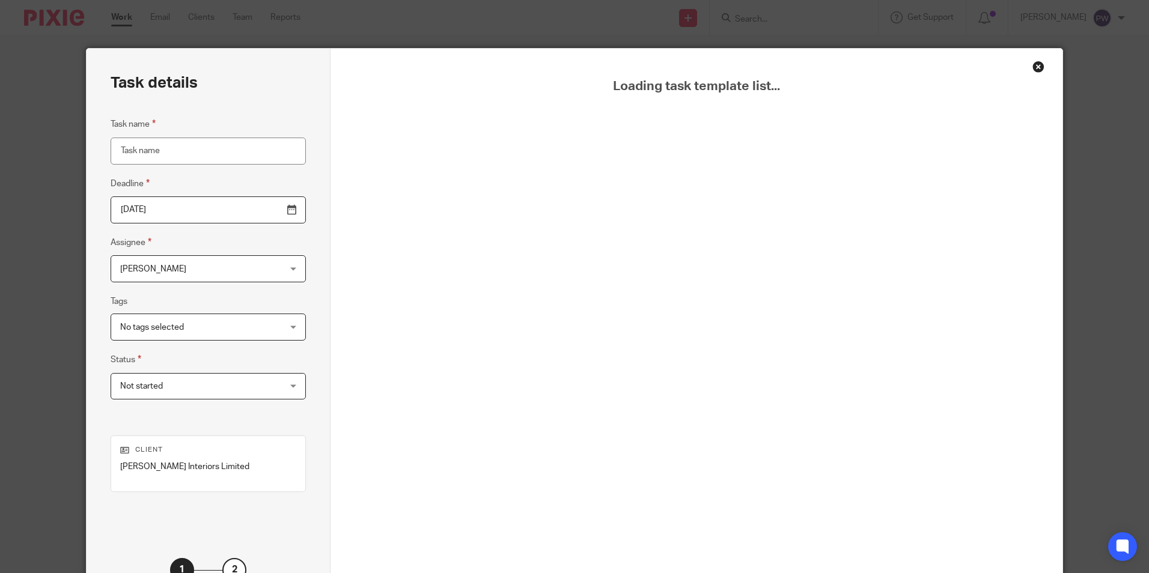
click at [120, 157] on input "Task name" at bounding box center [208, 151] width 195 height 27
type input "Payroll"
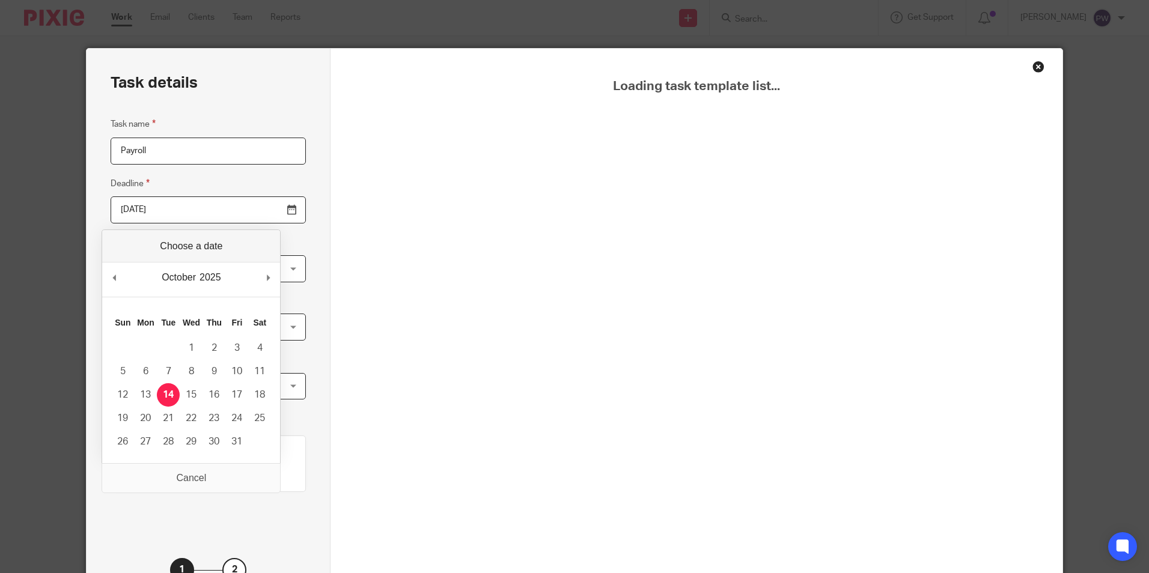
click at [183, 213] on input "2025-10-14" at bounding box center [208, 209] width 195 height 27
type input "2025-10-21"
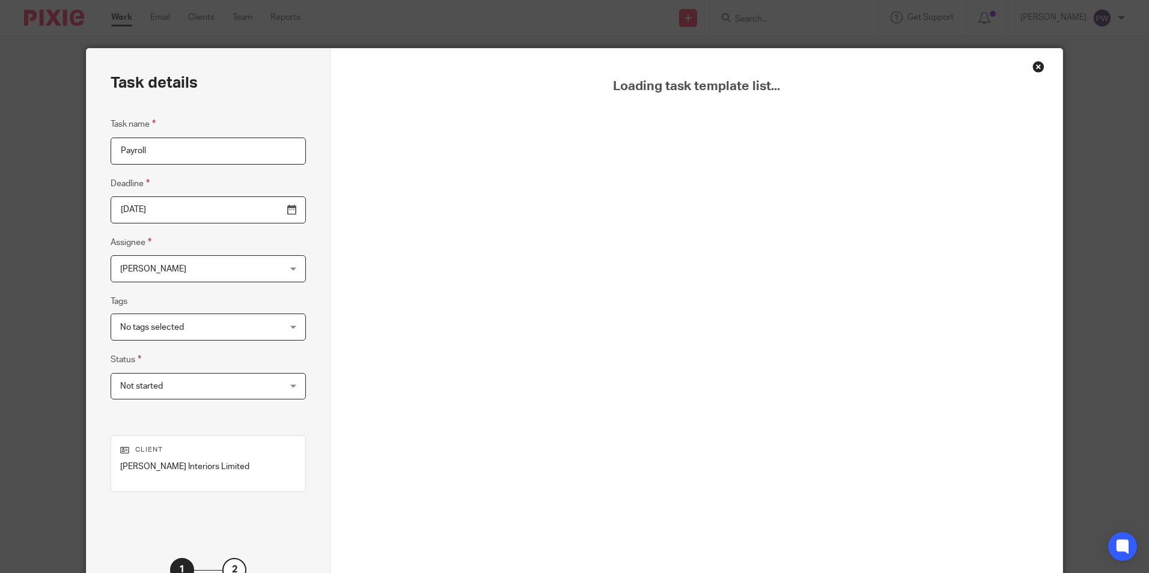
click at [181, 333] on span "No tags selected" at bounding box center [194, 326] width 148 height 25
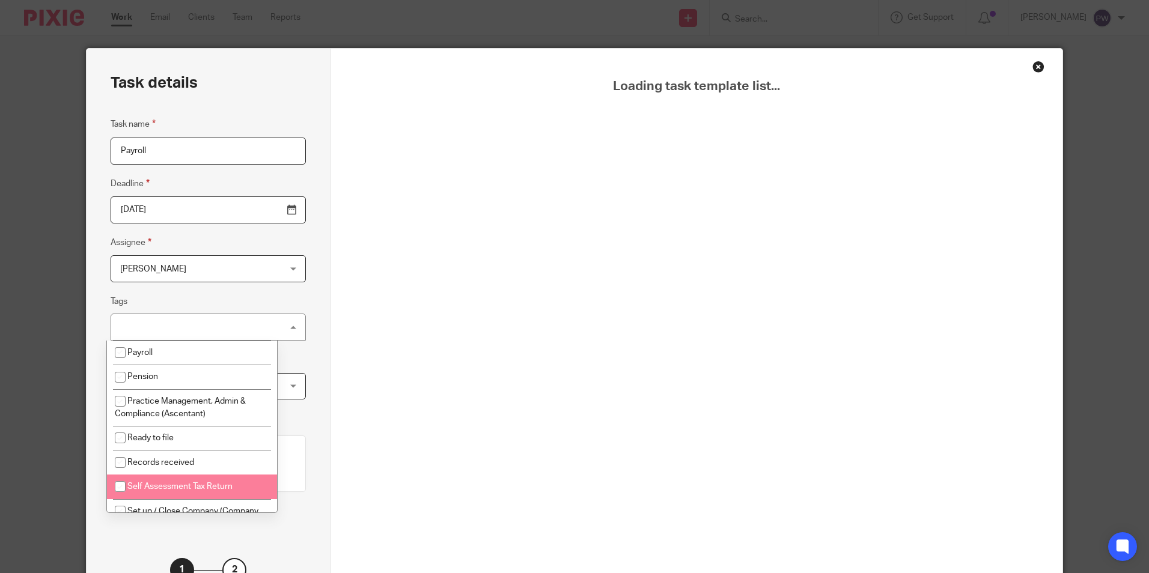
scroll to position [251, 0]
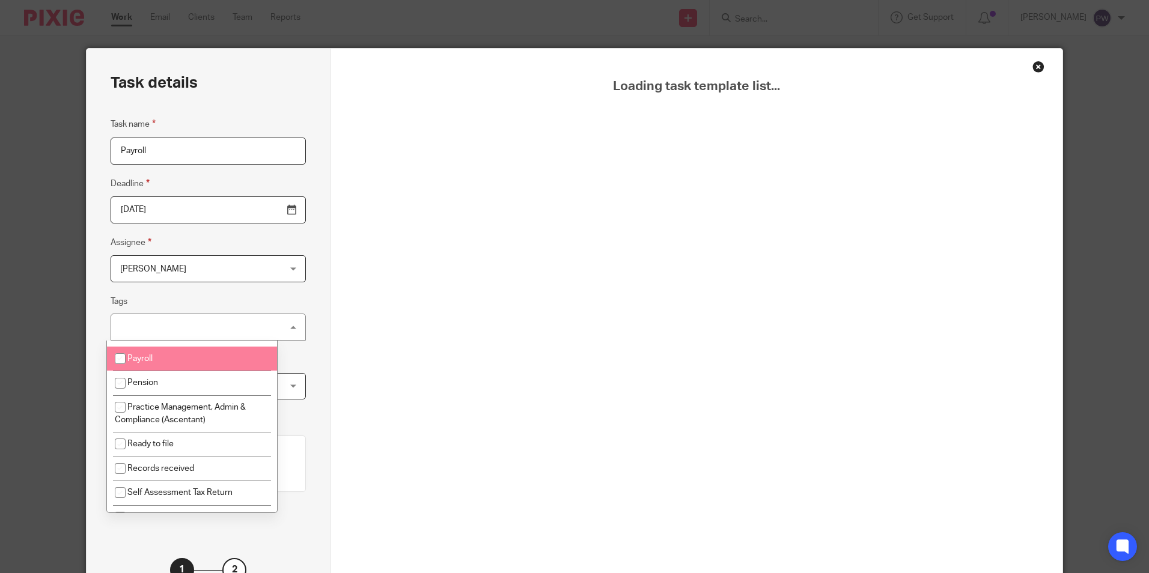
click at [115, 366] on input "checkbox" at bounding box center [120, 358] width 23 height 23
checkbox input "true"
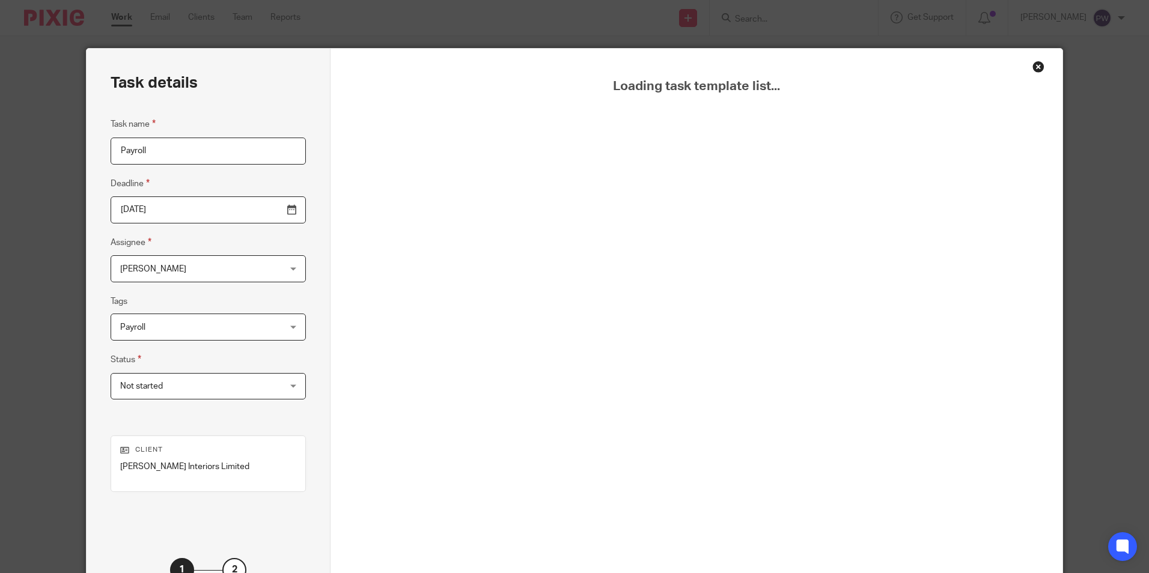
click at [320, 458] on div "Task details Task name Payroll Deadline 2025-10-21 Assignee Paula White Paula W…" at bounding box center [209, 335] width 244 height 573
click at [224, 377] on span "Not started" at bounding box center [194, 386] width 148 height 25
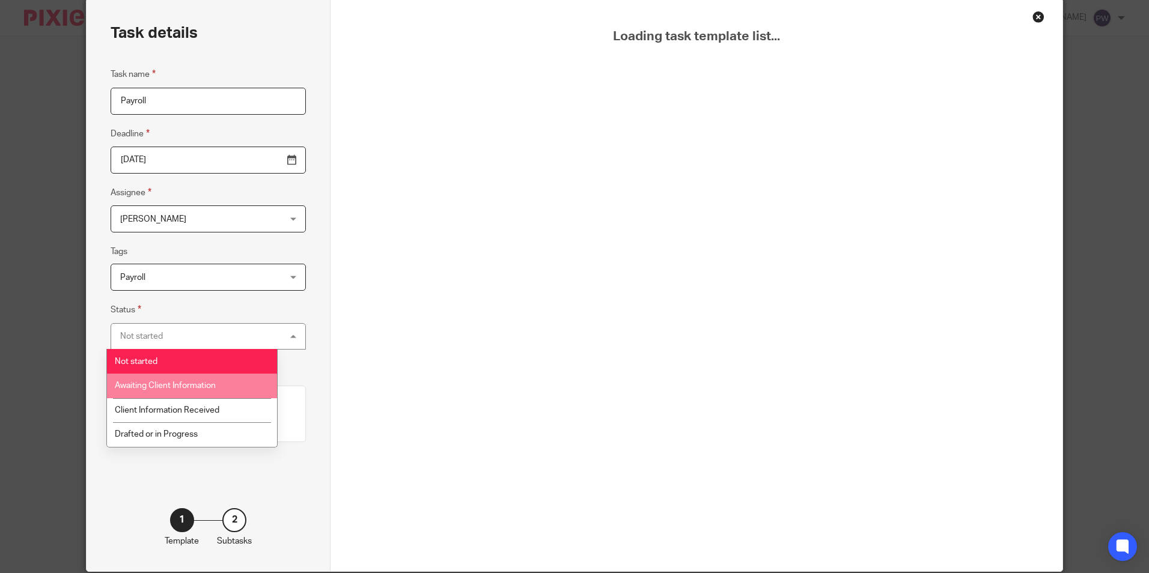
scroll to position [97, 0]
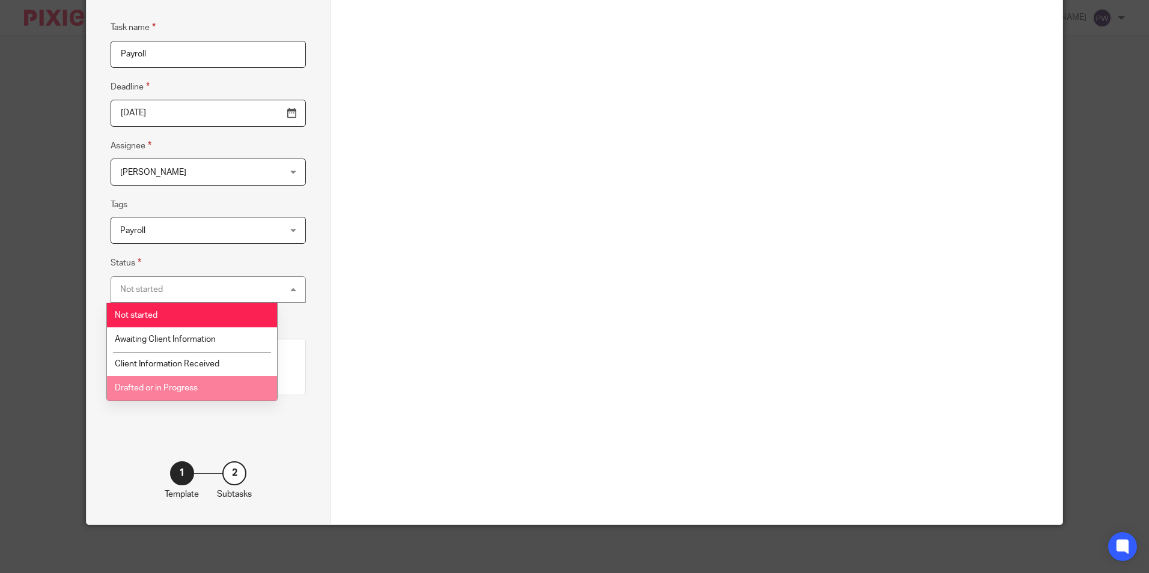
click at [265, 431] on div "Task details Task name Payroll Deadline 2025-10-21 Assignee Paula White Paula W…" at bounding box center [209, 238] width 244 height 573
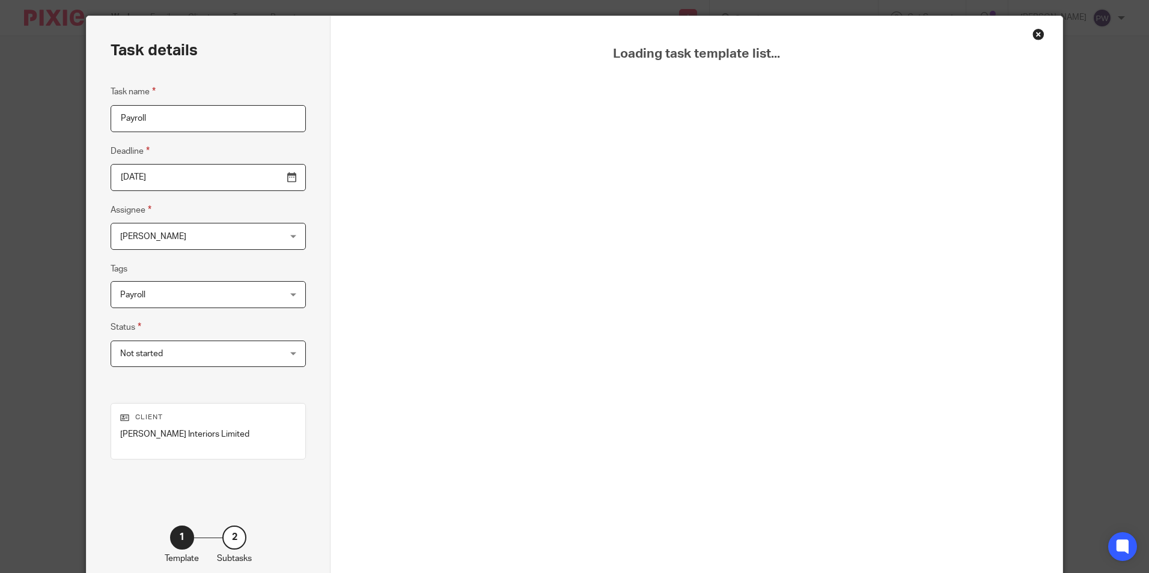
scroll to position [50, 0]
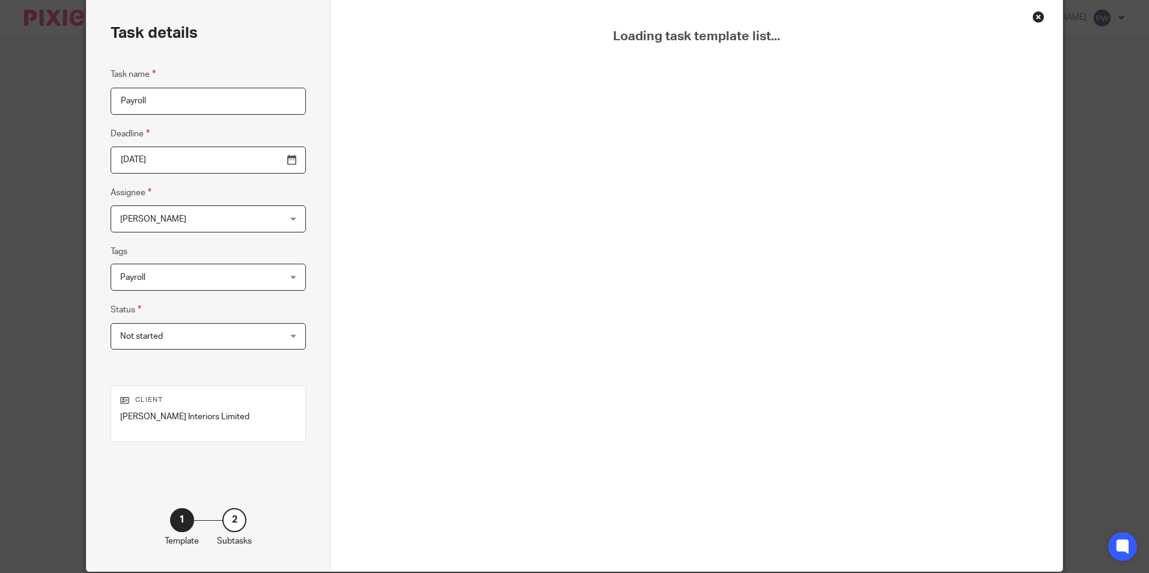
click at [235, 516] on div "2" at bounding box center [234, 520] width 24 height 24
click at [258, 476] on div "Task details Task name Payroll Deadline 2025-10-21 Assignee Paula White Paula W…" at bounding box center [209, 285] width 244 height 573
click at [246, 351] on div "Task name Payroll Deadline 2025-10-21 Assignee Paula White Paula White Client m…" at bounding box center [208, 214] width 195 height 294
click at [246, 345] on div "Not started Not started" at bounding box center [208, 336] width 195 height 27
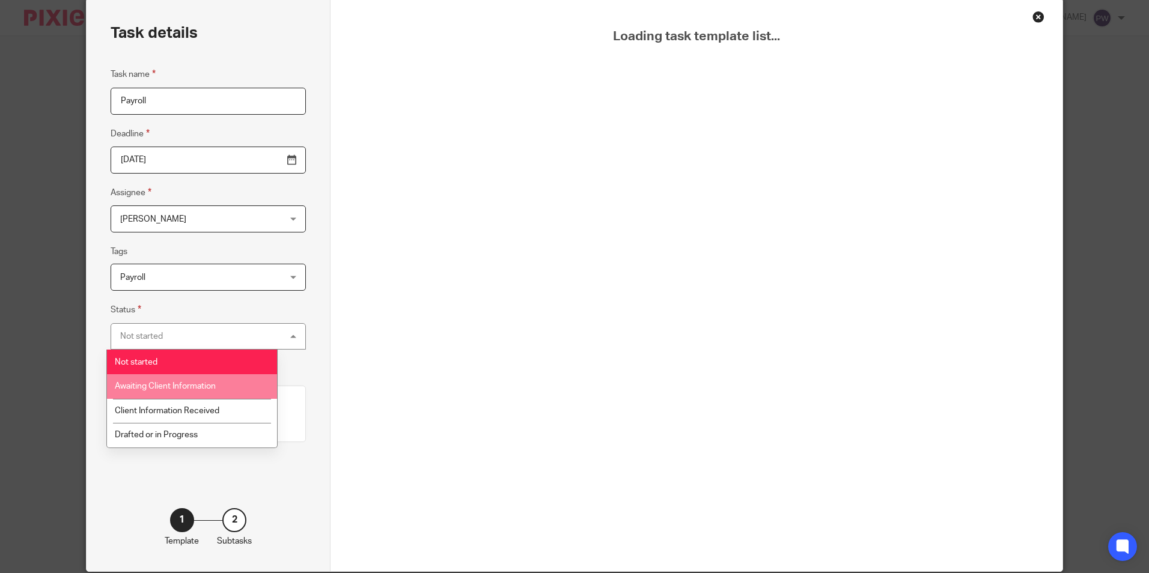
click at [251, 386] on li "Awaiting Client Information" at bounding box center [192, 386] width 170 height 25
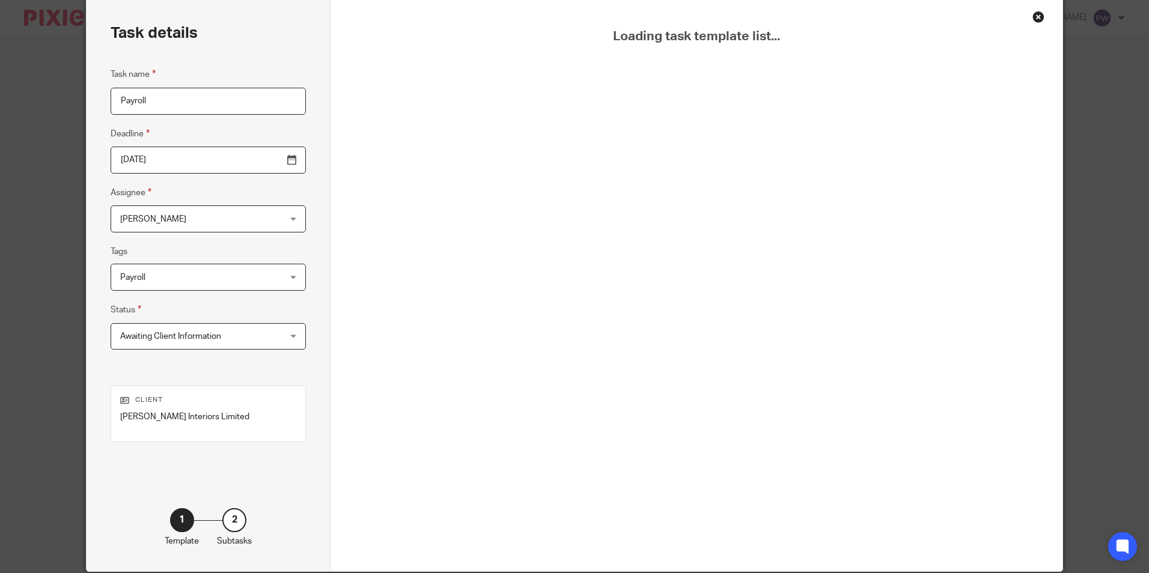
click at [251, 345] on div "Awaiting Client Information Awaiting Client Information" at bounding box center [208, 336] width 195 height 27
drag, startPoint x: 302, startPoint y: 352, endPoint x: 308, endPoint y: 334, distance: 18.8
click at [302, 349] on div "Task details Task name Payroll Deadline 2025-10-21 Assignee Paula White Paula W…" at bounding box center [209, 285] width 244 height 573
click at [1041, 17] on div "Loading task template list..." at bounding box center [695, 285] width 731 height 573
click at [1034, 22] on div "Close this dialog window" at bounding box center [1038, 17] width 12 height 12
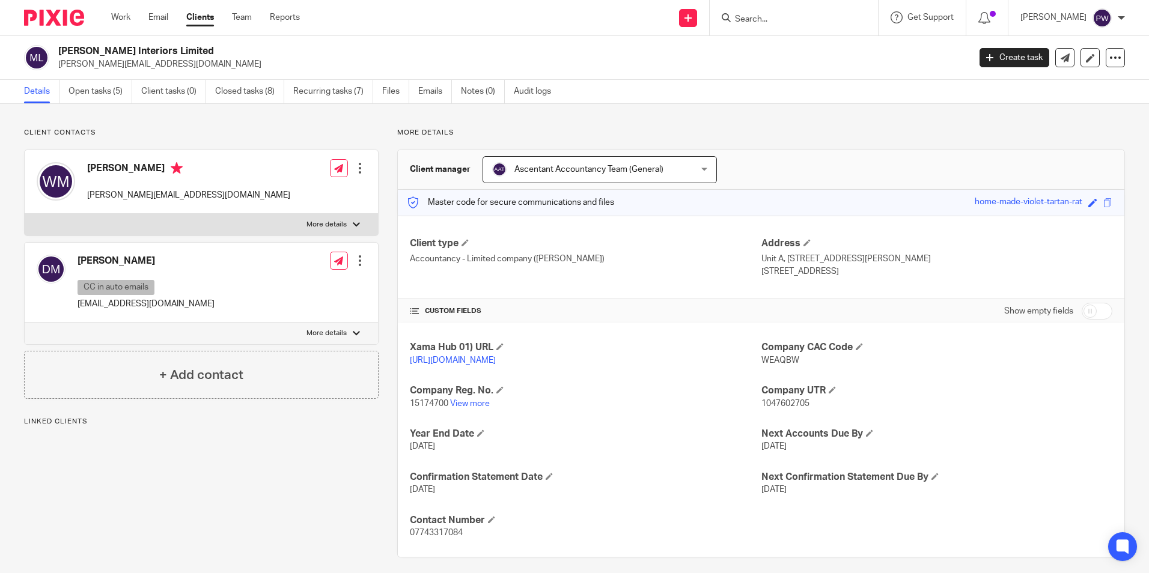
click at [824, 22] on input "Search" at bounding box center [788, 19] width 108 height 11
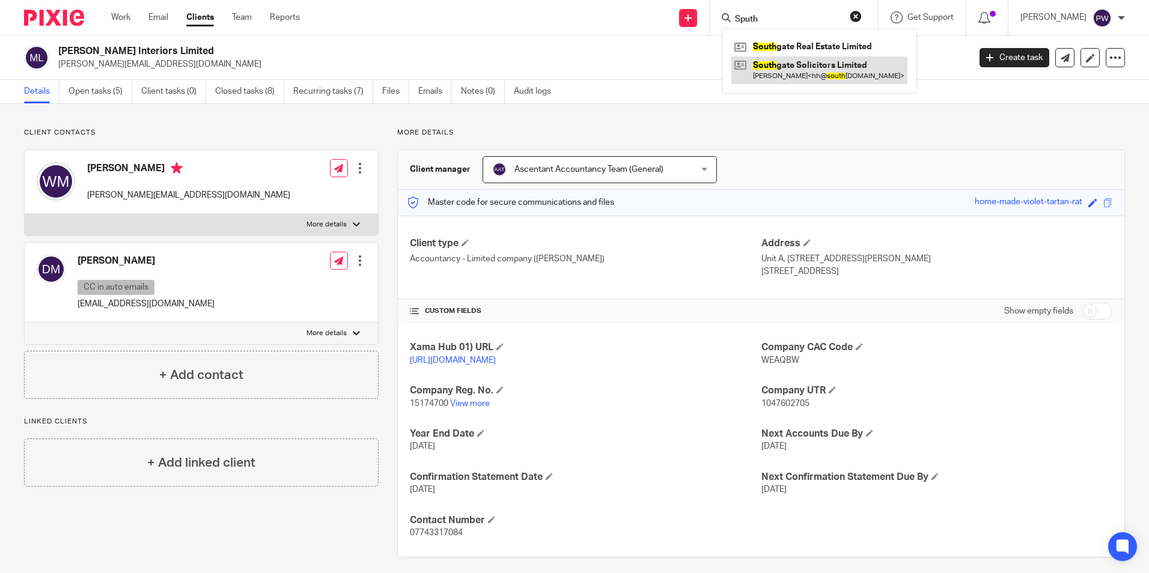
type input "Sputh"
click at [825, 72] on link at bounding box center [819, 70] width 176 height 28
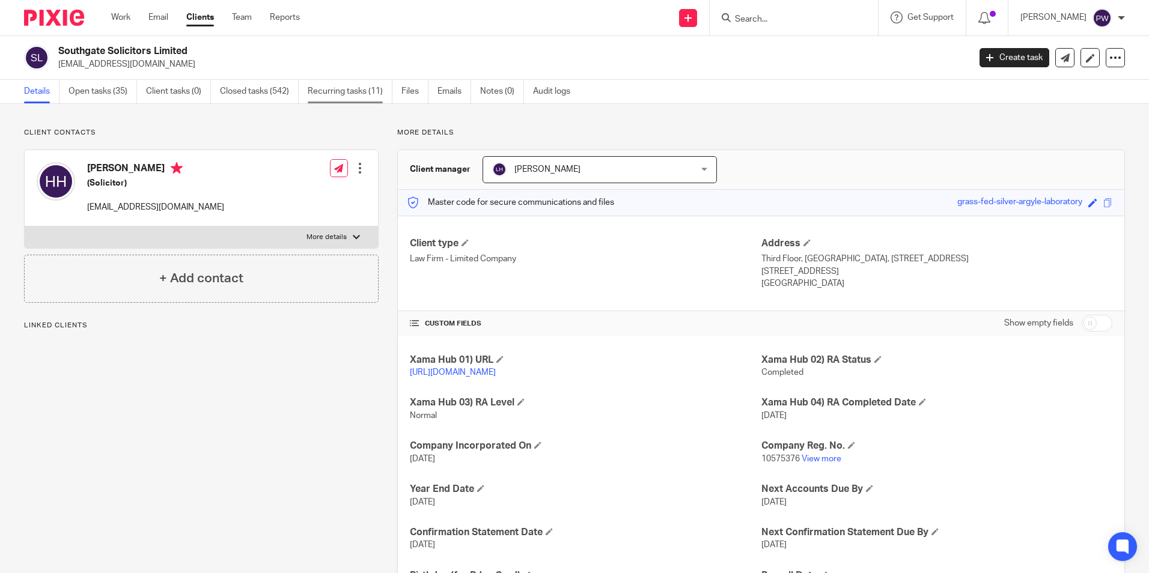
click at [376, 96] on link "Recurring tasks (11)" at bounding box center [350, 91] width 85 height 23
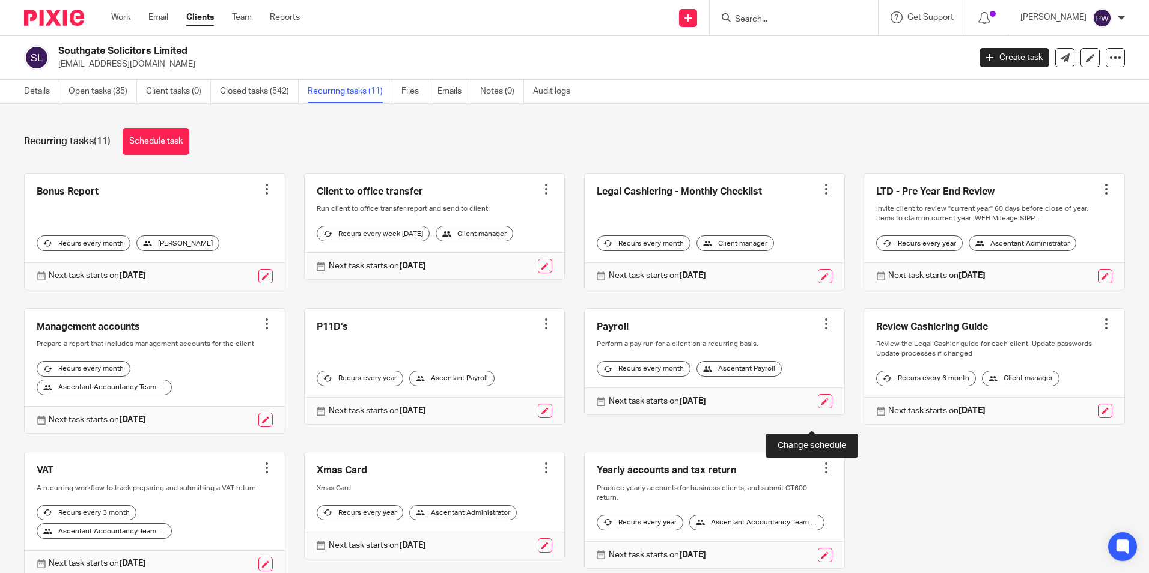
click at [818, 409] on link at bounding box center [825, 401] width 14 height 14
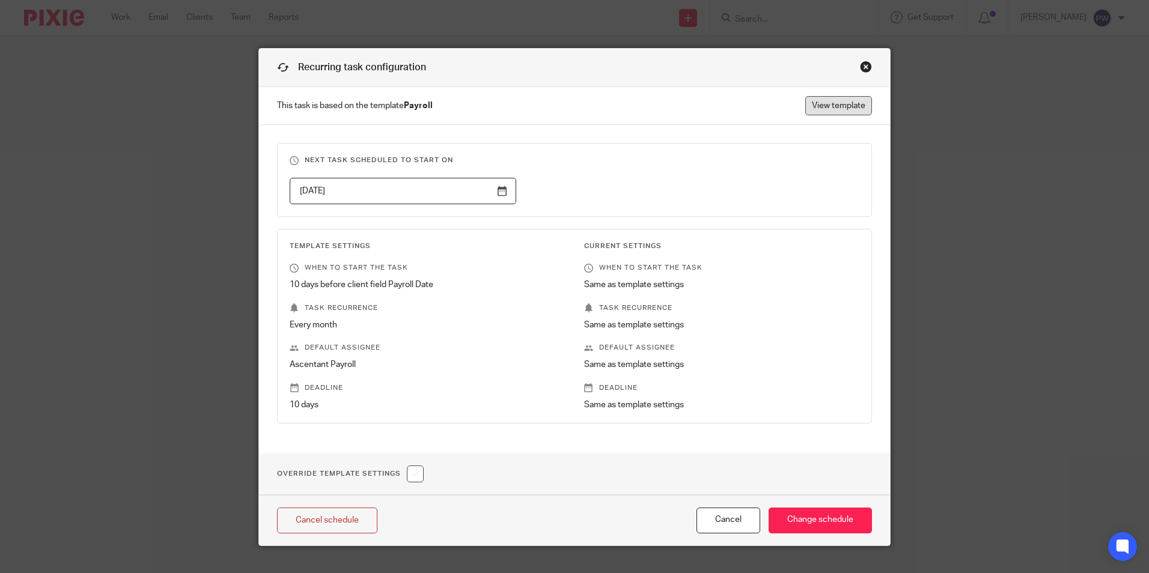
click at [823, 111] on link "View template" at bounding box center [838, 105] width 67 height 19
drag, startPoint x: 687, startPoint y: 56, endPoint x: 710, endPoint y: 58, distance: 23.5
drag, startPoint x: 710, startPoint y: 58, endPoint x: 941, endPoint y: 67, distance: 230.9
click at [948, 67] on div "Recurring task configuration This task is based on the template Payroll View te…" at bounding box center [574, 286] width 1149 height 573
click at [864, 70] on div "Close this dialog window" at bounding box center [866, 67] width 12 height 12
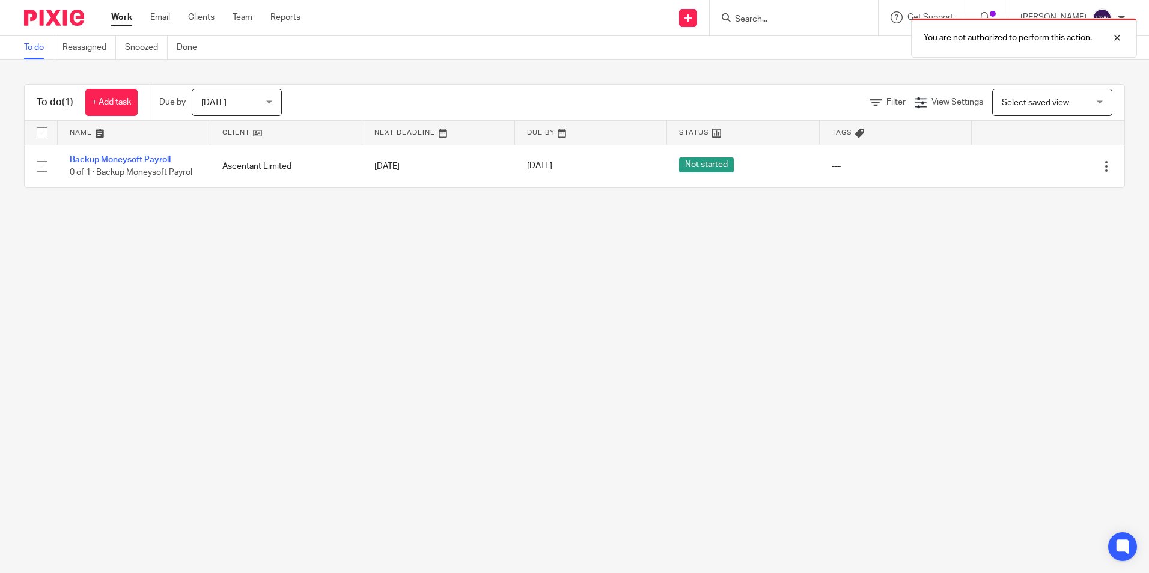
click at [821, 31] on div "You are not authorized to perform this action." at bounding box center [855, 35] width 562 height 46
click at [797, 19] on div "You are not authorized to perform this action." at bounding box center [855, 35] width 562 height 46
click at [1116, 35] on div at bounding box center [1108, 38] width 32 height 14
click at [825, 17] on input "Search" at bounding box center [788, 19] width 108 height 11
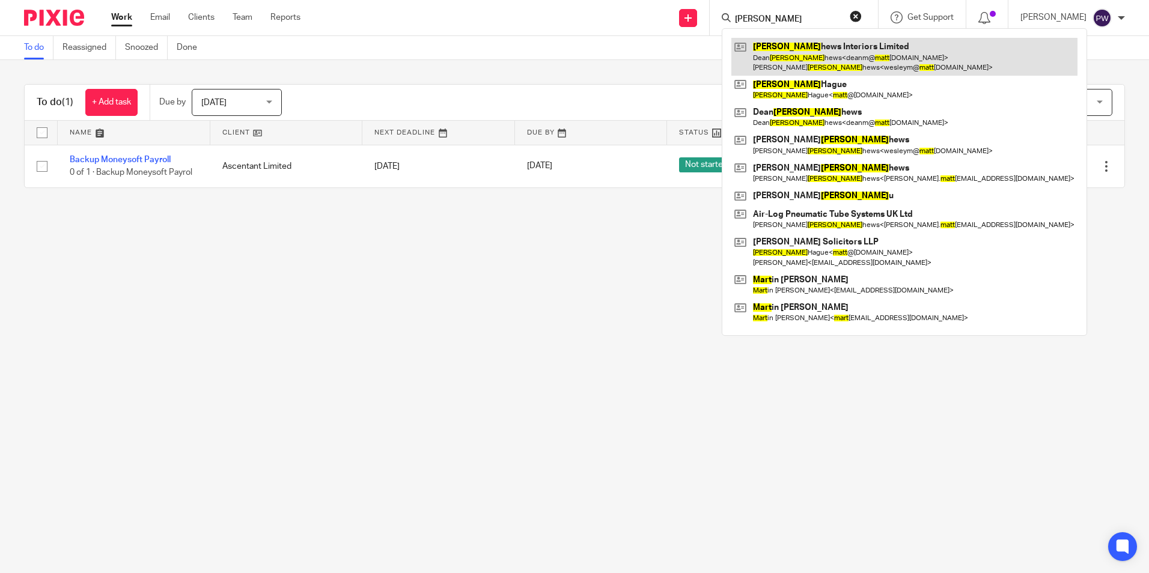
type input "Matt"
click at [821, 56] on link at bounding box center [904, 56] width 346 height 37
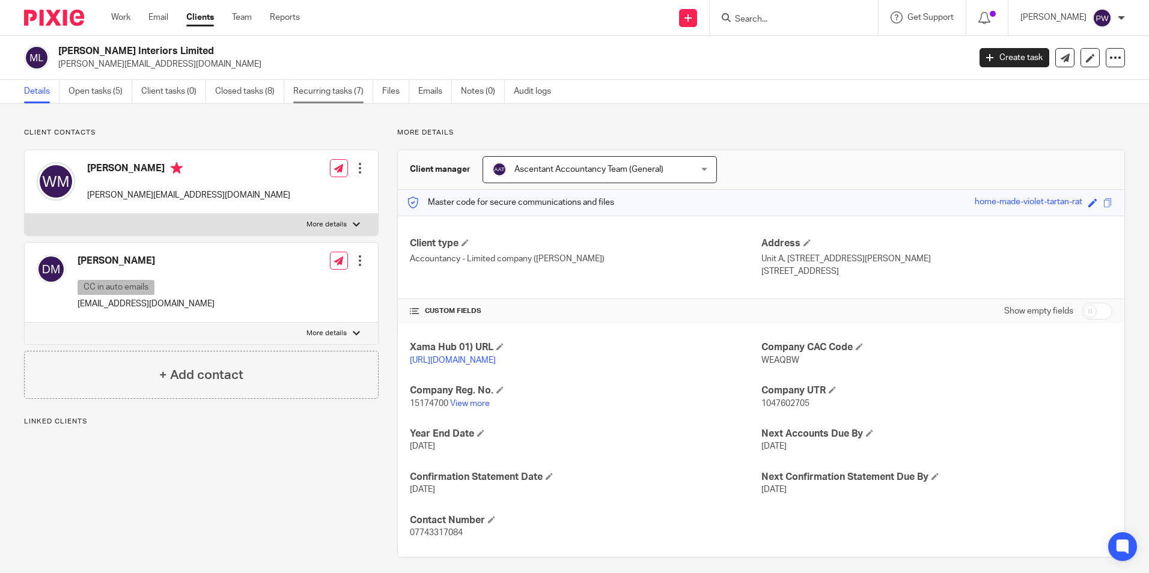
click at [358, 93] on link "Recurring tasks (7)" at bounding box center [333, 91] width 80 height 23
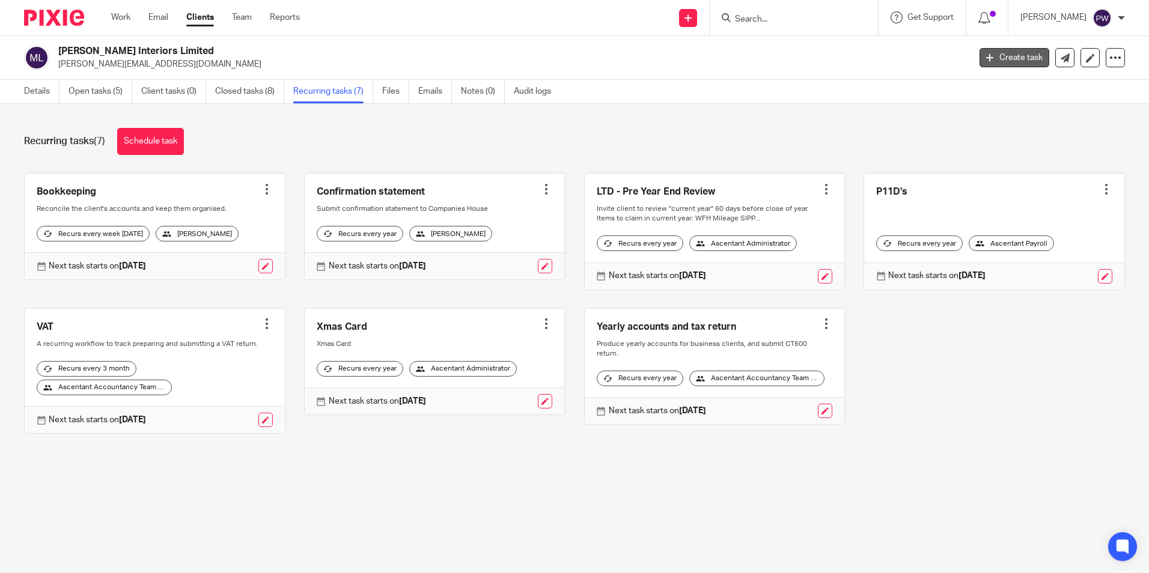
click at [1002, 59] on link "Create task" at bounding box center [1014, 57] width 70 height 19
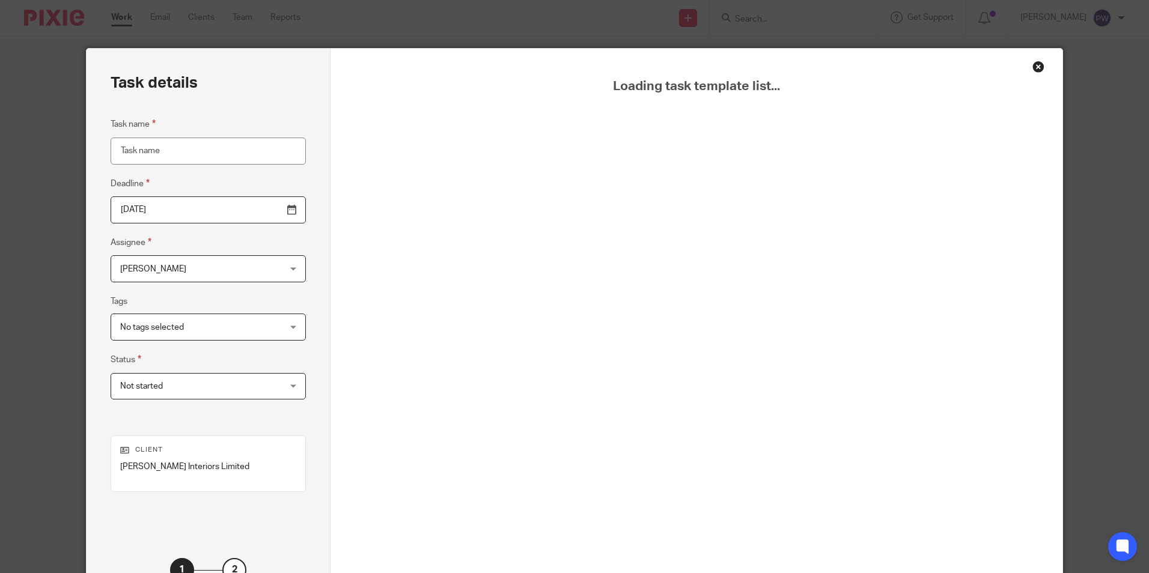
click at [261, 332] on div "No tags selected" at bounding box center [208, 327] width 195 height 27
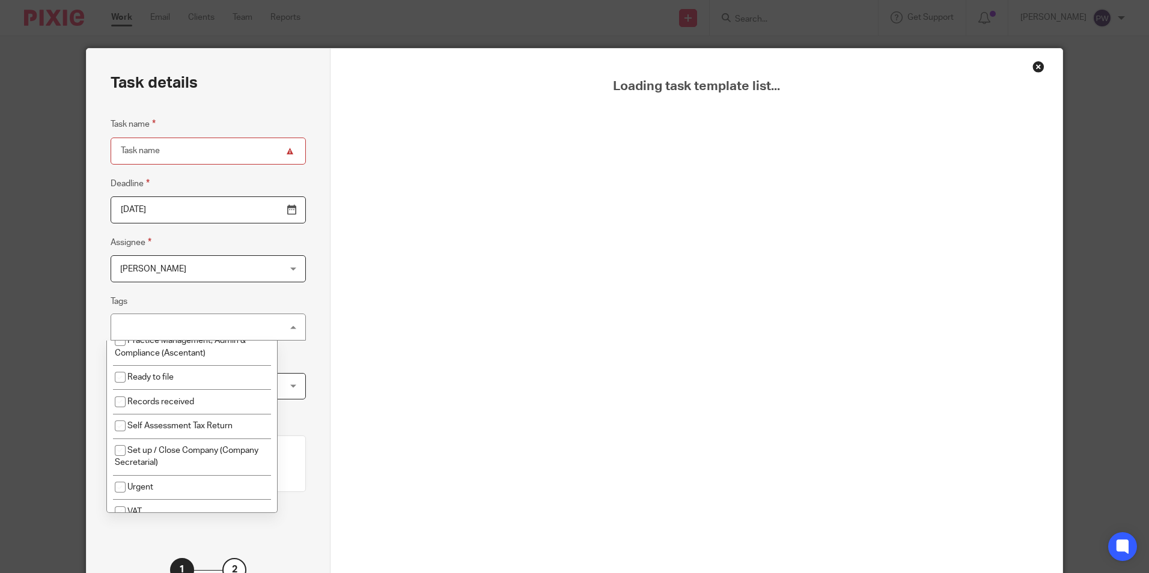
scroll to position [265, 0]
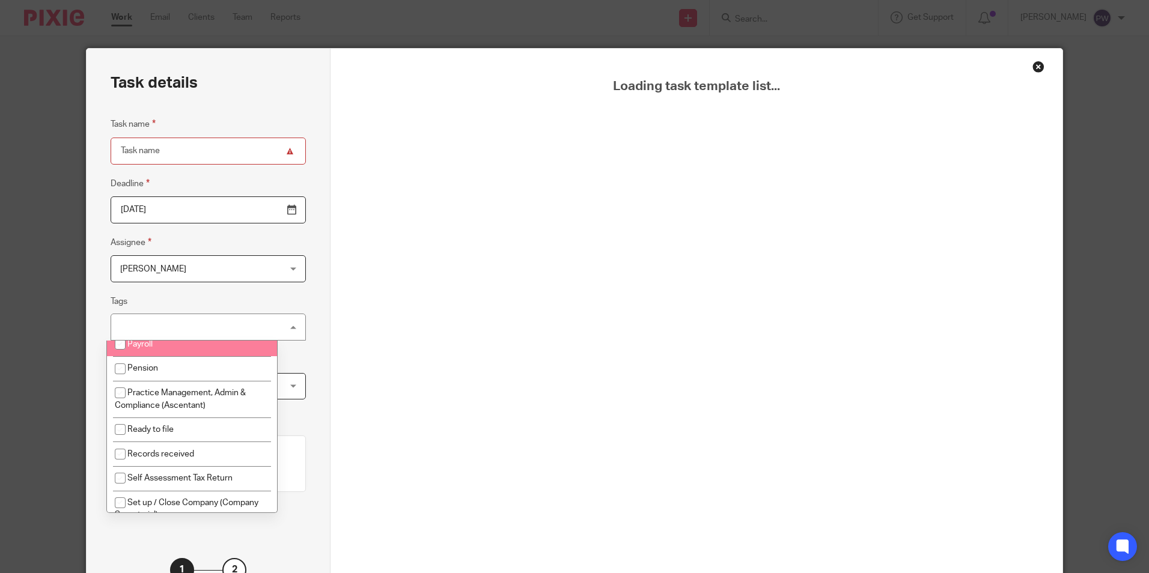
click at [237, 357] on li "Payroll" at bounding box center [192, 344] width 170 height 25
checkbox input "true"
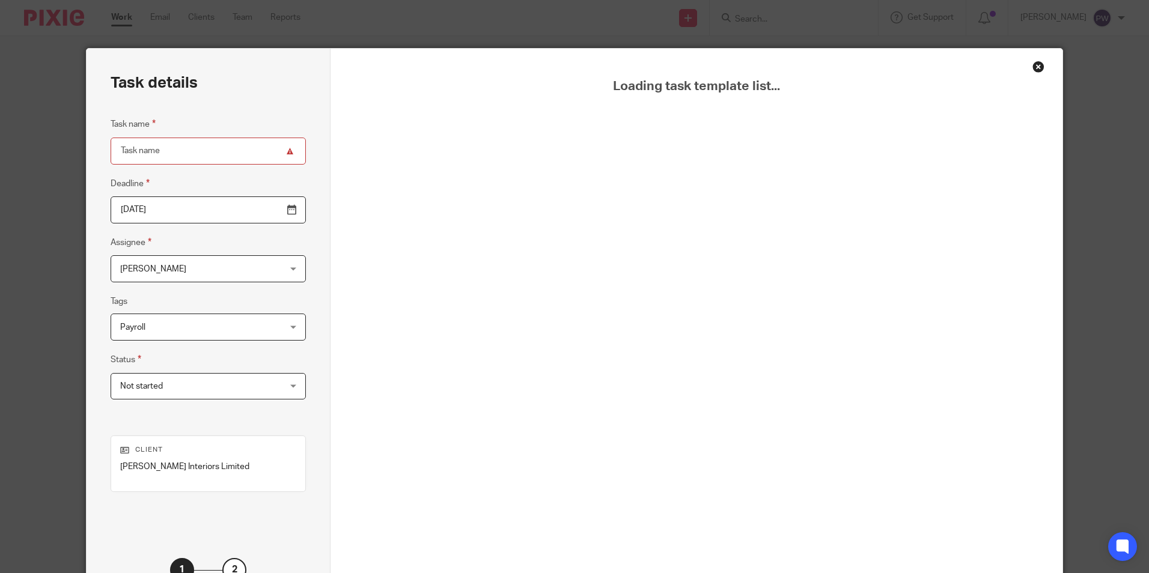
click at [313, 386] on div "Task details Task name Deadline 2025-10-14 Assignee Paula White Paula White Cli…" at bounding box center [209, 335] width 244 height 573
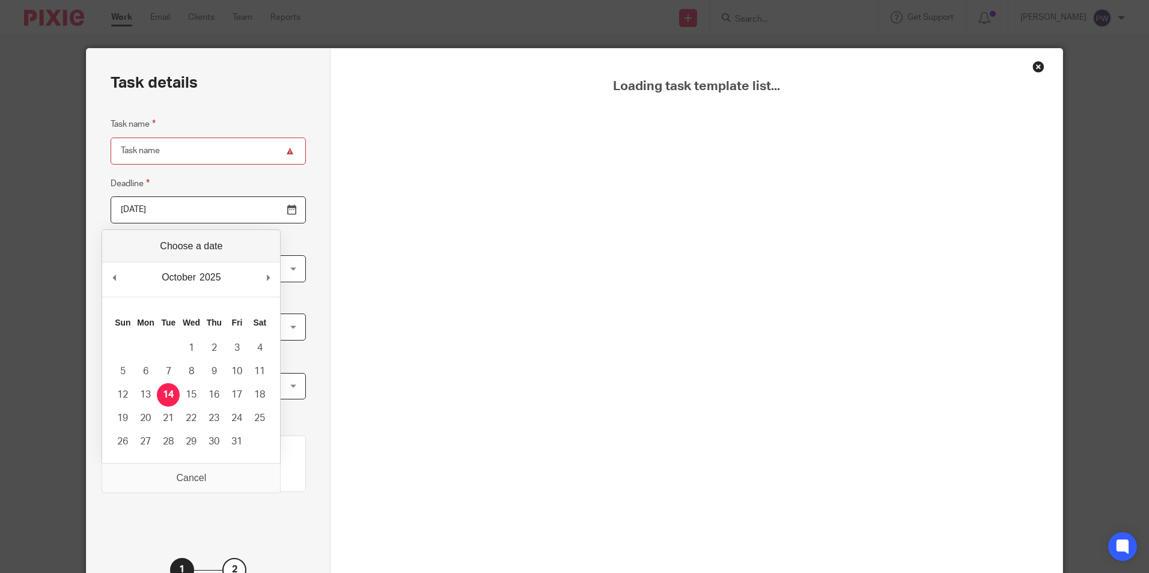
click at [202, 201] on input "2025-10-14" at bounding box center [208, 209] width 195 height 27
type input "2025-10-21"
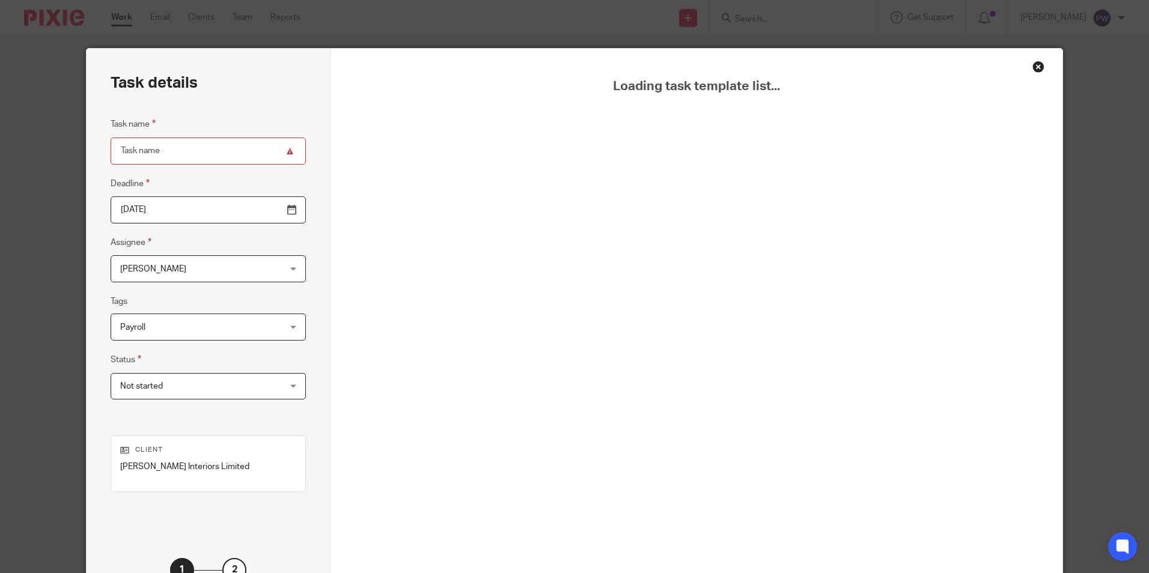
click at [263, 153] on input "Task name" at bounding box center [208, 151] width 195 height 27
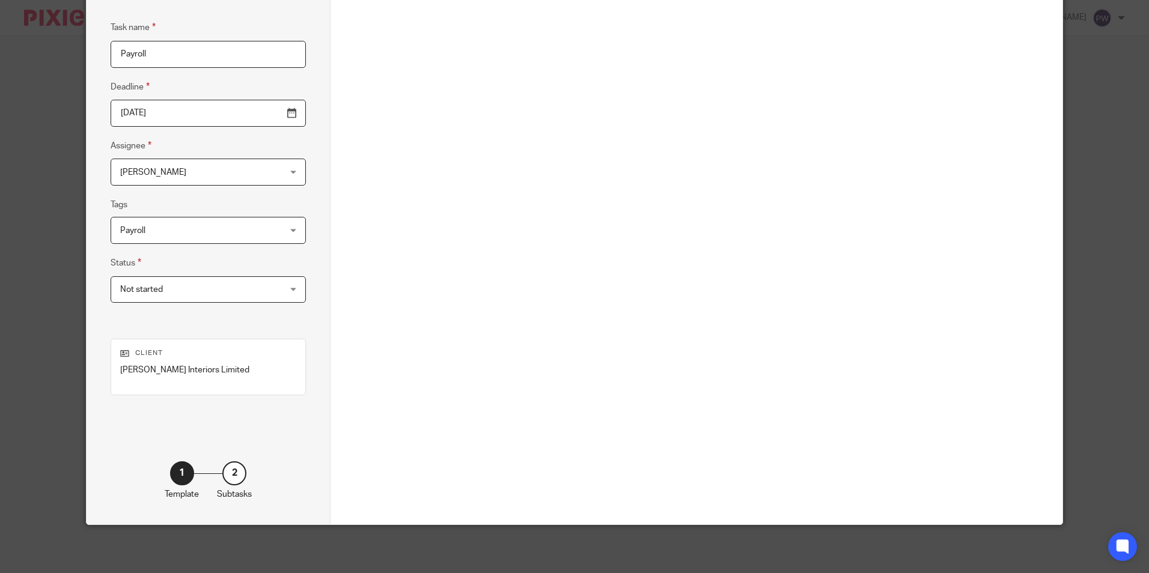
scroll to position [0, 0]
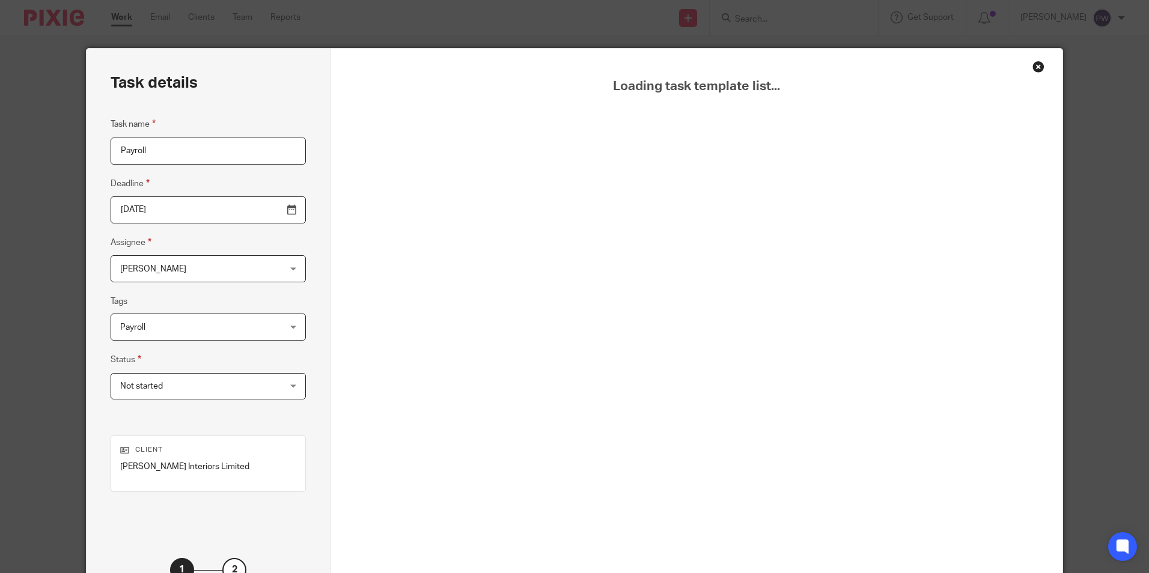
type input "Payroll"
click at [1032, 67] on div "Close this dialog window" at bounding box center [1038, 67] width 12 height 12
drag, startPoint x: 0, startPoint y: 0, endPoint x: 1028, endPoint y: 68, distance: 1030.3
click at [1032, 68] on div "Close this dialog window" at bounding box center [1038, 67] width 12 height 12
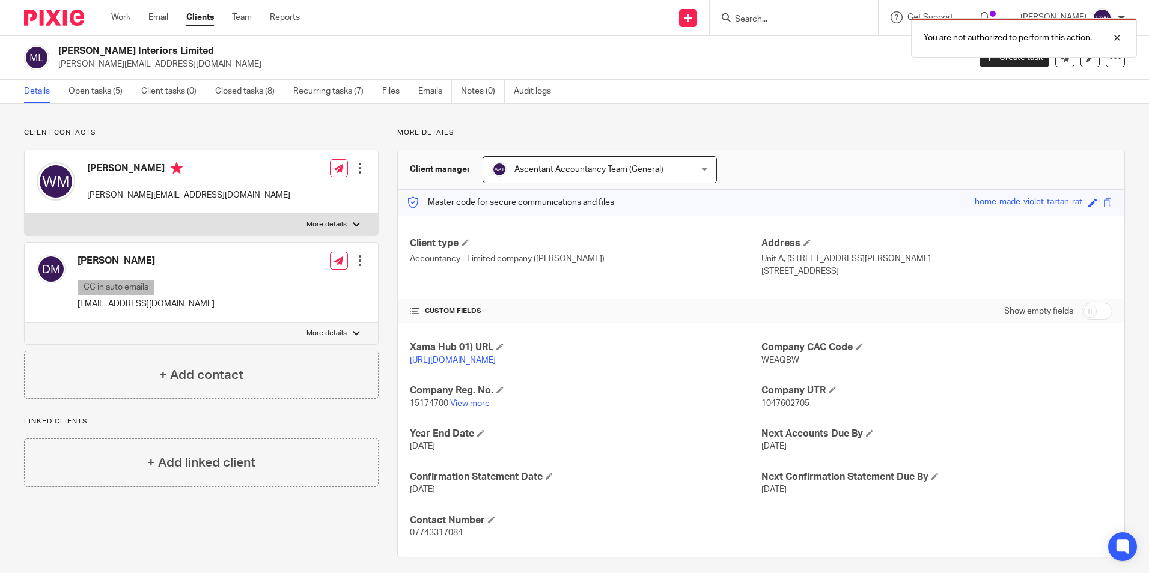
click at [1109, 103] on div "Details Open tasks (5) Client tasks (0) Closed tasks (8) Recurring tasks (7) Fi…" at bounding box center [574, 92] width 1149 height 24
click at [1113, 34] on div at bounding box center [1108, 38] width 32 height 14
click at [1109, 61] on icon at bounding box center [1115, 58] width 12 height 12
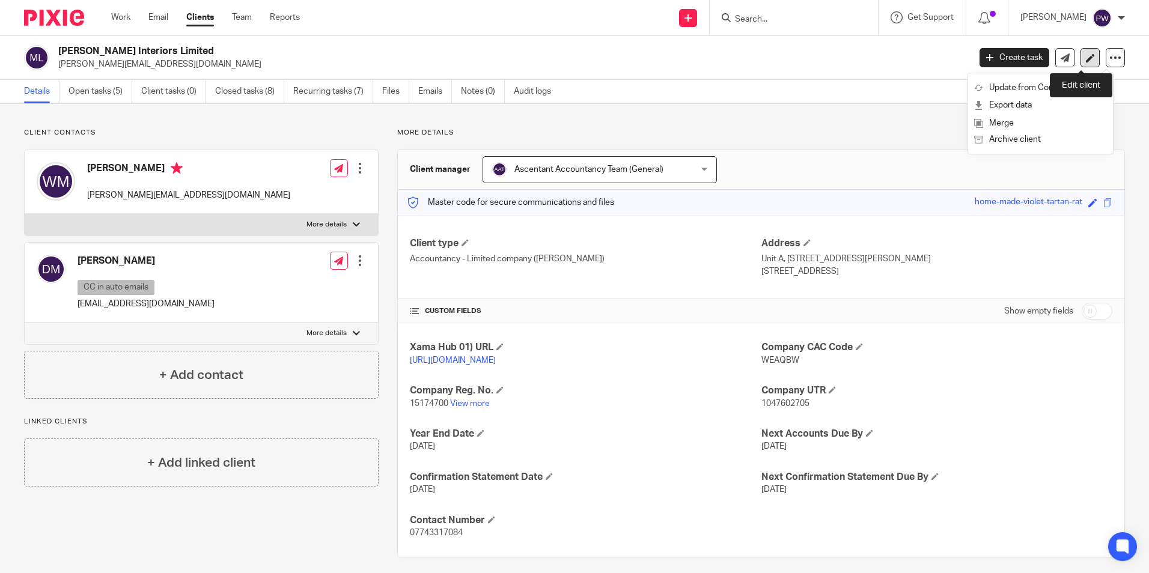
click at [1086, 58] on icon at bounding box center [1090, 57] width 9 height 9
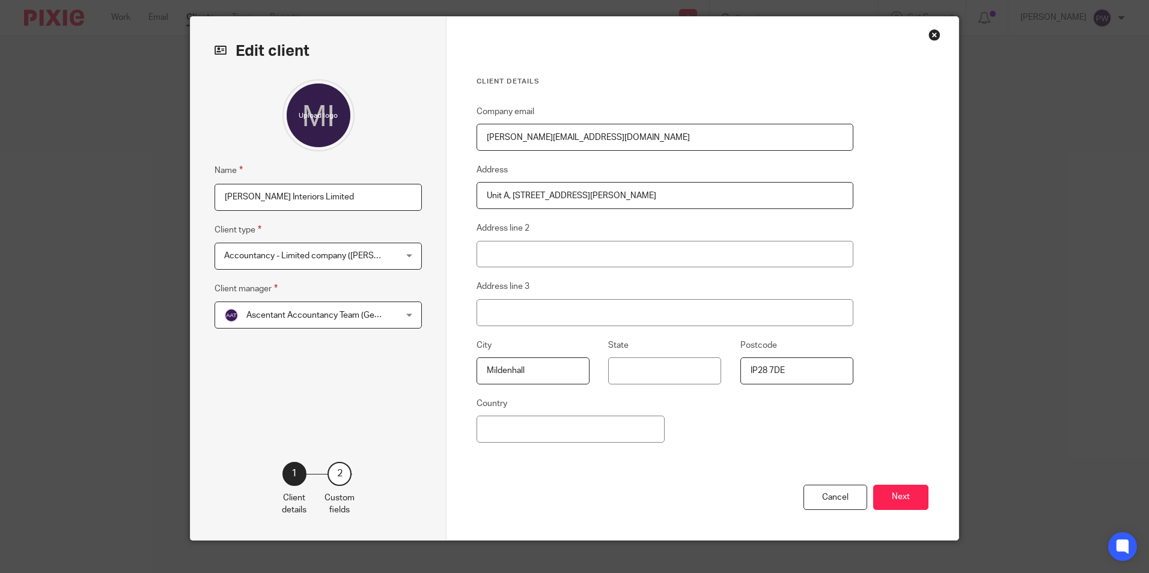
scroll to position [47, 0]
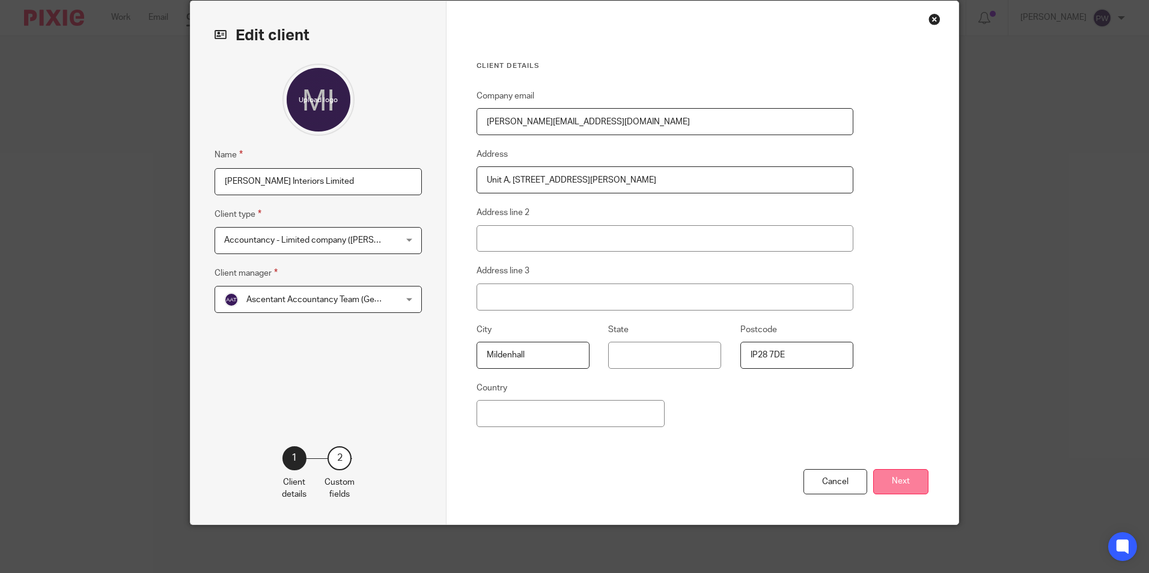
click at [895, 482] on button "Next" at bounding box center [900, 482] width 55 height 26
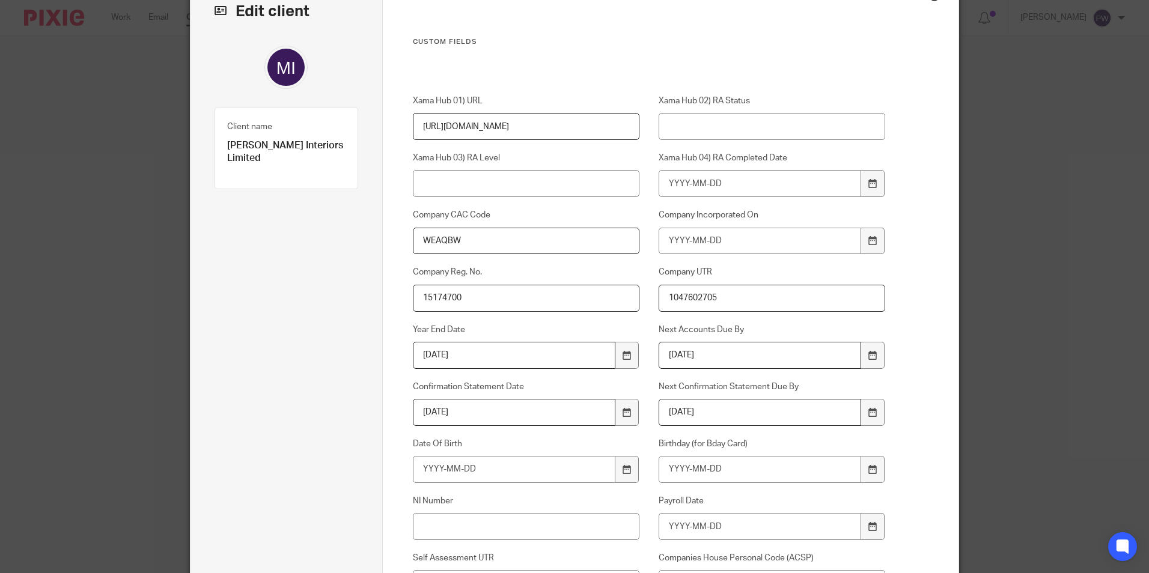
scroll to position [20, 0]
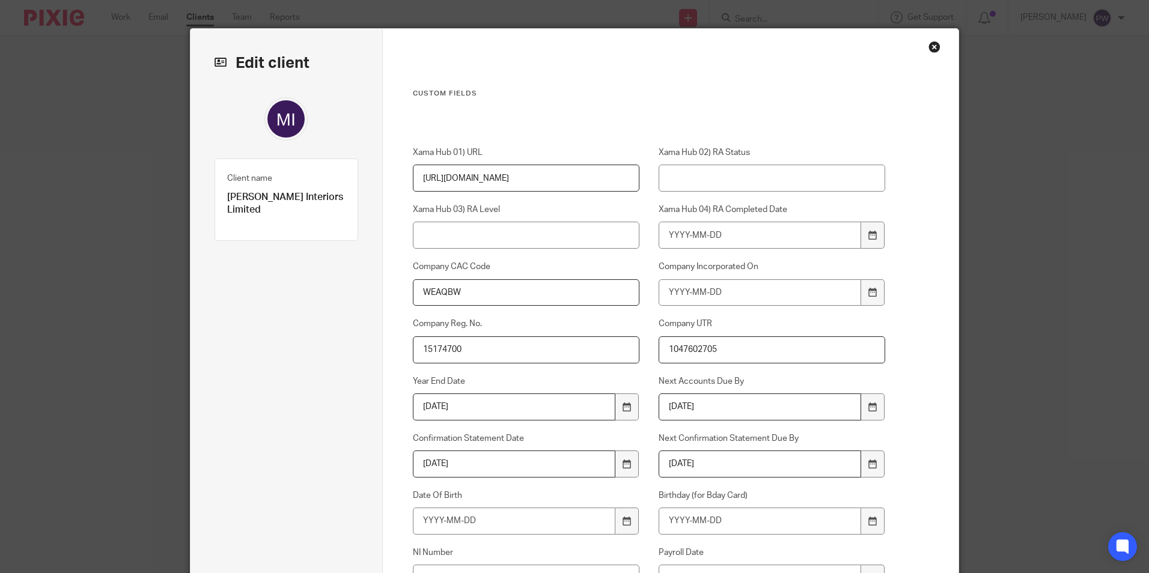
click at [933, 46] on div "Close this dialog window" at bounding box center [934, 47] width 12 height 12
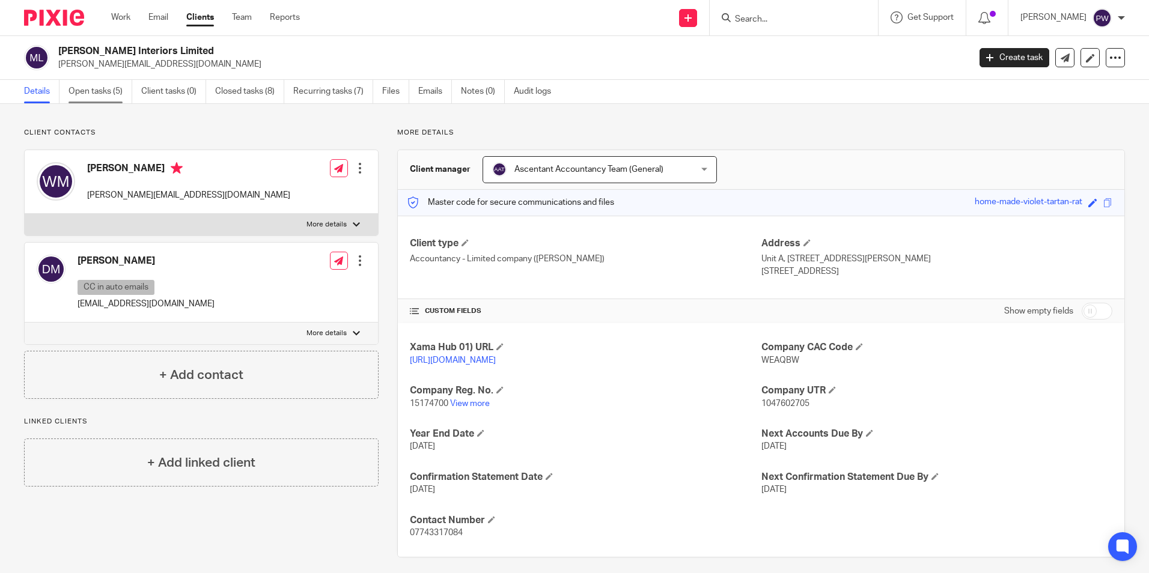
click at [84, 94] on link "Open tasks (5)" at bounding box center [100, 91] width 64 height 23
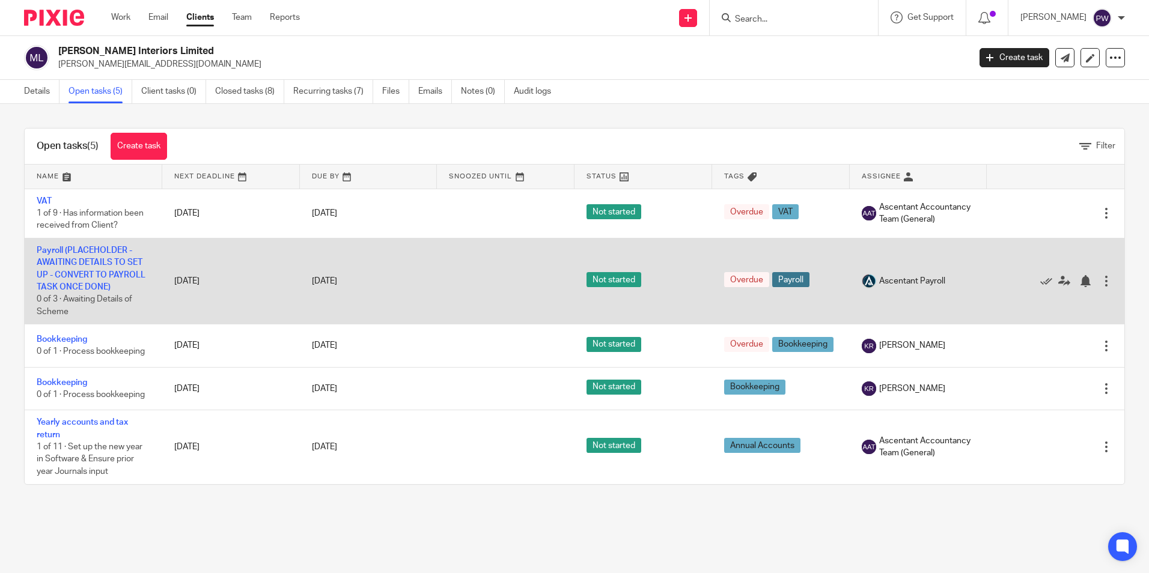
click at [1017, 279] on div at bounding box center [1050, 281] width 102 height 12
click at [1040, 283] on icon at bounding box center [1046, 281] width 12 height 12
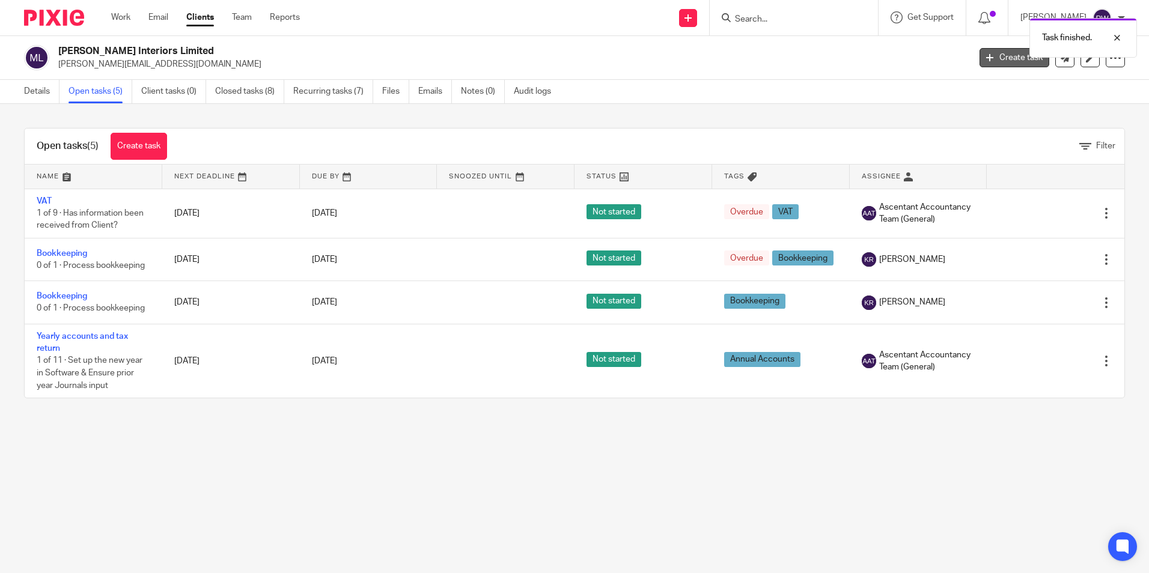
click at [985, 61] on link "Create task" at bounding box center [1014, 57] width 70 height 19
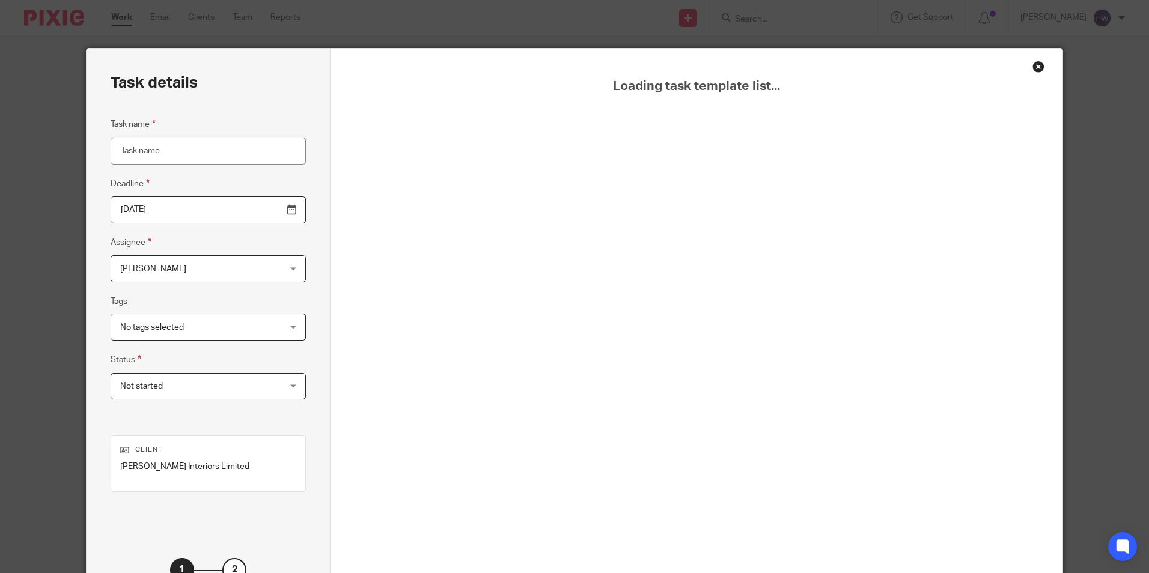
click at [1034, 70] on div "Close this dialog window" at bounding box center [1038, 67] width 12 height 12
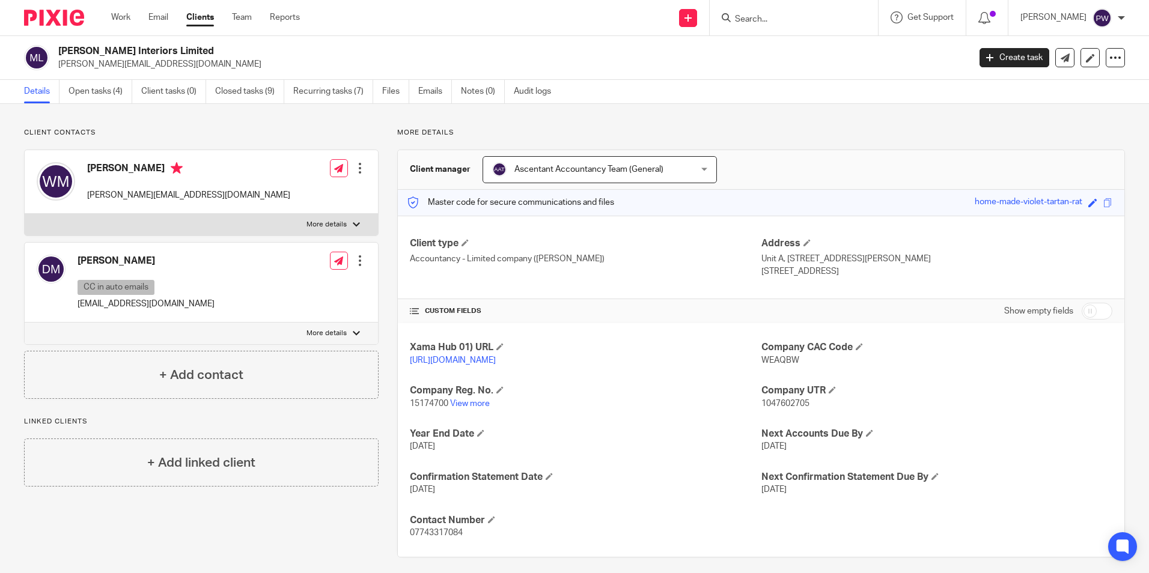
click at [802, 15] on input "Search" at bounding box center [788, 19] width 108 height 11
type input "sou"
click at [838, 64] on link at bounding box center [815, 70] width 169 height 28
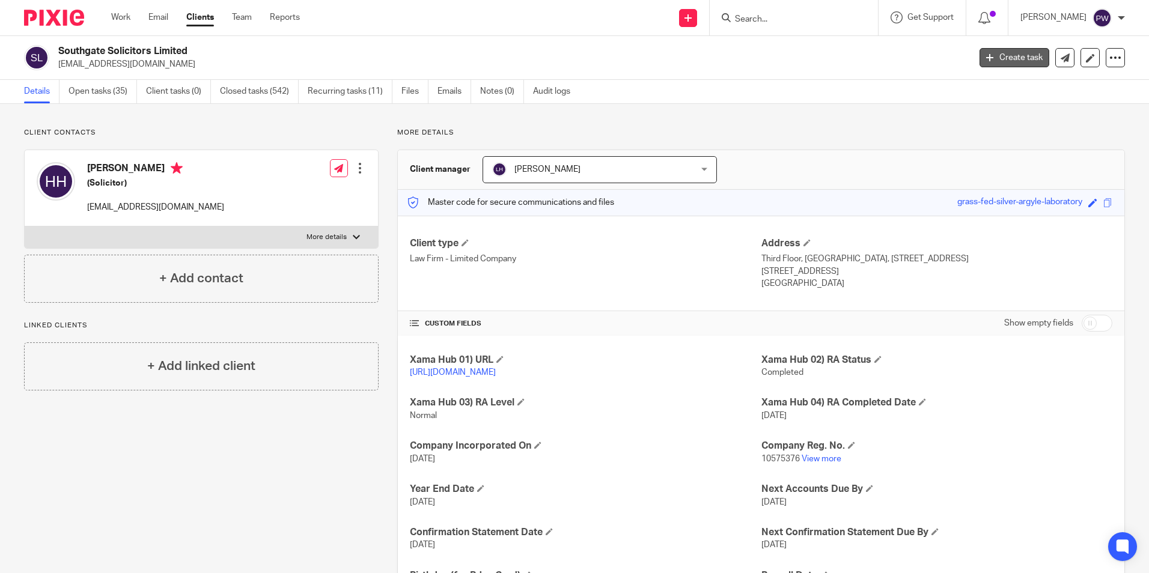
click at [991, 58] on link "Create task" at bounding box center [1014, 57] width 70 height 19
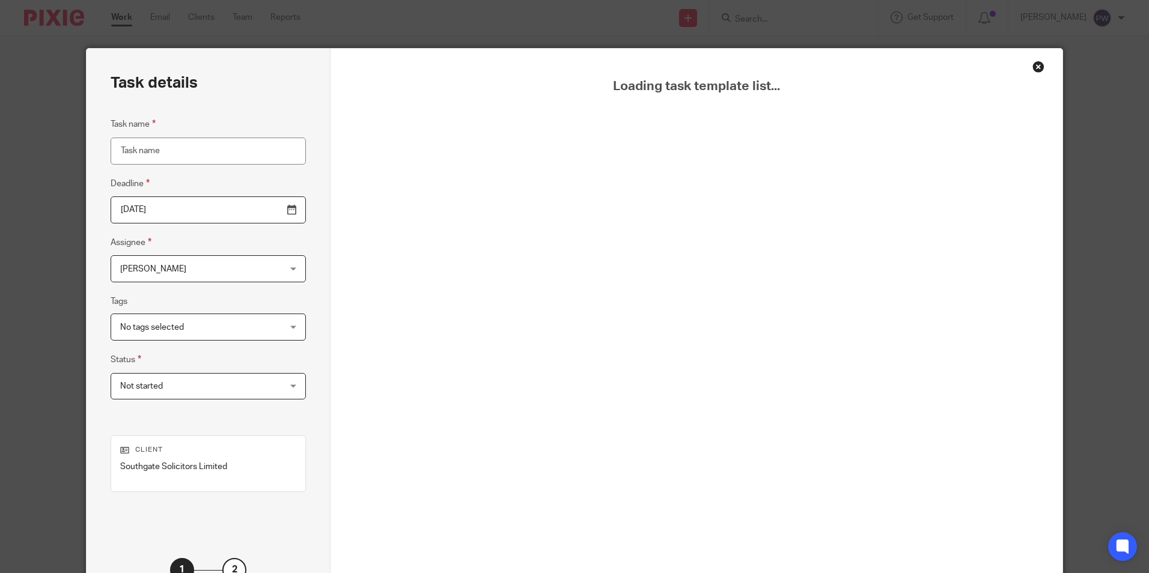
click at [1034, 64] on div "Close this dialog window" at bounding box center [1038, 67] width 12 height 12
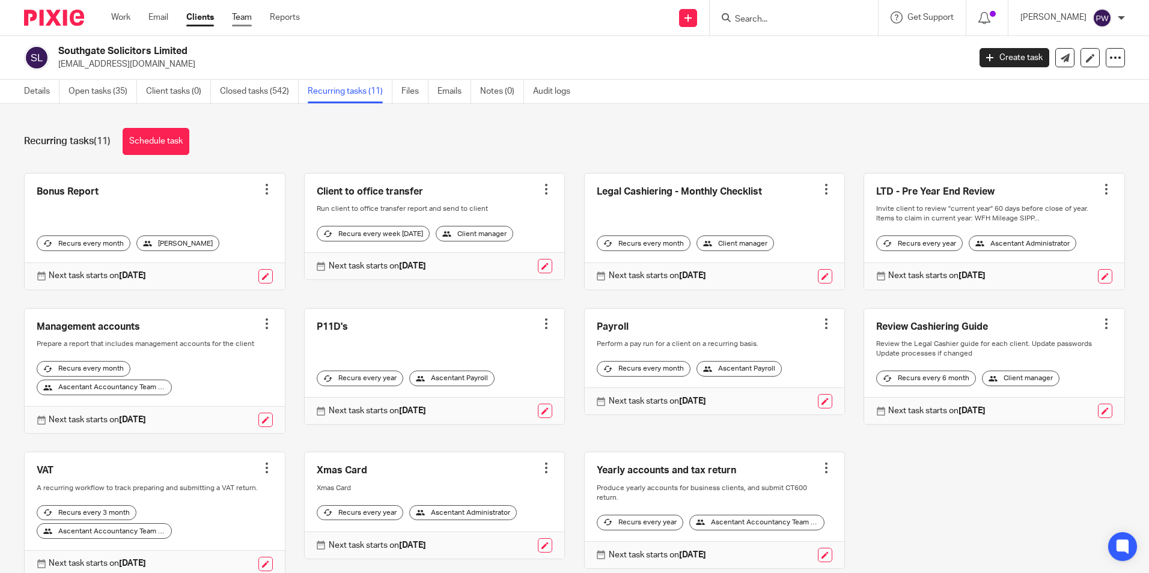
click at [237, 20] on link "Team" at bounding box center [242, 17] width 20 height 12
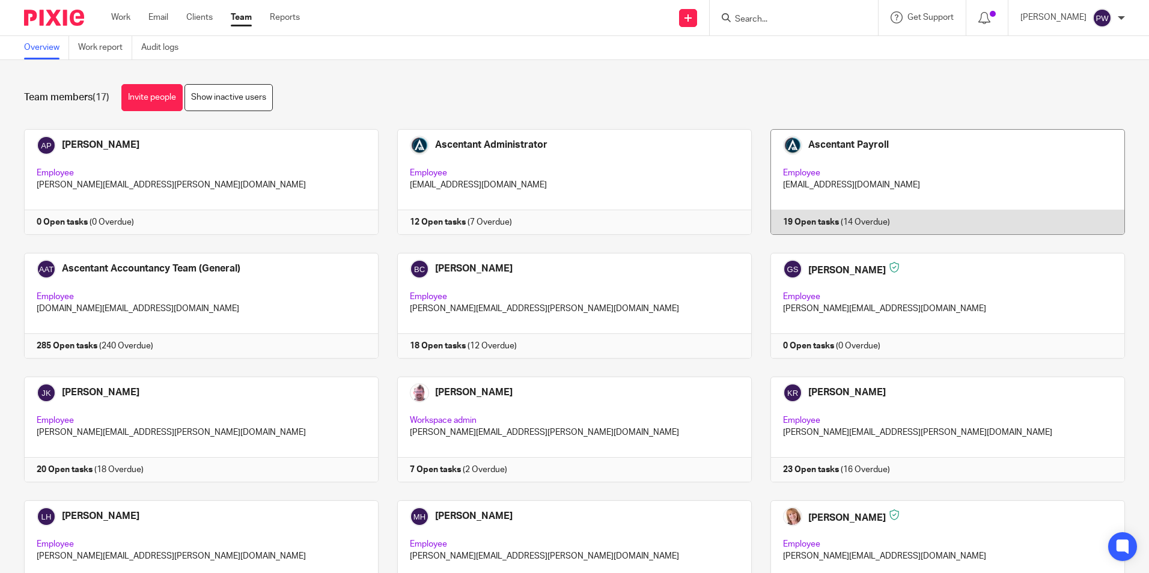
click at [796, 209] on link at bounding box center [938, 182] width 373 height 106
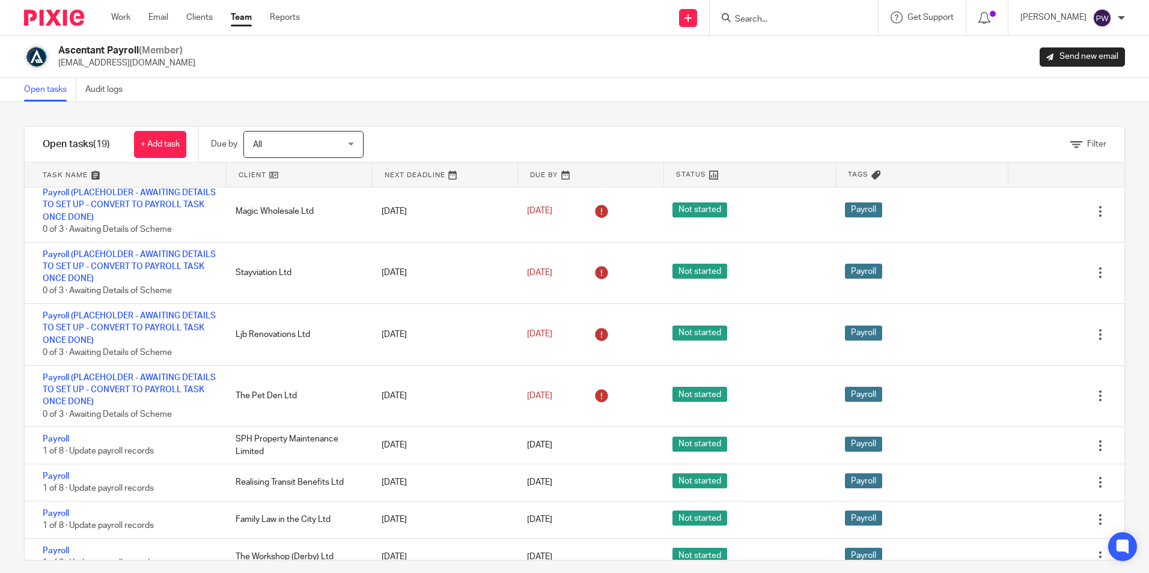
scroll to position [365, 0]
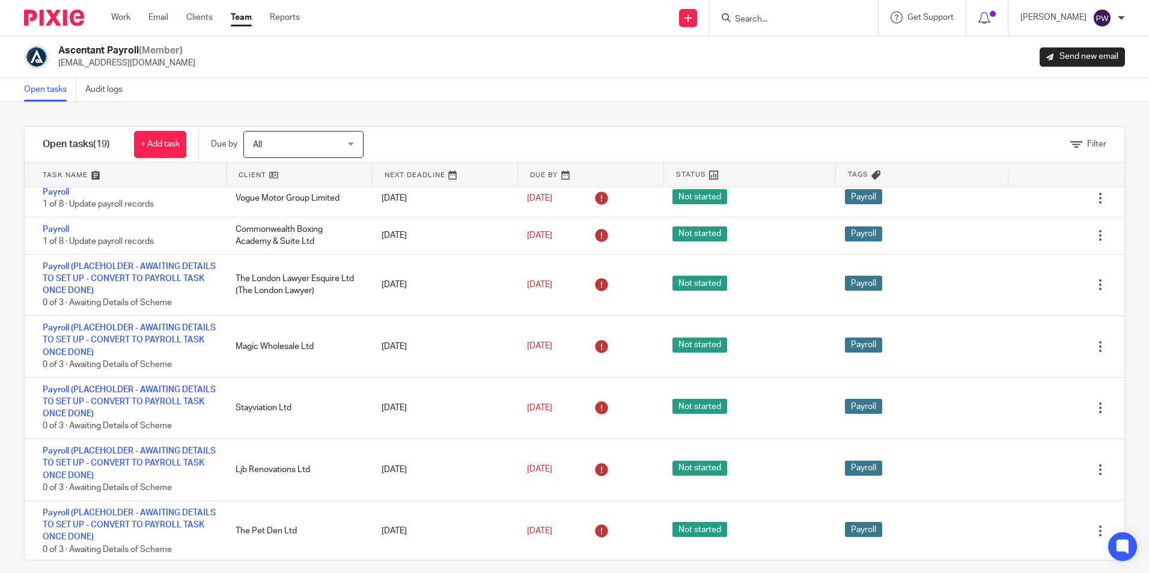
click at [246, 22] on link "Team" at bounding box center [241, 17] width 21 height 12
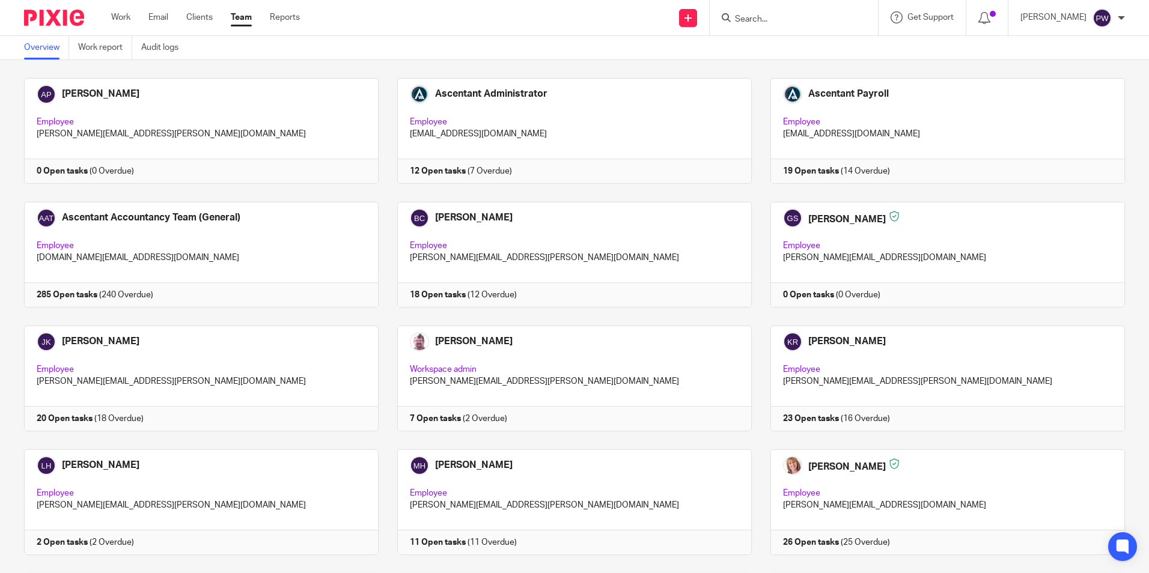
scroll to position [251, 0]
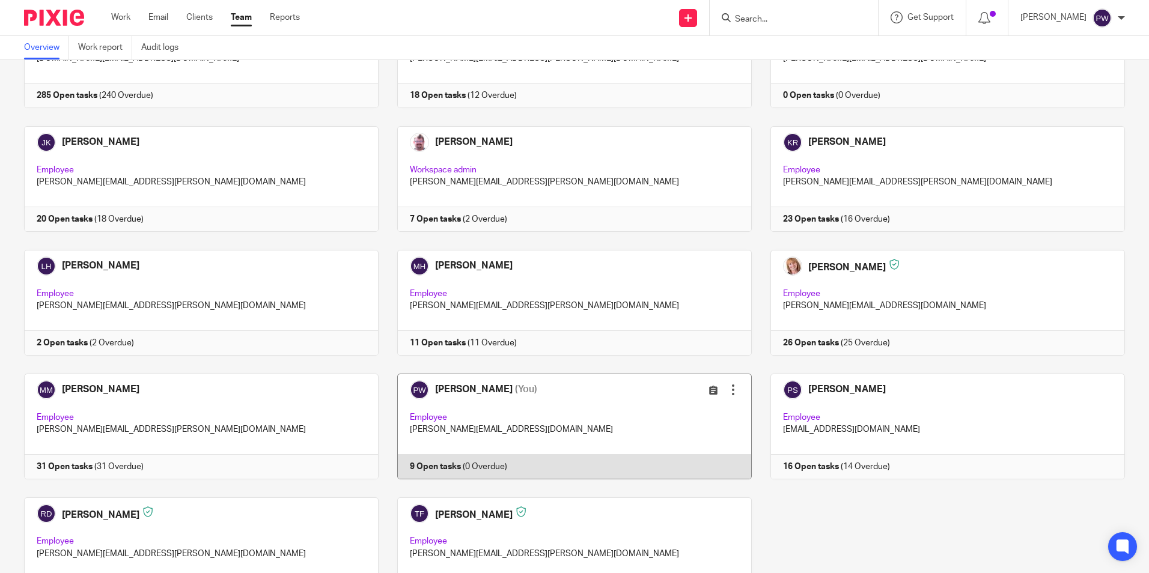
click at [461, 438] on link at bounding box center [565, 427] width 373 height 106
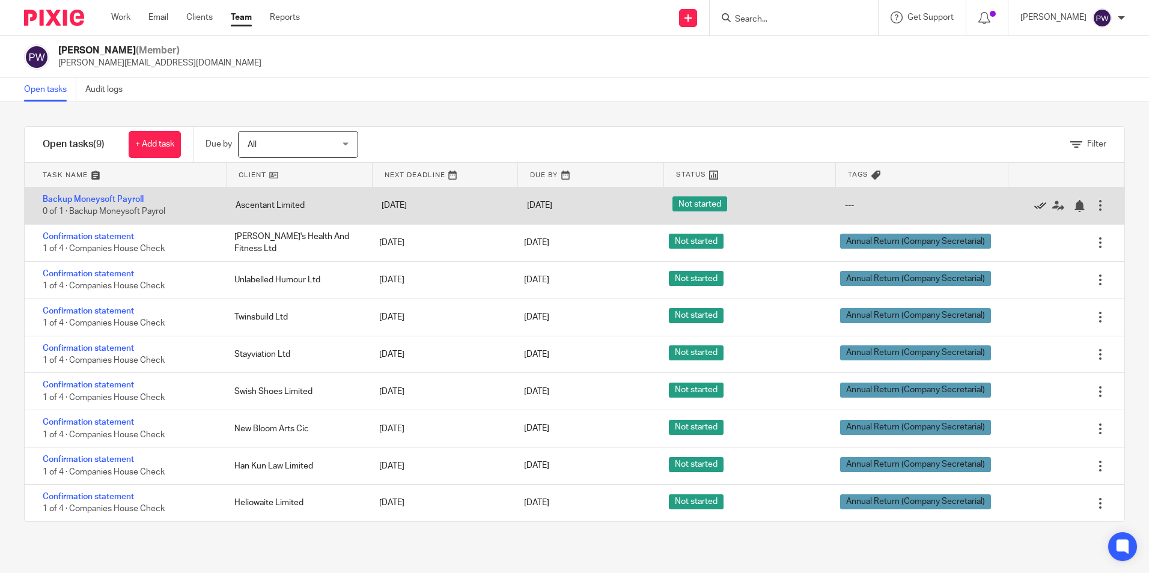
click at [1034, 207] on icon at bounding box center [1040, 206] width 12 height 12
